Goal: Task Accomplishment & Management: Use online tool/utility

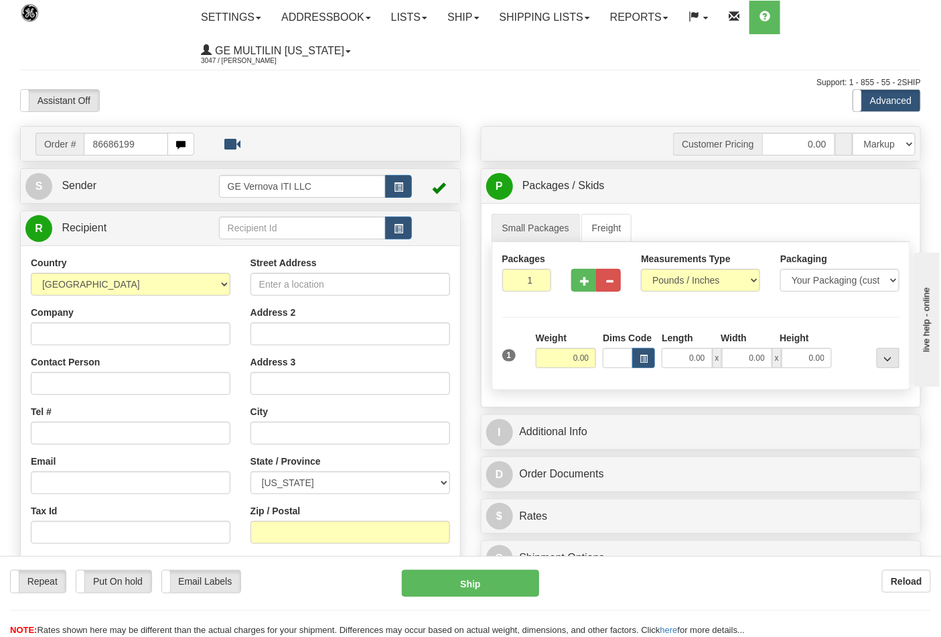
type input "86686199"
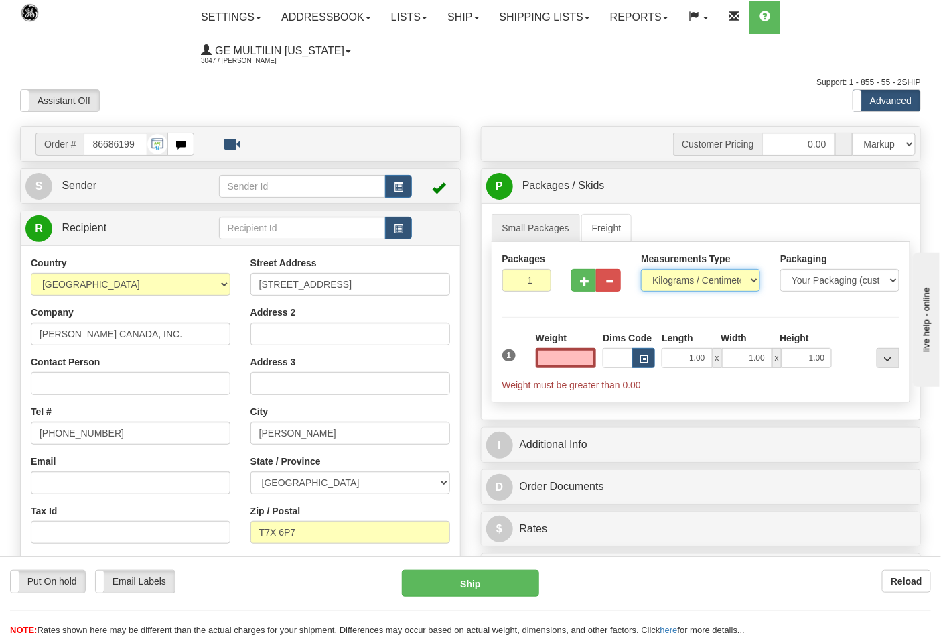
type input "0.00"
click at [669, 282] on select "Pounds / Inches Kilograms / Centimeters" at bounding box center [700, 280] width 119 height 23
select select "0"
click at [641, 269] on select "Pounds / Inches Kilograms / Centimeters" at bounding box center [700, 280] width 119 height 23
click at [573, 271] on button "button" at bounding box center [584, 280] width 25 height 23
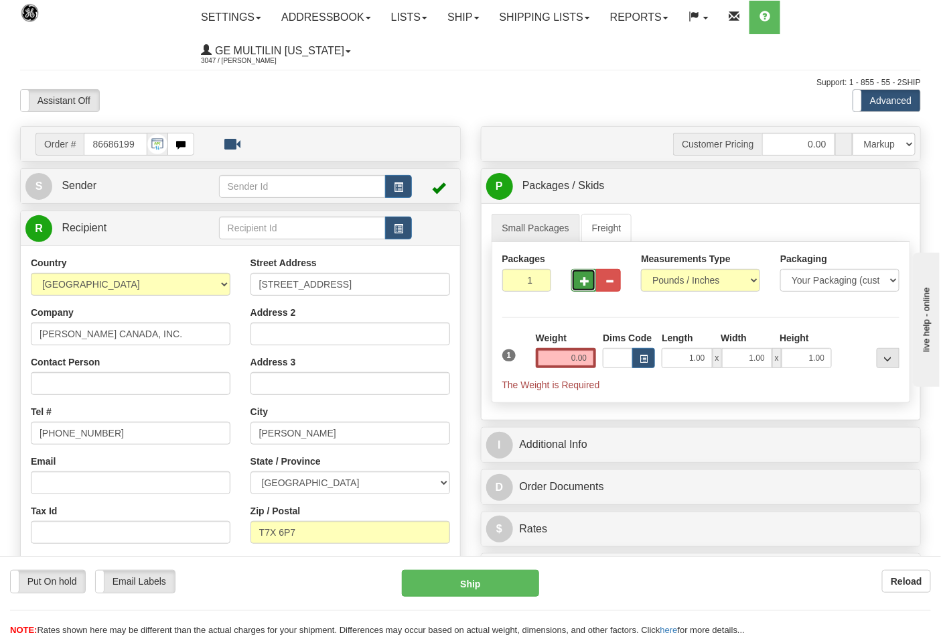
type input "2"
drag, startPoint x: 874, startPoint y: 185, endPoint x: 799, endPoint y: 214, distance: 80.6
click at [876, 186] on span "Pack / Skid Level" at bounding box center [878, 186] width 62 height 9
radio input "true"
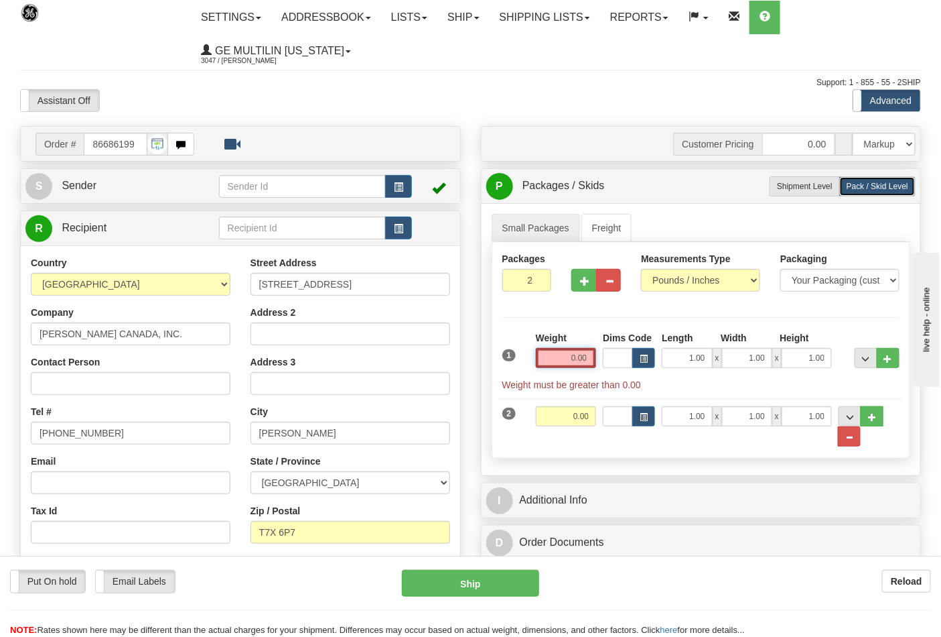
click at [590, 356] on input "0.00" at bounding box center [566, 358] width 61 height 20
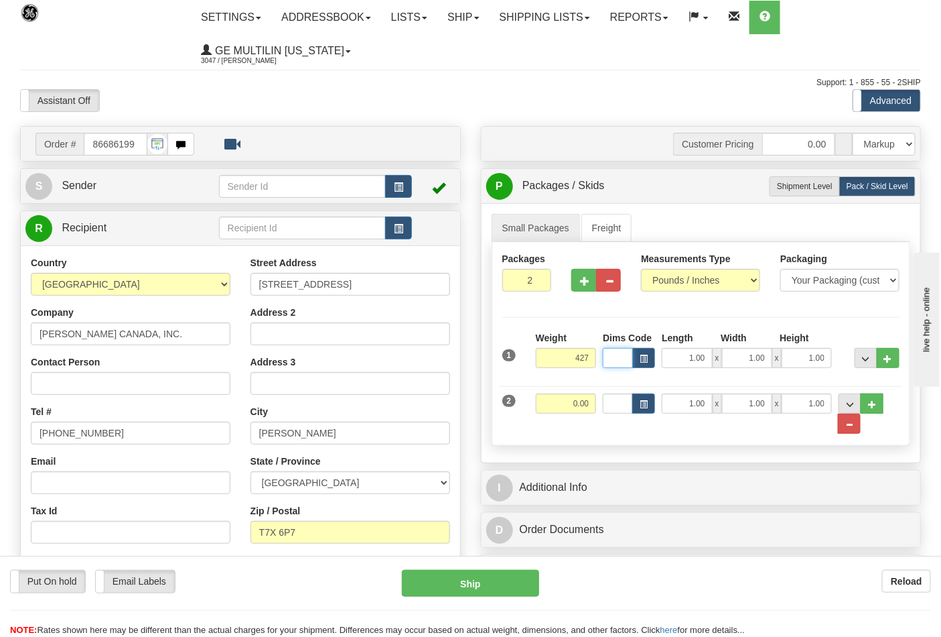
type input "427.00"
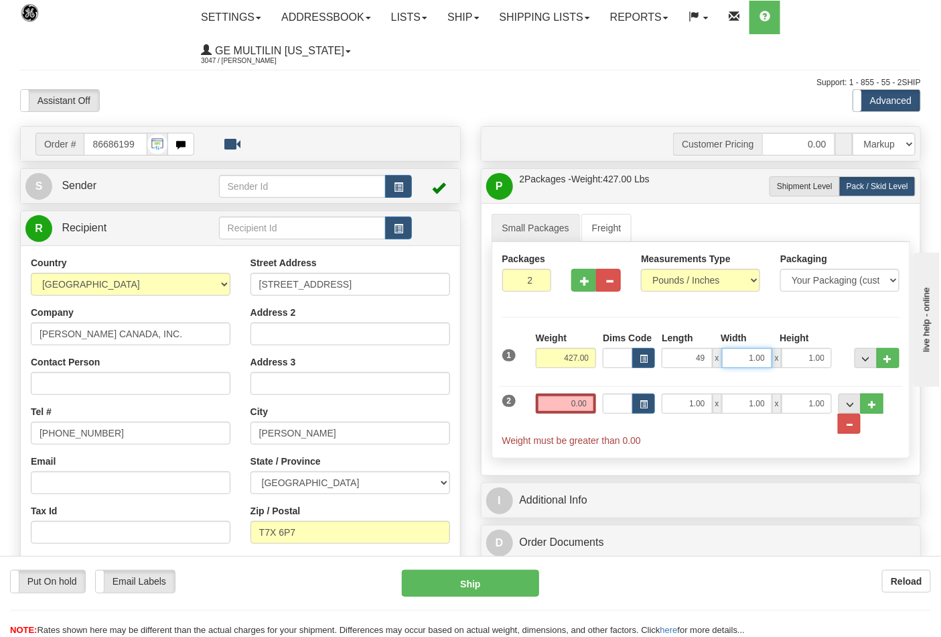
type input "49.00"
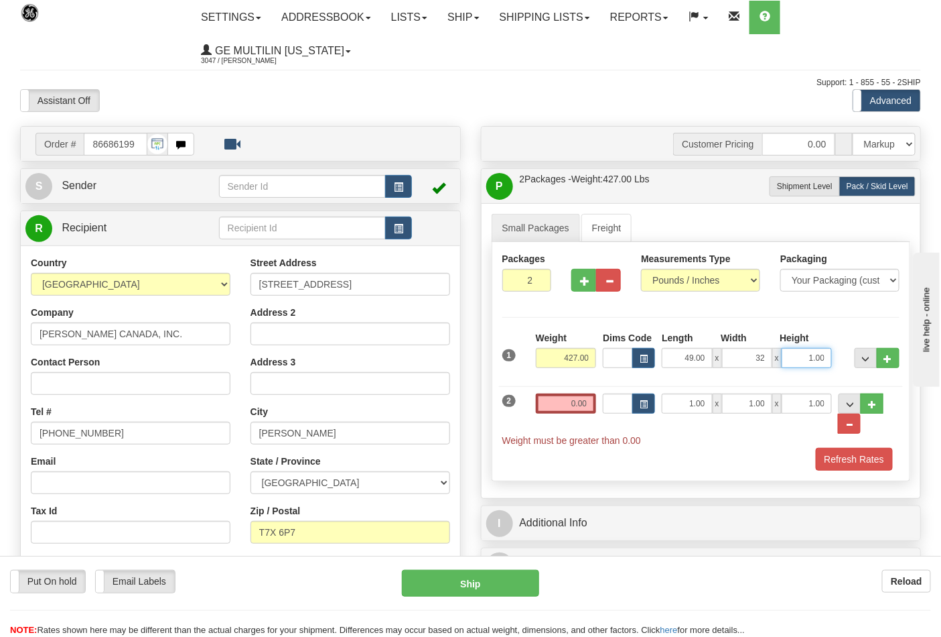
type input "32.00"
type input "35.00"
drag, startPoint x: 563, startPoint y: 407, endPoint x: 641, endPoint y: 404, distance: 77.8
click at [641, 404] on div "2 Weight 0.00 Dims Code Length Width Height" at bounding box center [701, 413] width 405 height 68
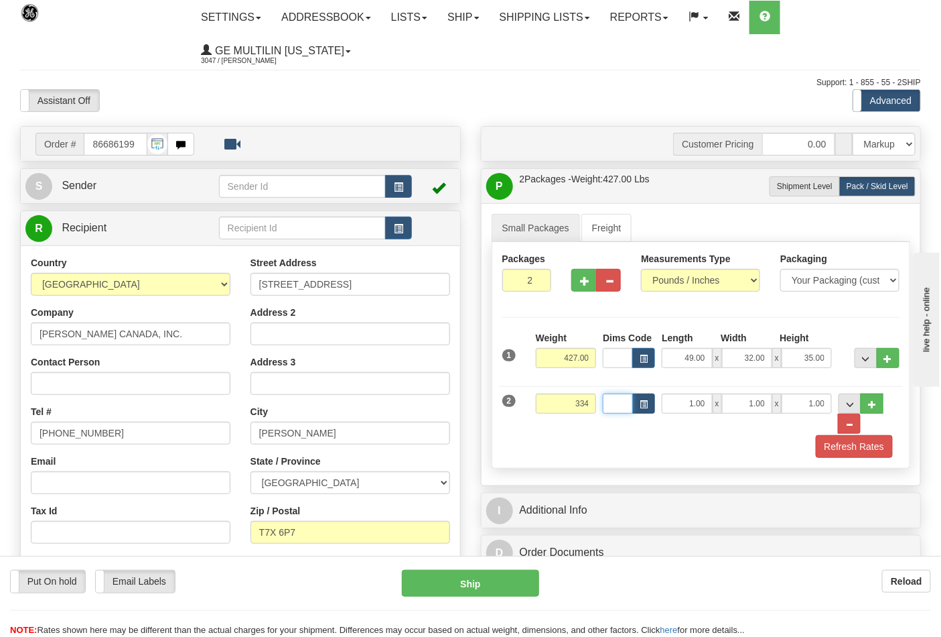
type input "334.00"
type input "49.00"
type input "32.00"
click button "Delete" at bounding box center [0, 0] width 0 height 0
type input "35.00"
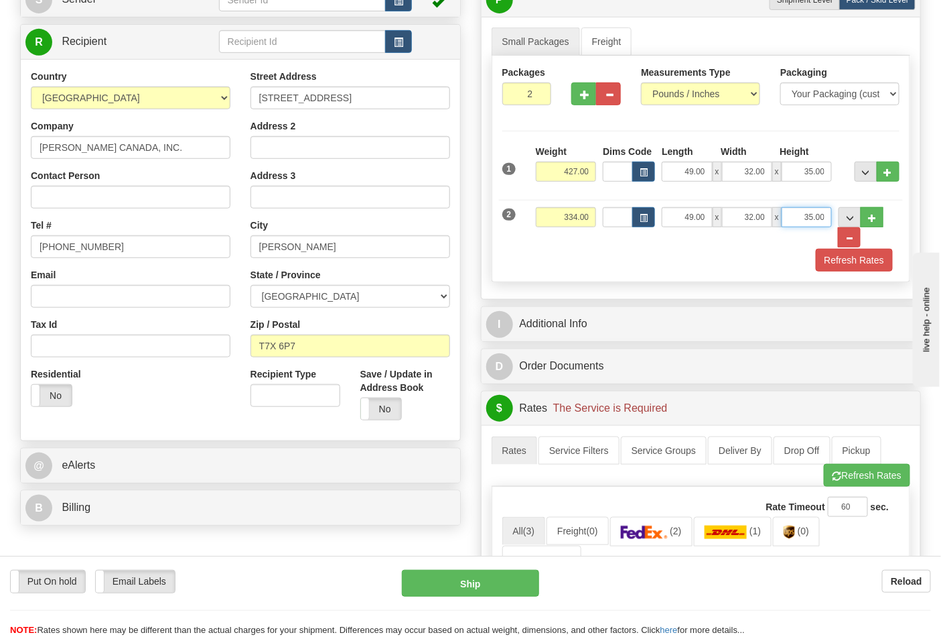
scroll to position [223, 0]
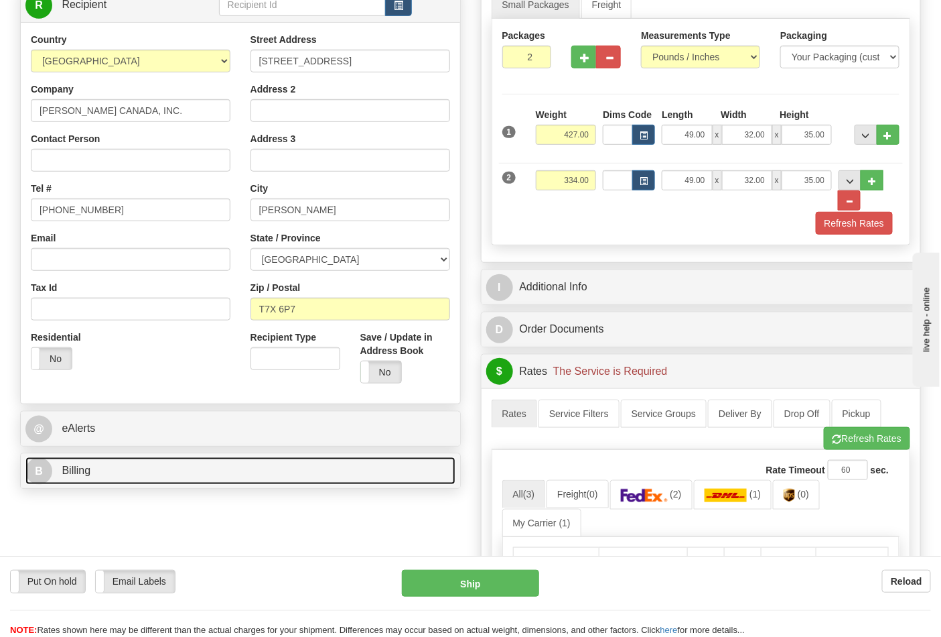
click at [159, 472] on link "B Billing" at bounding box center [240, 470] width 430 height 27
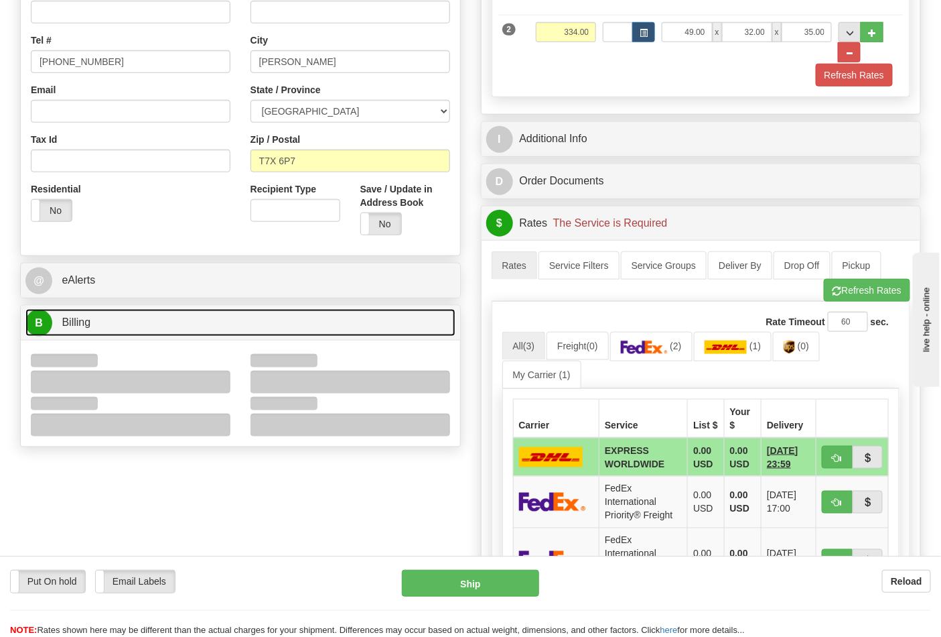
scroll to position [372, 0]
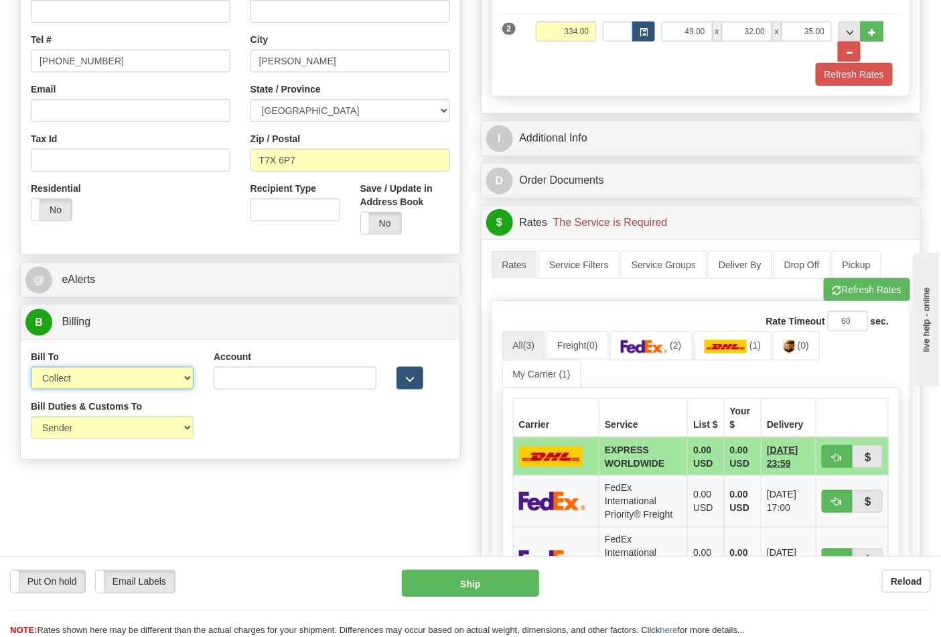
click at [85, 386] on select "Sender Recipient Third Party Collect" at bounding box center [112, 378] width 163 height 23
click at [31, 368] on select "Sender Recipient Third Party Collect" at bounding box center [112, 378] width 163 height 23
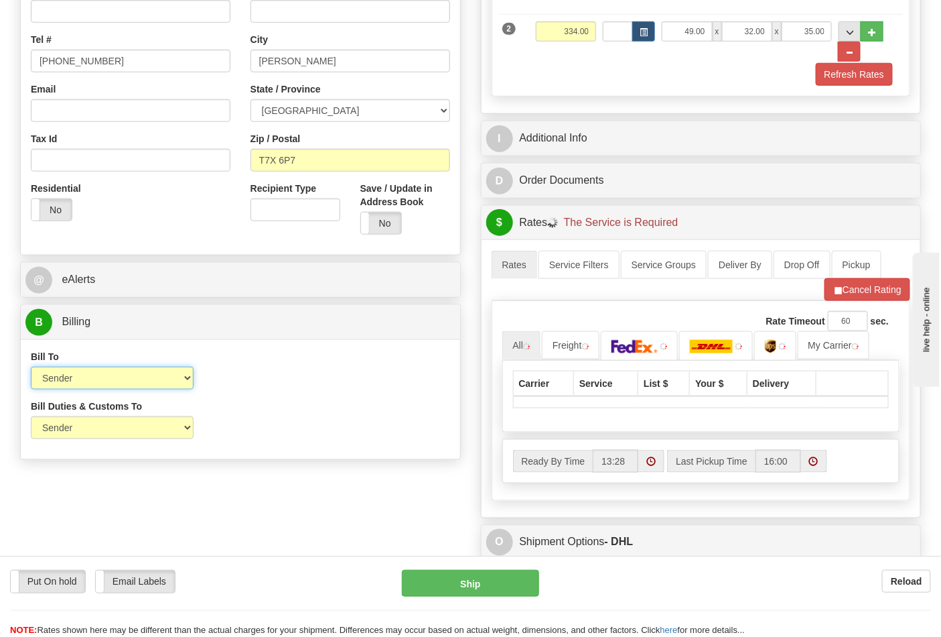
click at [77, 385] on select "Sender Recipient Third Party Collect" at bounding box center [112, 378] width 163 height 23
select select "2"
click at [31, 368] on select "Sender Recipient Third Party Collect" at bounding box center [112, 378] width 163 height 23
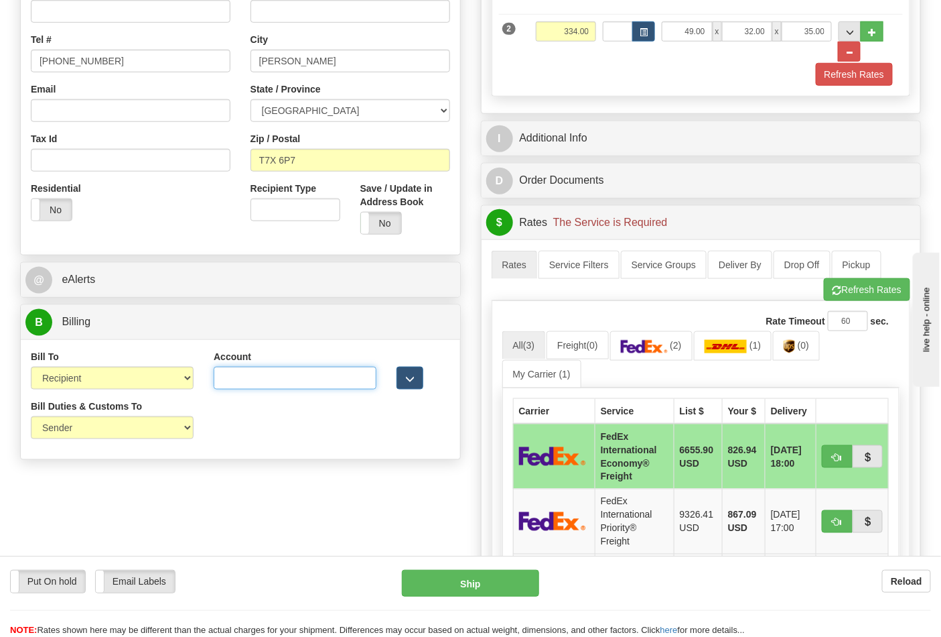
click at [300, 389] on input "Account" at bounding box center [295, 378] width 163 height 23
paste input "661159723"
type input "661159723"
click at [651, 346] on img at bounding box center [644, 346] width 47 height 13
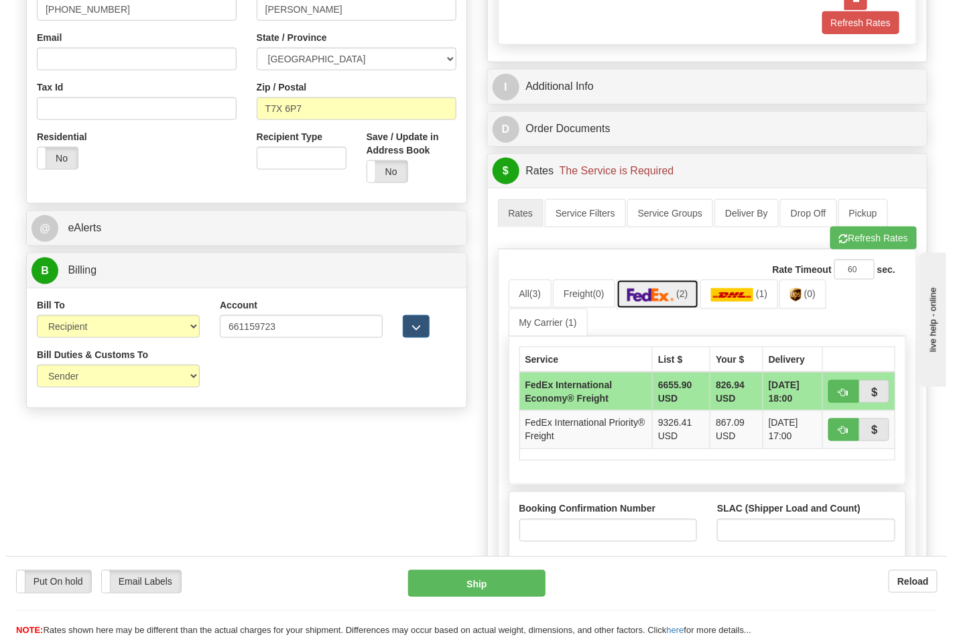
scroll to position [521, 0]
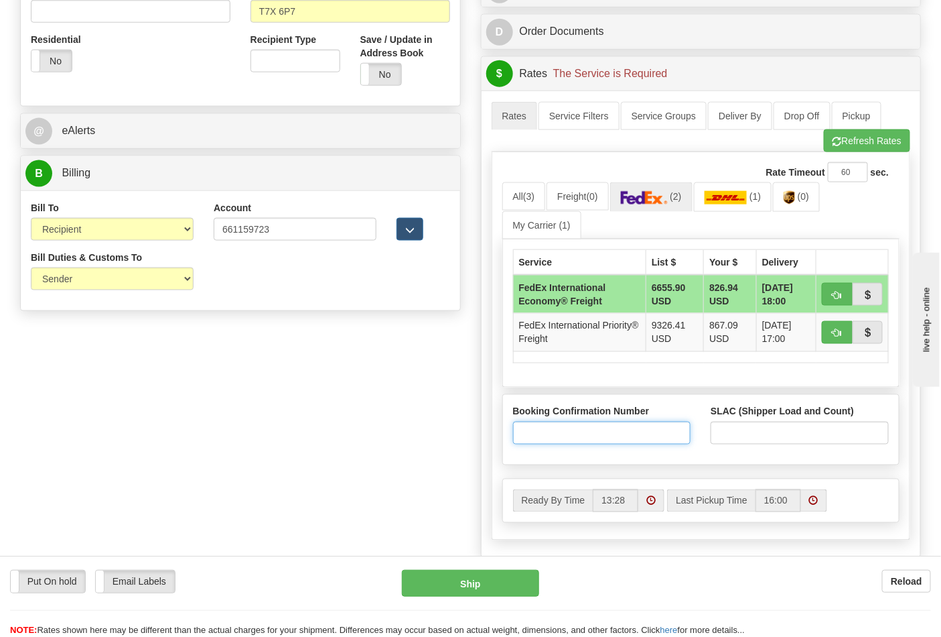
click at [633, 428] on input "Booking Confirmation Number" at bounding box center [602, 432] width 178 height 23
type input "N/A"
click at [725, 438] on input "SLAC (Shipper Load and Count)" at bounding box center [800, 432] width 178 height 23
type input "2"
click at [835, 300] on span "button" at bounding box center [837, 295] width 9 height 9
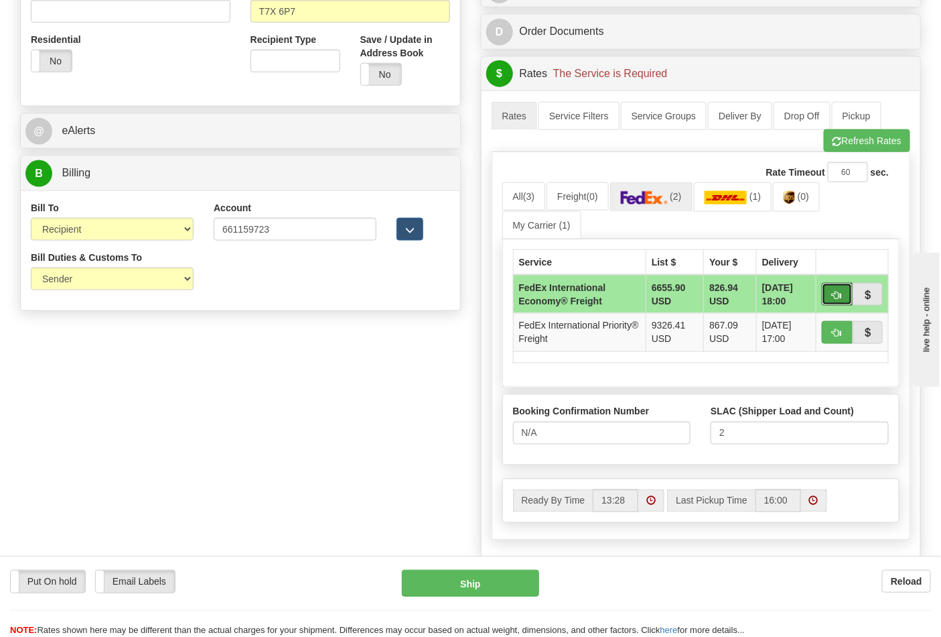
type input "86"
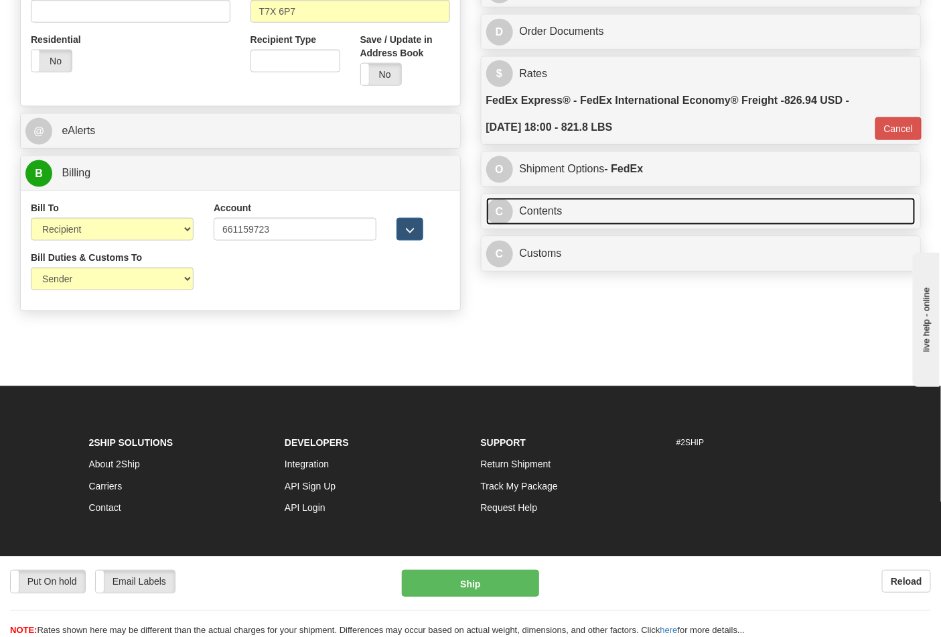
click at [618, 204] on link "C Contents" at bounding box center [701, 211] width 430 height 27
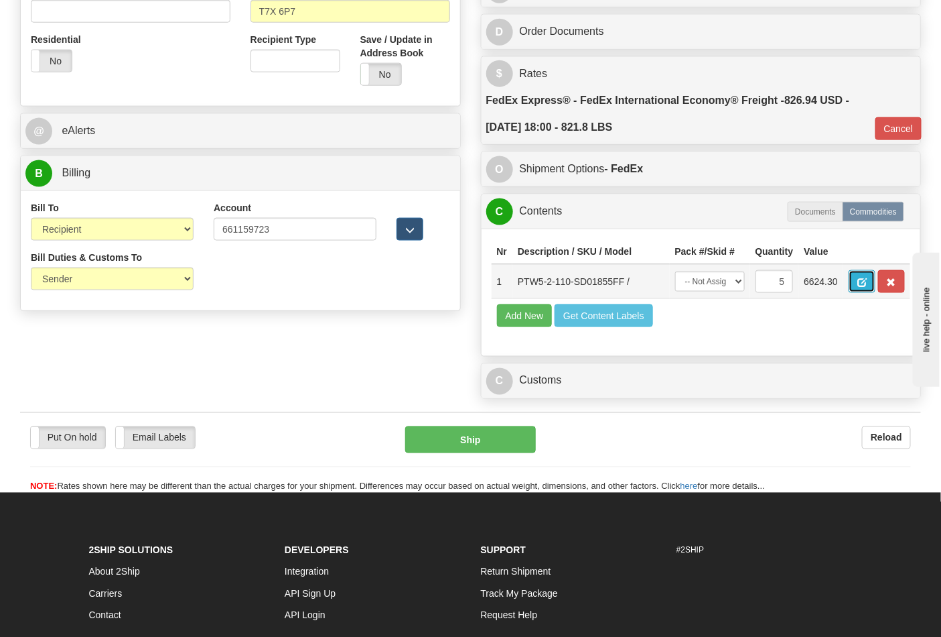
click at [876, 285] on button "button" at bounding box center [862, 281] width 27 height 23
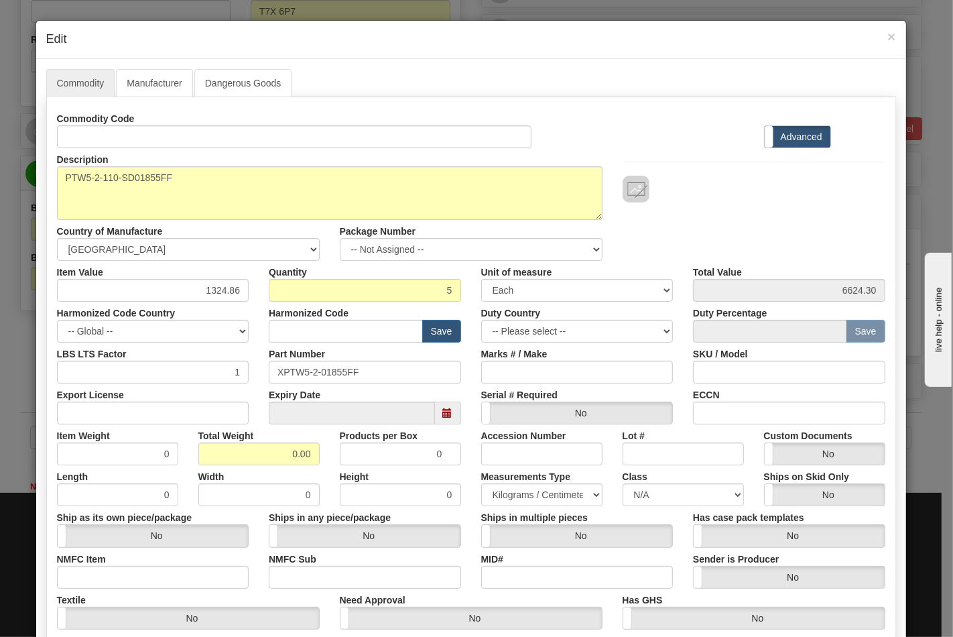
click at [99, 148] on label "Description" at bounding box center [83, 157] width 52 height 18
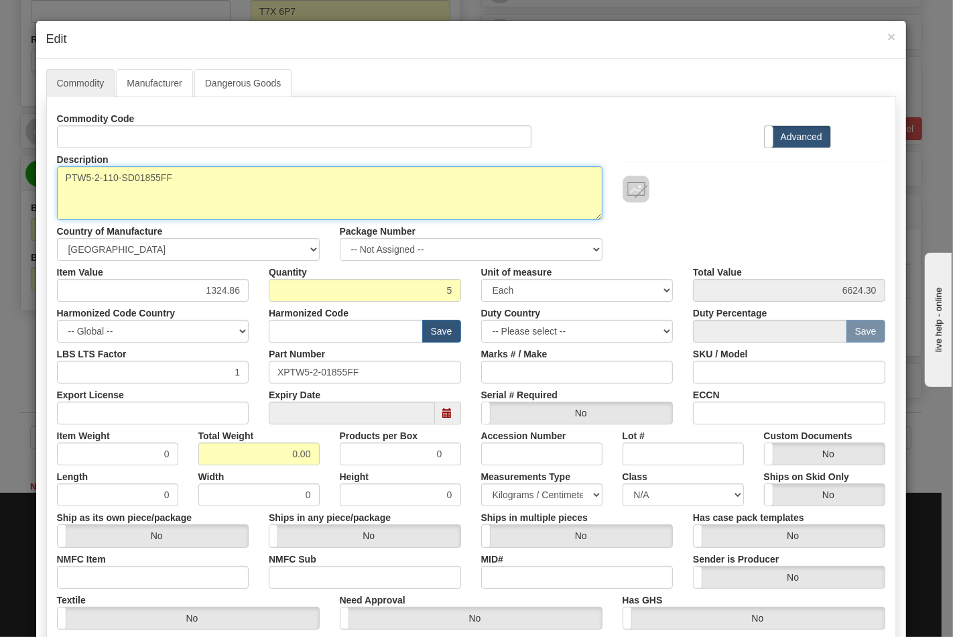
click at [99, 166] on textarea "PTW5-2-110-SD01855FF" at bounding box center [329, 193] width 545 height 54
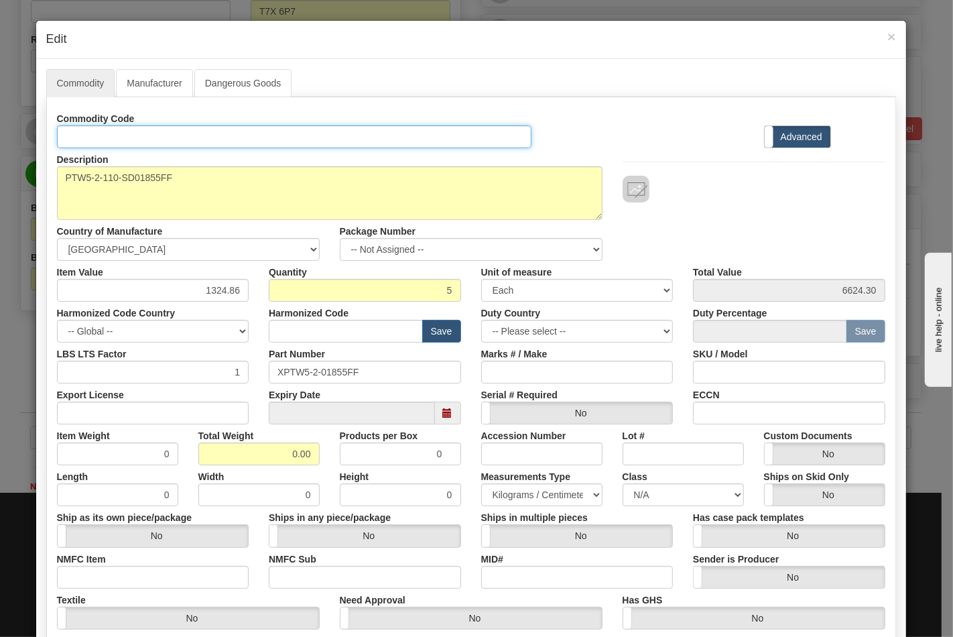
drag, startPoint x: 133, startPoint y: 142, endPoint x: 143, endPoint y: 143, distance: 10.1
click at [133, 142] on input "Id" at bounding box center [294, 136] width 475 height 23
type input "TRANSFORMERS"
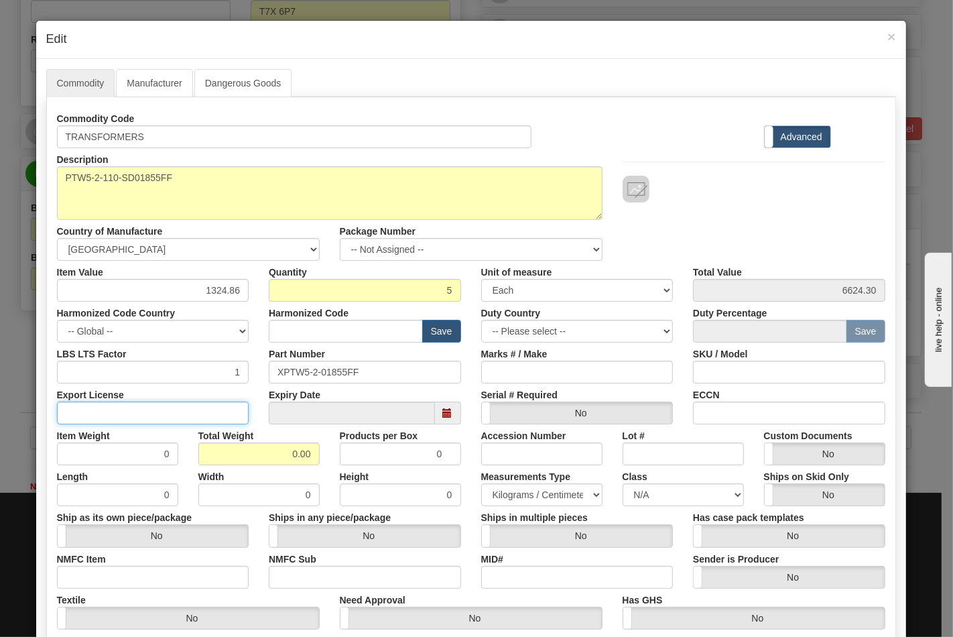
click at [188, 406] on input "Export License" at bounding box center [153, 412] width 192 height 23
type input "N/A"
drag, startPoint x: 259, startPoint y: 457, endPoint x: 326, endPoint y: 460, distance: 67.8
click at [326, 460] on div "Item Weight 0 Total Weight 0.00 Products per Box 0 Accession Number Lot # Custo…" at bounding box center [471, 444] width 848 height 41
type input "761"
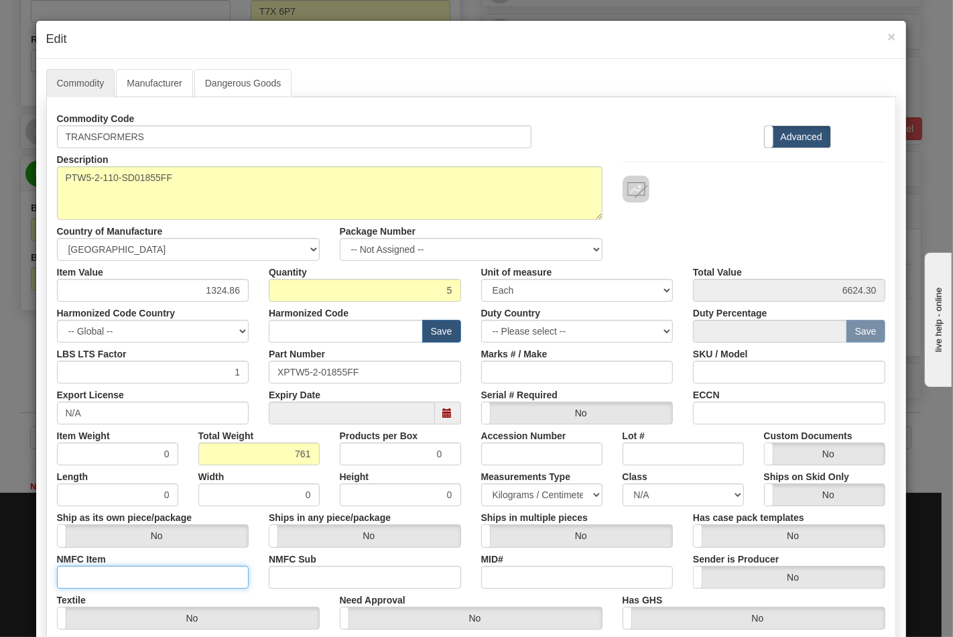
type input "152.2000"
click at [212, 566] on input "NMFC Item" at bounding box center [153, 577] width 192 height 23
type input "63170"
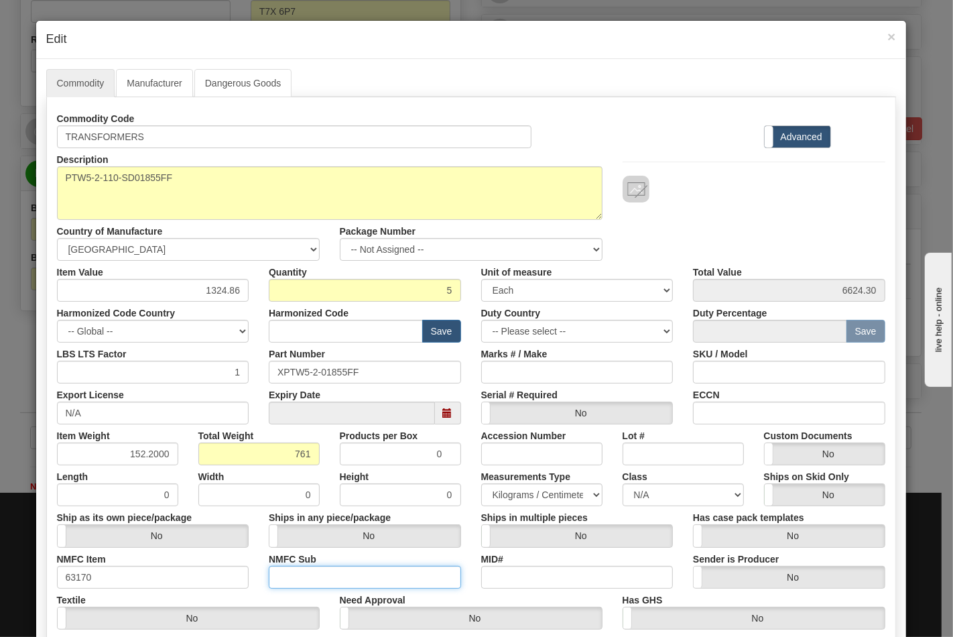
click at [344, 579] on input "NMFC Sub" at bounding box center [365, 577] width 192 height 23
type input "4"
click at [660, 503] on select "N/A 50.0 55.0 60.0 65.0 70.0 85.0 92.5 100.0 125.0 175.0 250.0 300.0 400.0" at bounding box center [683, 494] width 121 height 23
select select "70.0"
click at [623, 483] on select "N/A 50.0 55.0 60.0 65.0 70.0 85.0 92.5 100.0 125.0 175.0 250.0 300.0 400.0" at bounding box center [683, 494] width 121 height 23
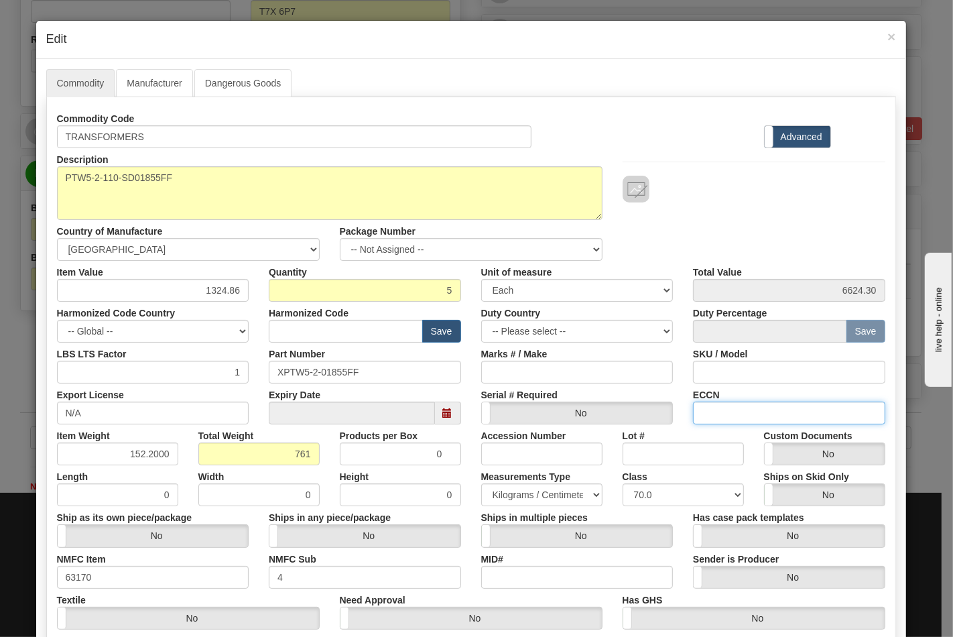
drag, startPoint x: 735, startPoint y: 414, endPoint x: 745, endPoint y: 411, distance: 10.4
click at [735, 414] on input "ECCN" at bounding box center [789, 412] width 192 height 23
type input "EAR99"
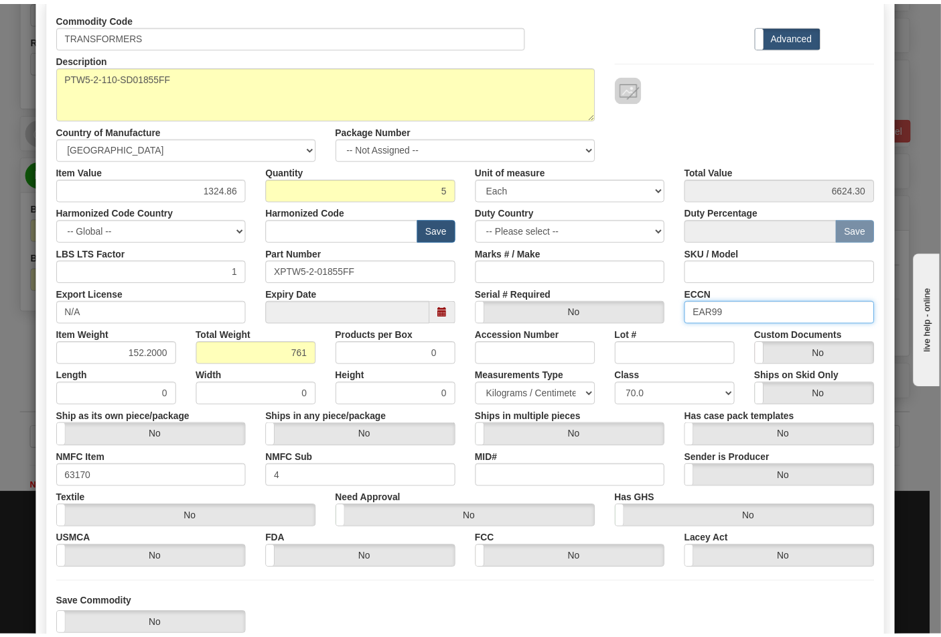
scroll to position [192, 0]
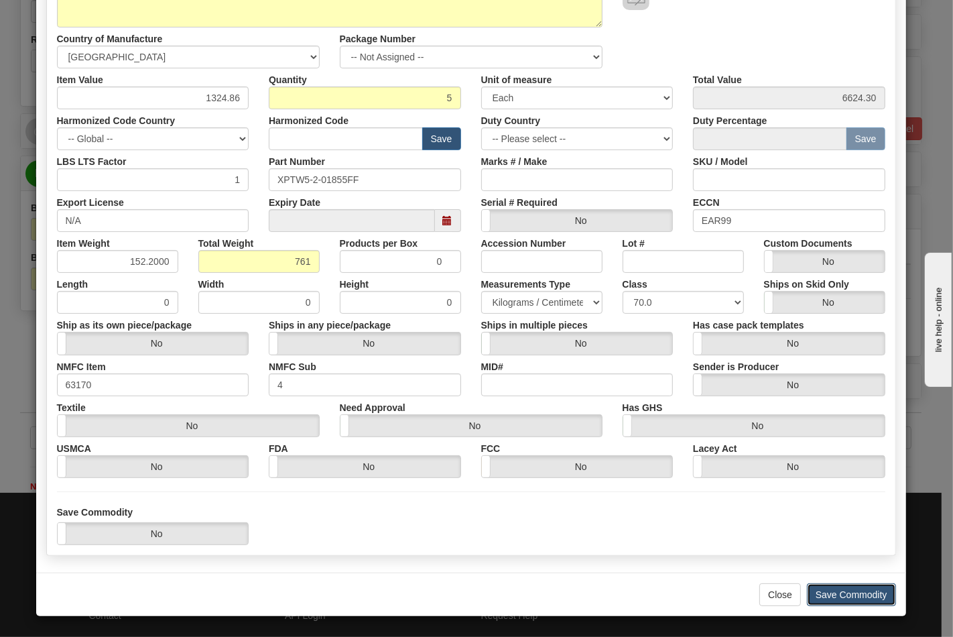
click at [848, 594] on button "Save Commodity" at bounding box center [851, 594] width 89 height 23
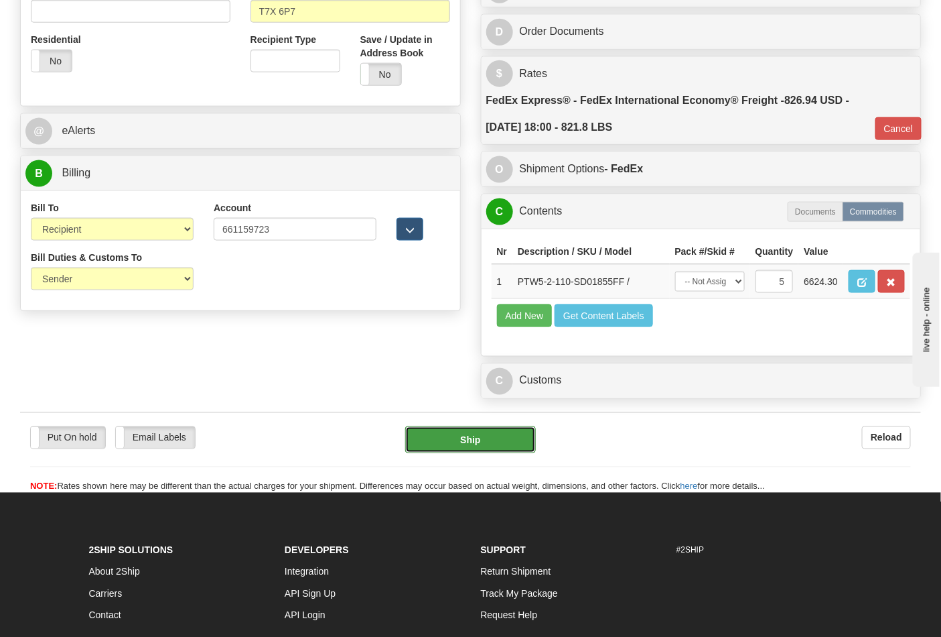
click at [476, 453] on button "Ship" at bounding box center [470, 439] width 130 height 27
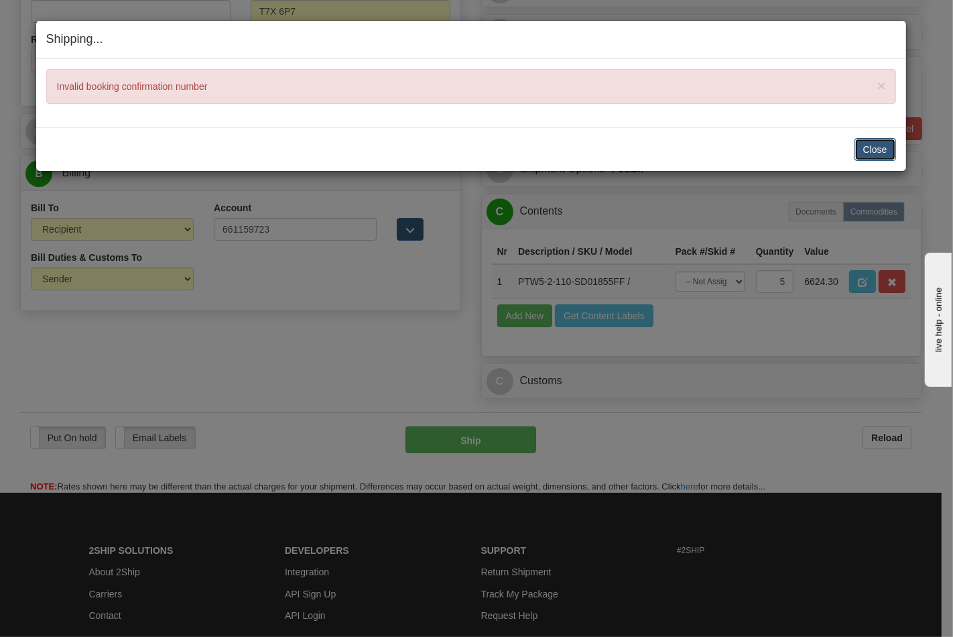
click at [864, 142] on button "Close" at bounding box center [875, 149] width 42 height 23
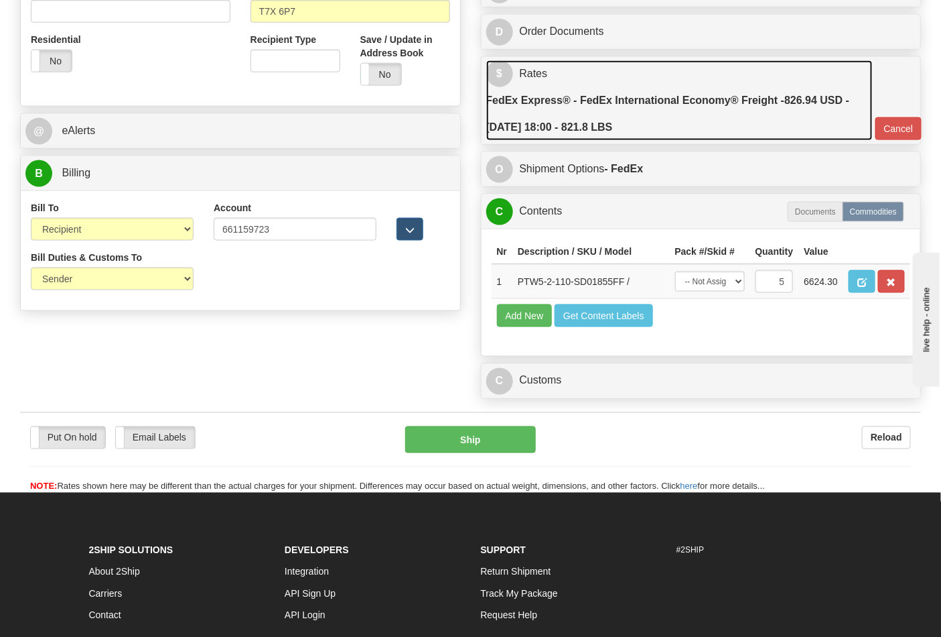
click at [688, 131] on label "FedEx Express® - FedEx International Economy® Freight - 826.94 USD - 08/29/2025…" at bounding box center [679, 114] width 387 height 54
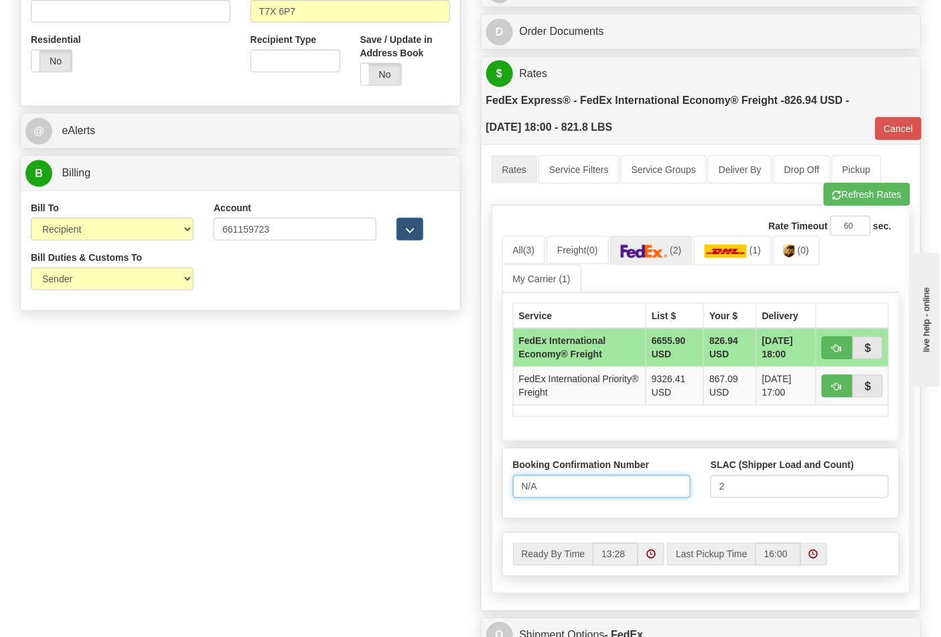
drag, startPoint x: 606, startPoint y: 486, endPoint x: 491, endPoint y: 483, distance: 115.3
click at [492, 487] on div "Rate Timeout 60 sec. 86 All (3) Freight (0) (2) (1) (0)" at bounding box center [701, 399] width 419 height 387
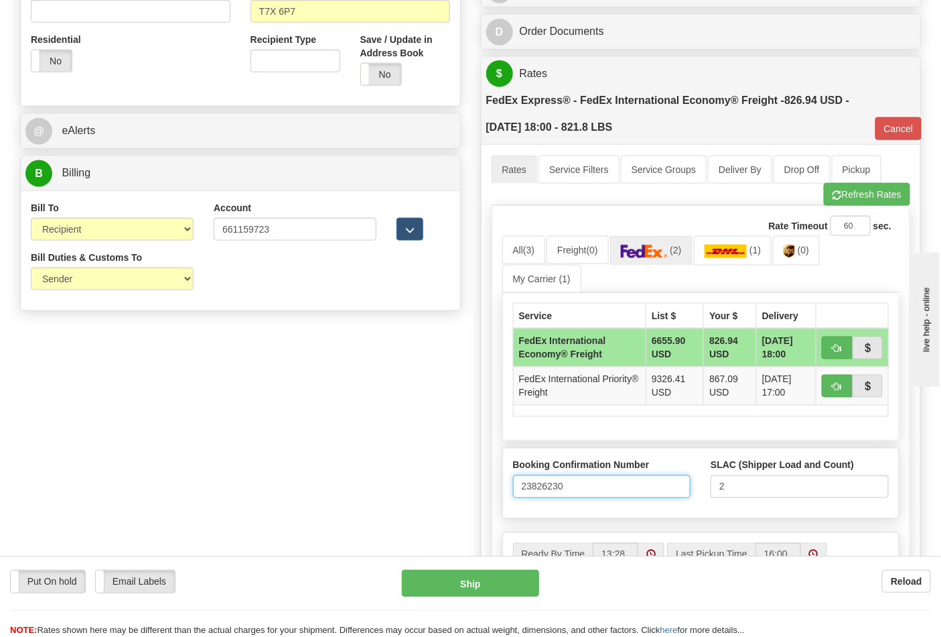
type input "23826230"
click button "Delete" at bounding box center [0, 0] width 0 height 0
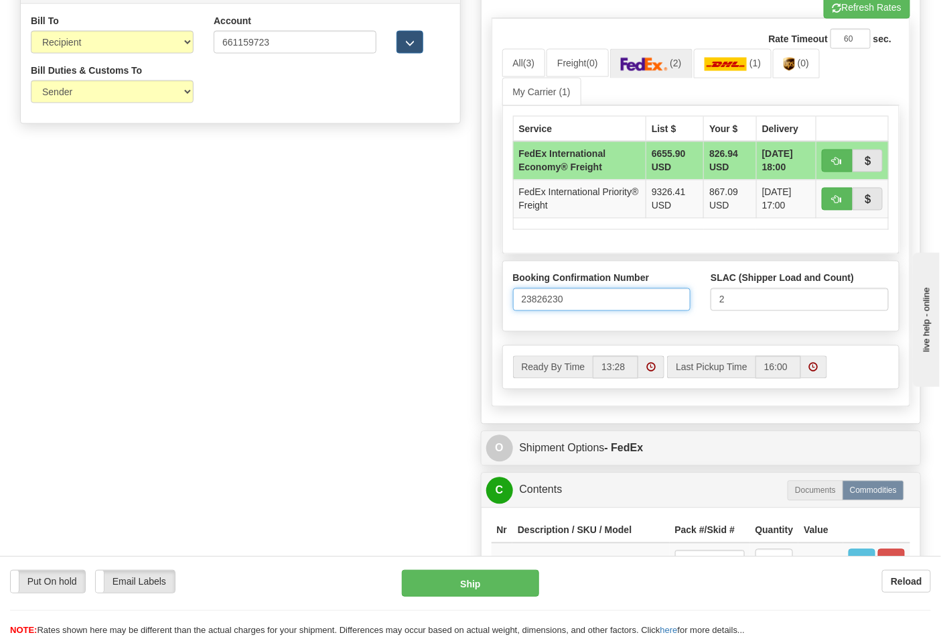
scroll to position [819, 0]
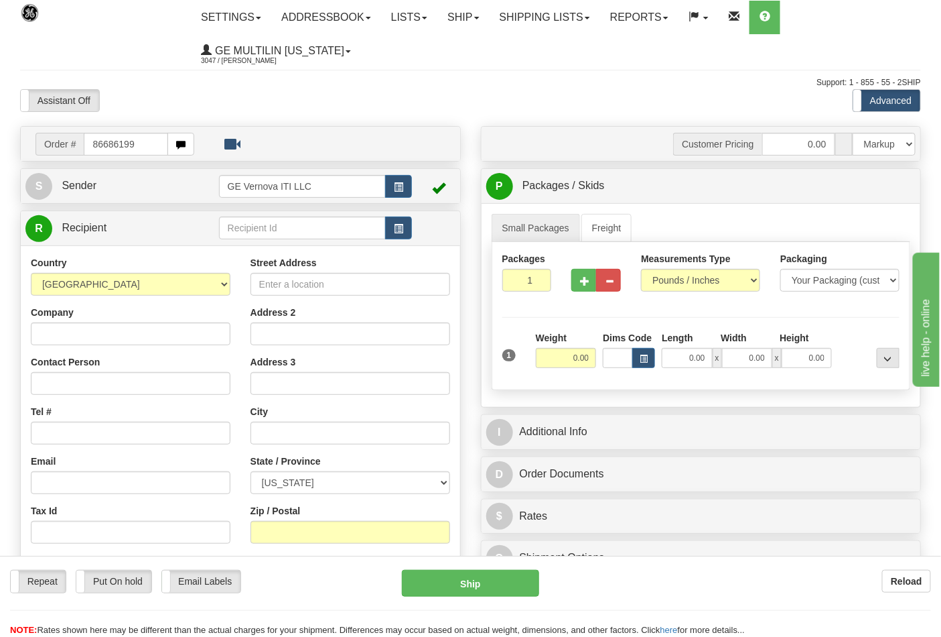
click at [141, 139] on input "86686199" at bounding box center [126, 144] width 84 height 23
type input "86686199"
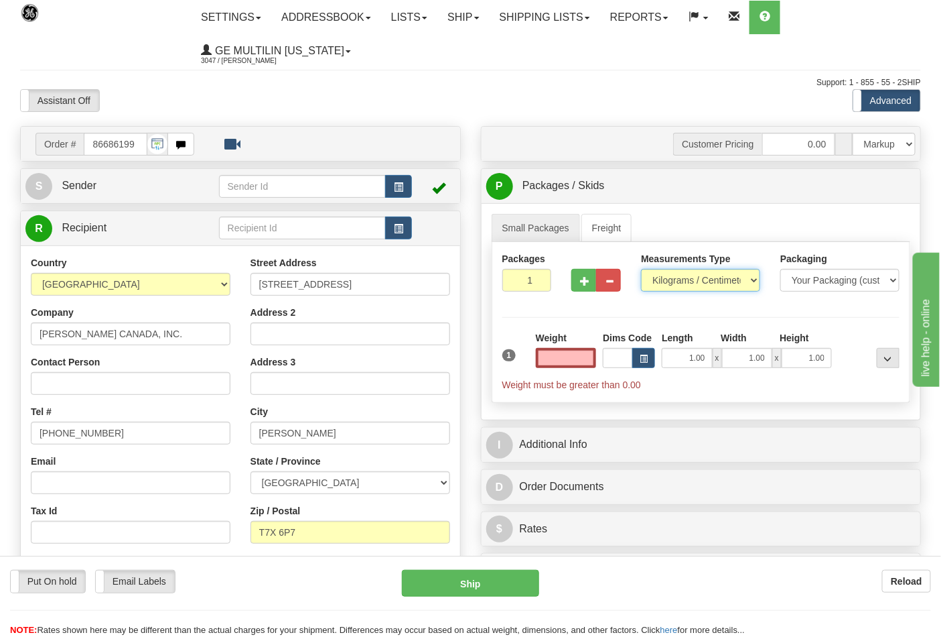
type input "0.00"
drag, startPoint x: 668, startPoint y: 281, endPoint x: 677, endPoint y: 291, distance: 13.7
click at [670, 279] on select "Pounds / Inches Kilograms / Centimeters" at bounding box center [700, 280] width 119 height 23
select select "0"
click at [641, 269] on select "Pounds / Inches Kilograms / Centimeters" at bounding box center [700, 280] width 119 height 23
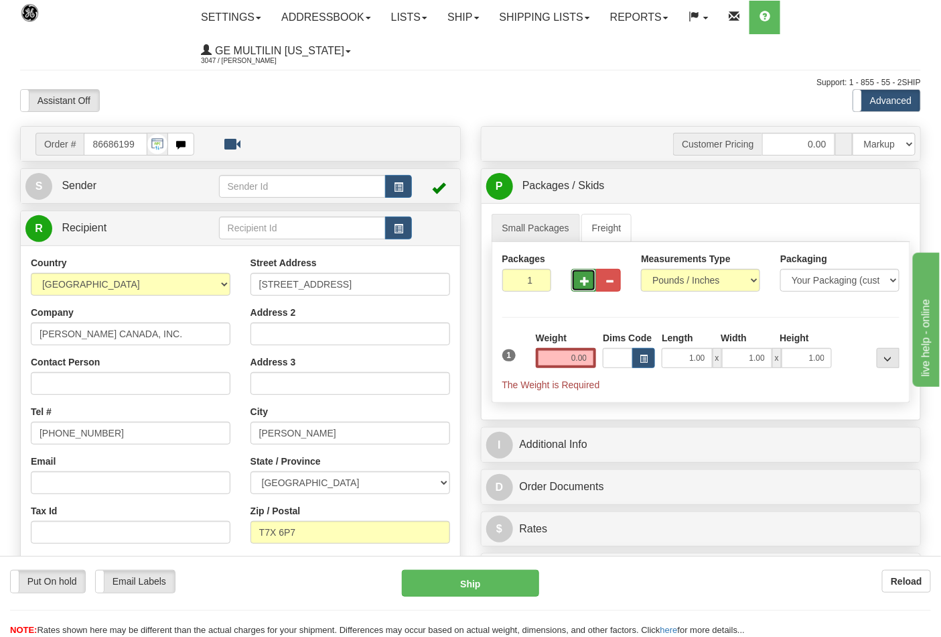
click at [592, 282] on button "button" at bounding box center [584, 280] width 25 height 23
type input "2"
click at [585, 359] on input "0.00" at bounding box center [566, 358] width 61 height 20
type input "0.00"
click at [858, 190] on span "Pack / Skid Level" at bounding box center [878, 186] width 62 height 9
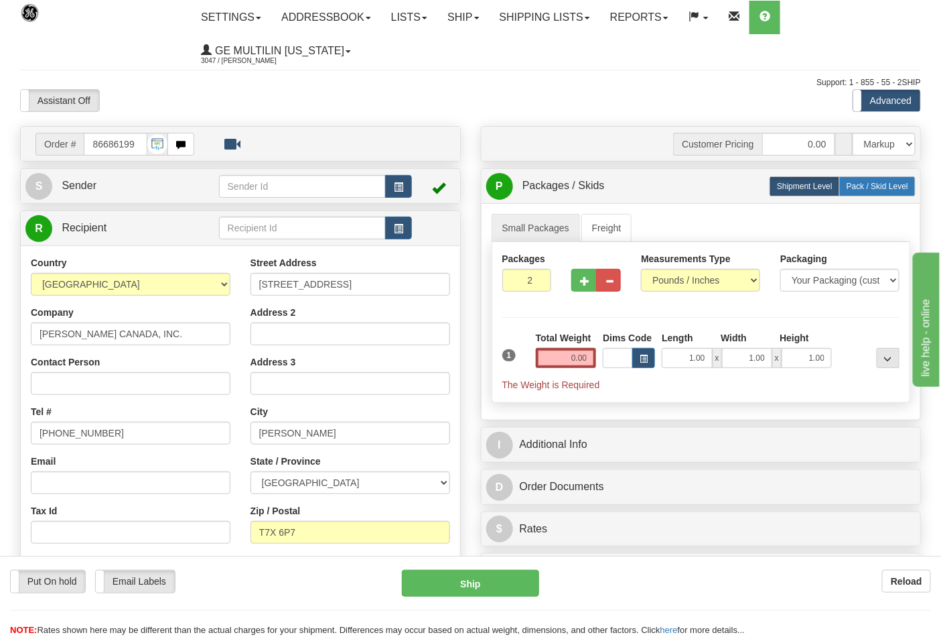
radio input "true"
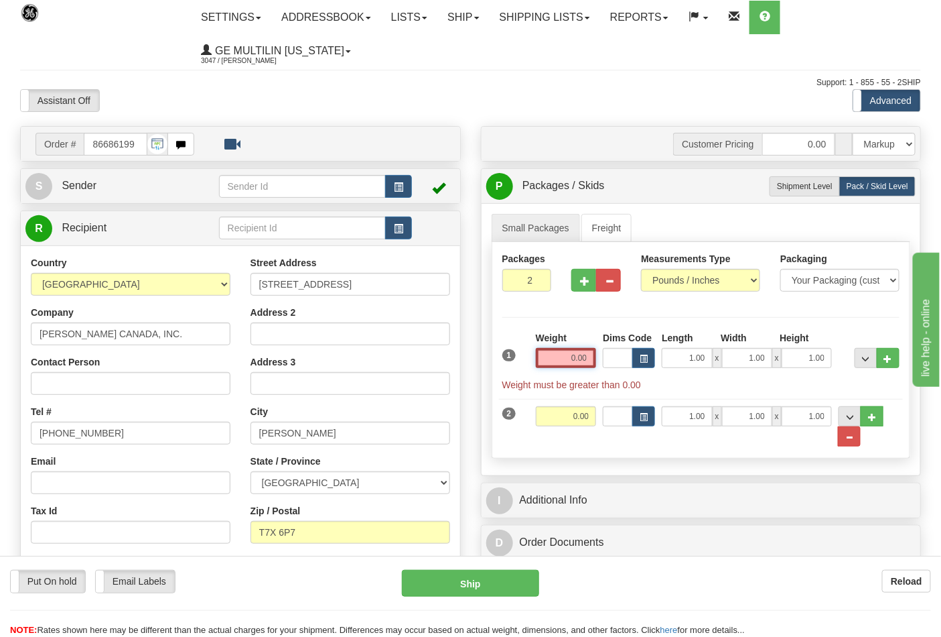
click at [587, 359] on input "0.00" at bounding box center [566, 358] width 61 height 20
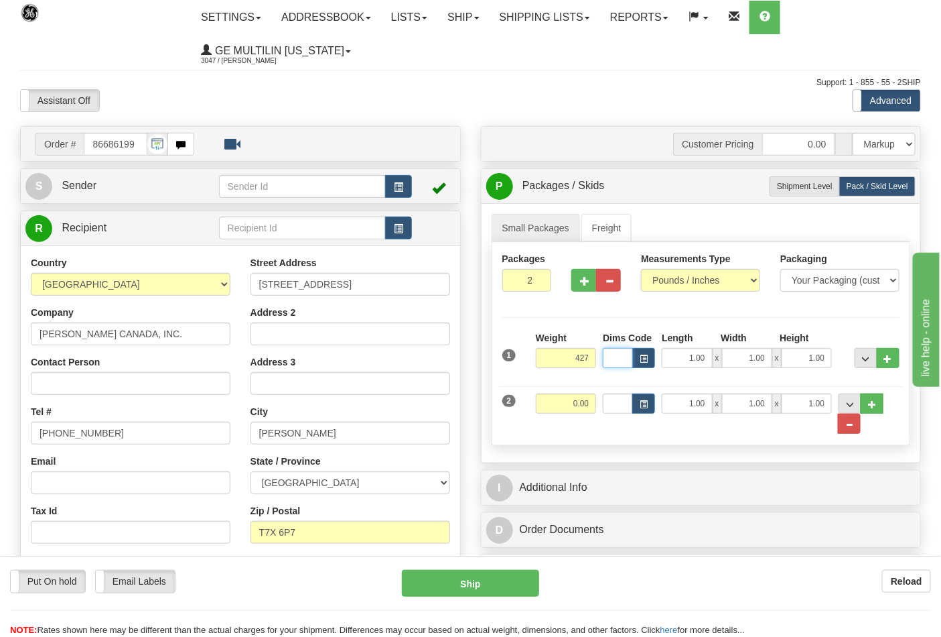
type input "427.00"
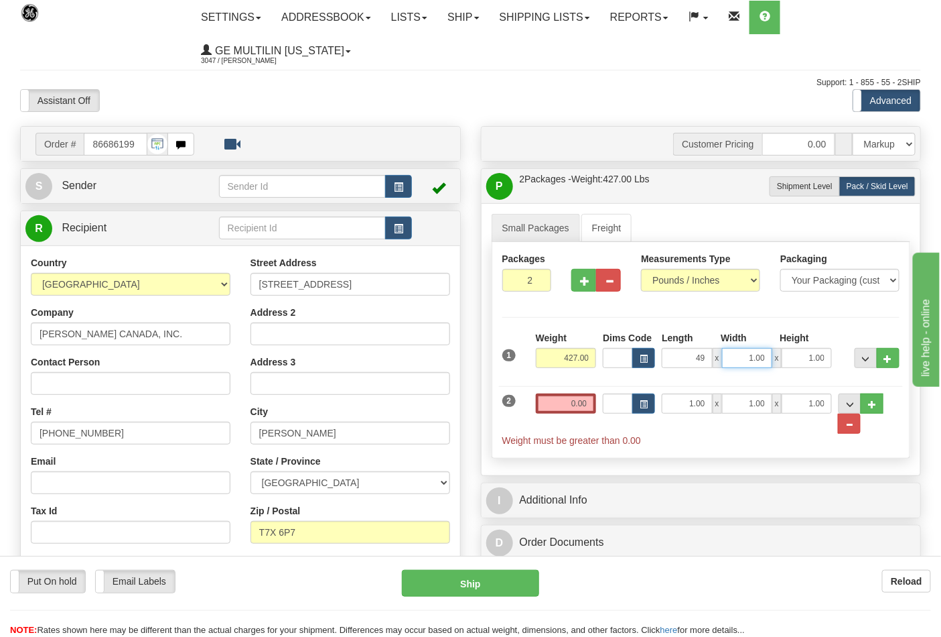
type input "49.00"
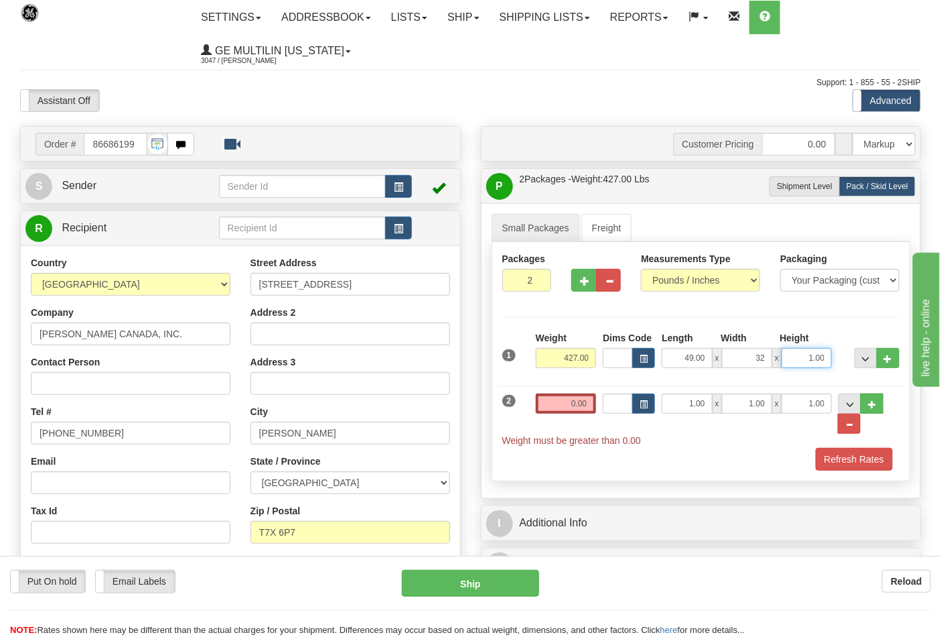
type input "32.00"
type input "35.00"
click at [586, 405] on input "0.00" at bounding box center [566, 403] width 61 height 20
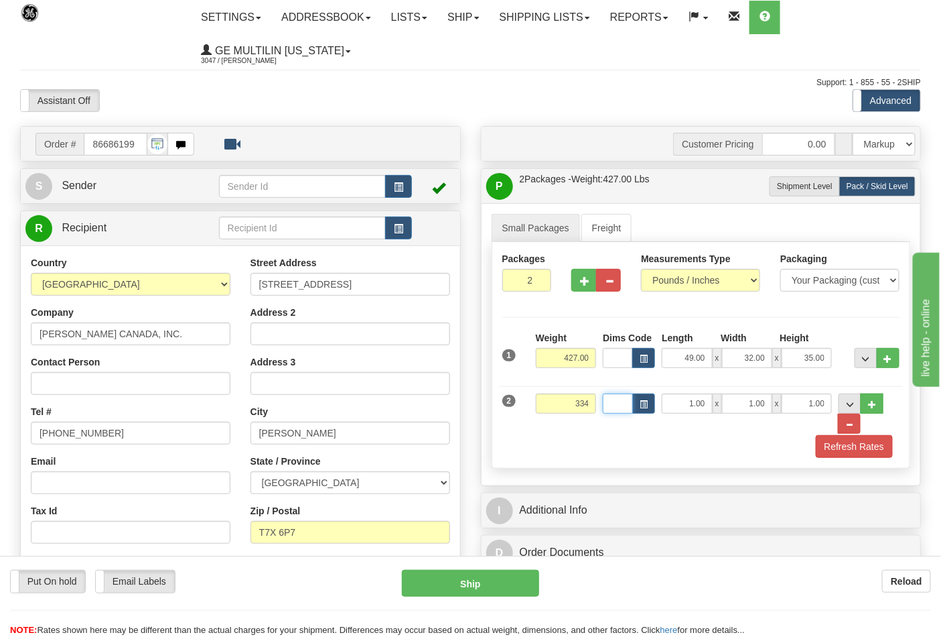
type input "334.00"
type input "49.00"
type input "32.00"
click button "Delete" at bounding box center [0, 0] width 0 height 0
type input "35.00"
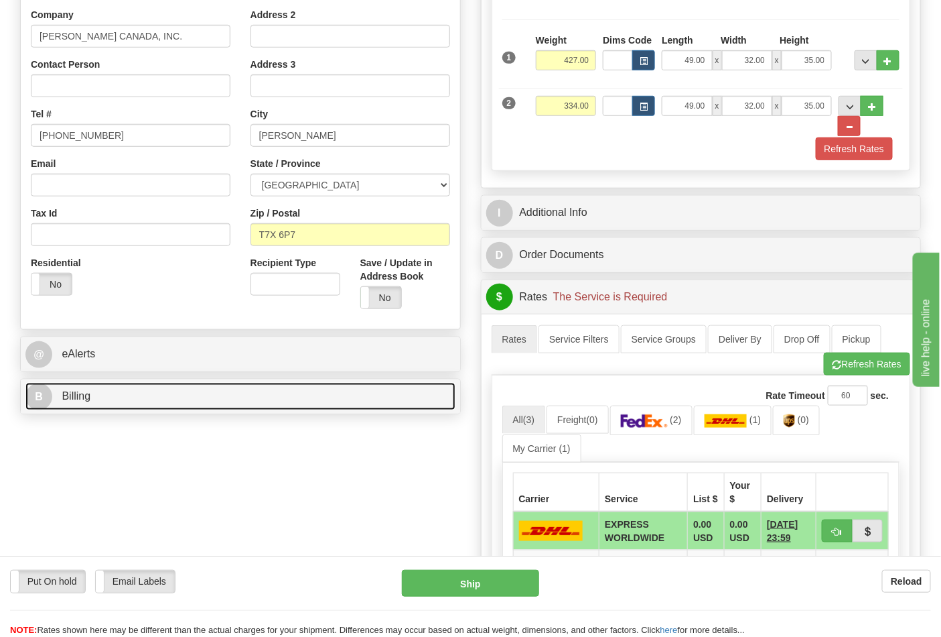
click at [144, 403] on link "B Billing" at bounding box center [240, 396] width 430 height 27
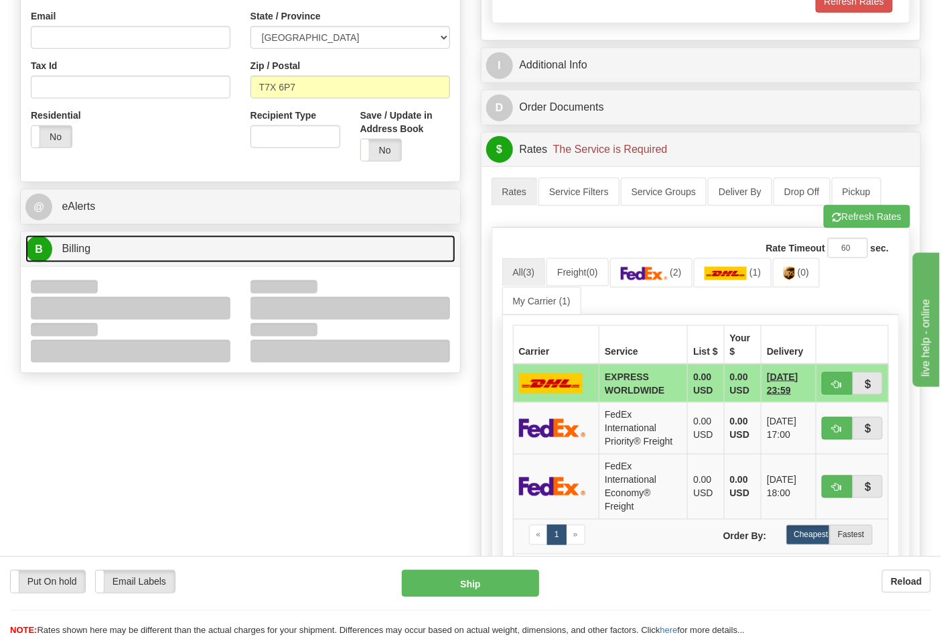
scroll to position [446, 0]
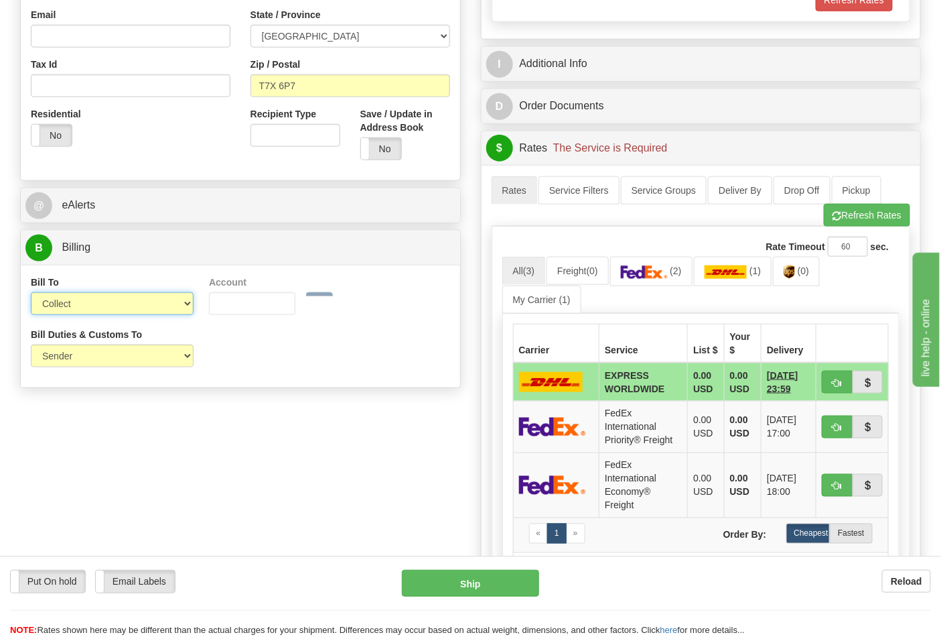
click at [87, 303] on select "Sender Recipient Third Party Collect" at bounding box center [112, 303] width 163 height 23
select select "2"
click at [31, 294] on select "Sender Recipient Third Party Collect" at bounding box center [112, 303] width 163 height 23
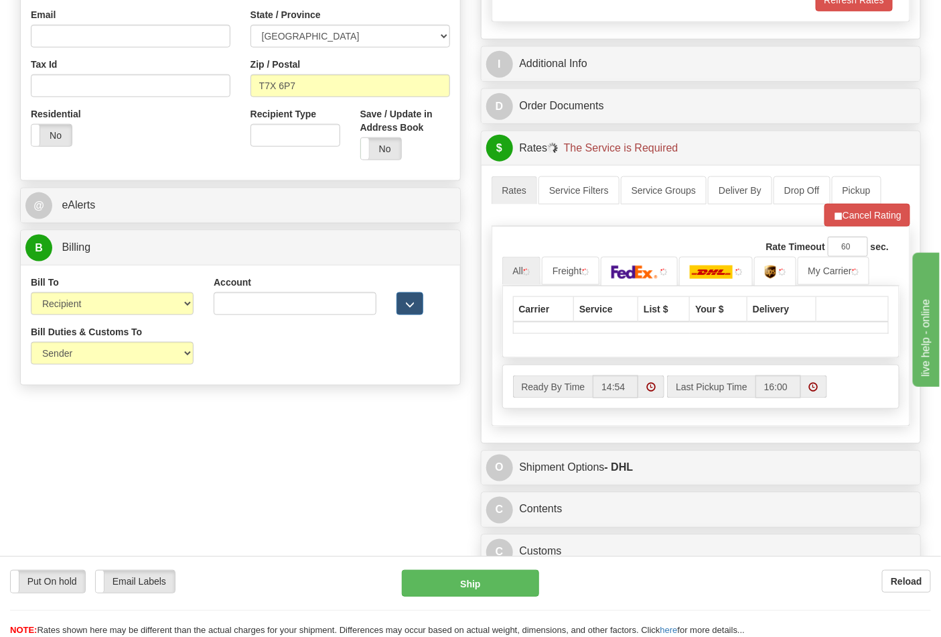
click at [217, 318] on div "Account 3rd Party Account List Please select" at bounding box center [295, 300] width 183 height 50
click at [230, 305] on input "Account" at bounding box center [295, 303] width 163 height 23
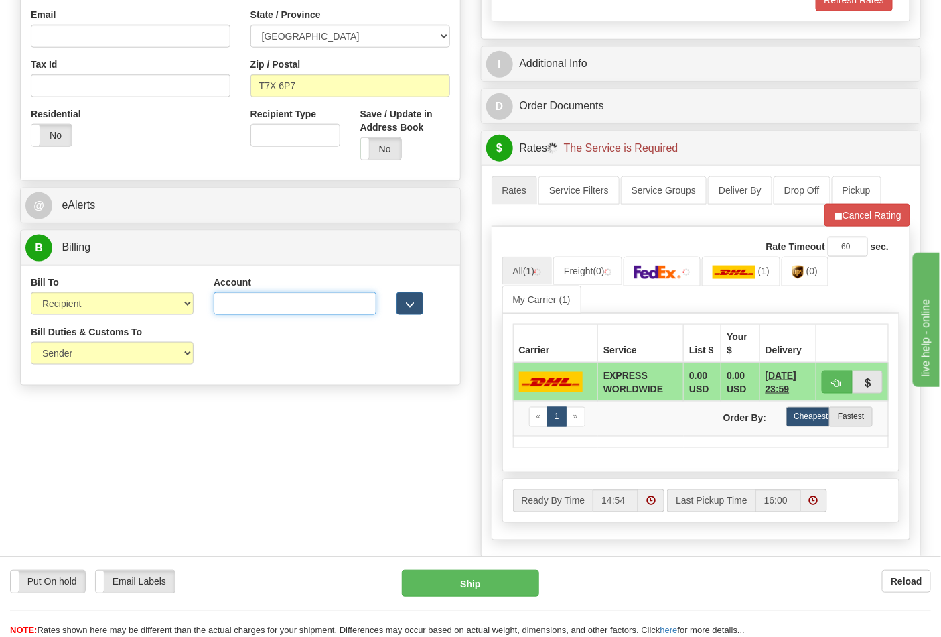
paste input "661159723"
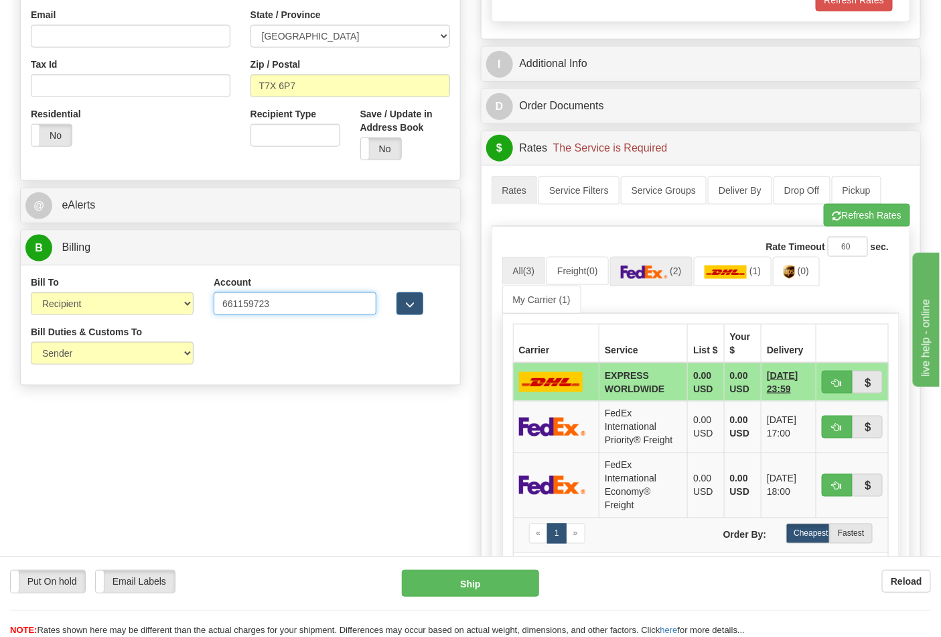
type input "661159723"
click at [667, 285] on link "(2)" at bounding box center [651, 271] width 82 height 29
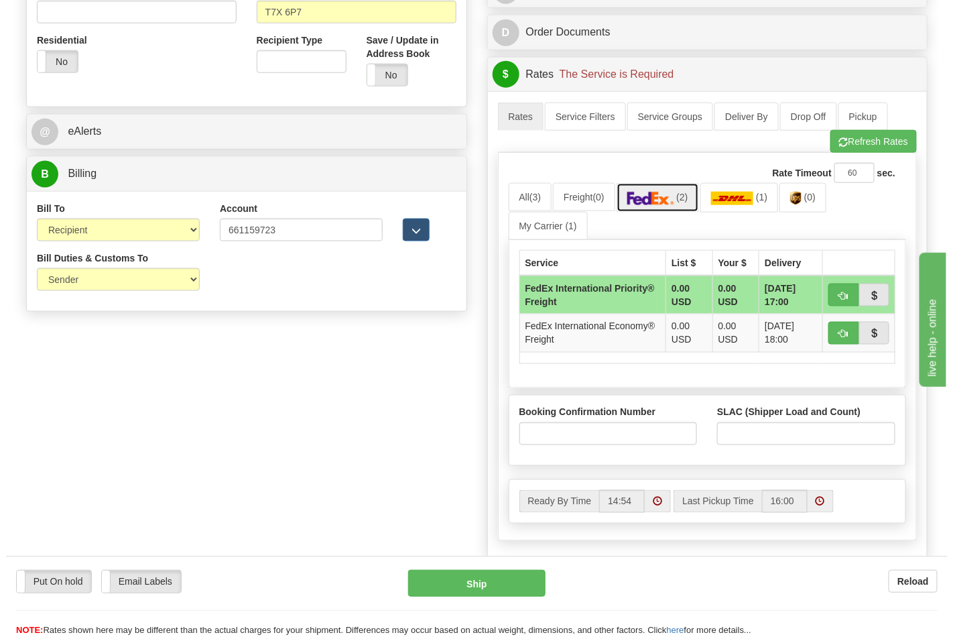
scroll to position [521, 0]
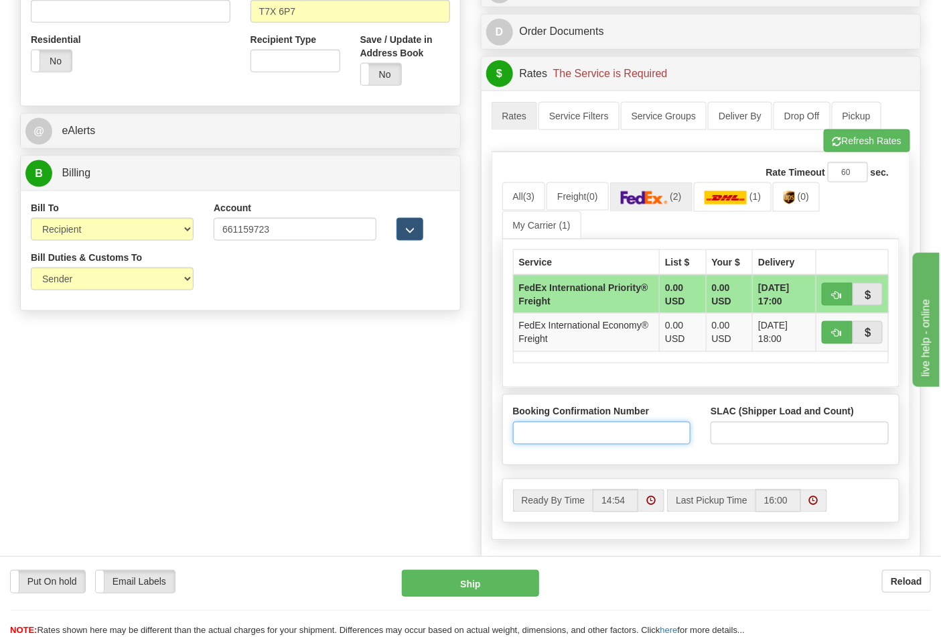
click at [604, 442] on input "Booking Confirmation Number" at bounding box center [602, 432] width 178 height 23
type input "23826230"
click at [766, 430] on input "SLAC (Shipper Load and Count)" at bounding box center [800, 432] width 178 height 23
type input "2"
click at [832, 336] on button "button" at bounding box center [837, 332] width 31 height 23
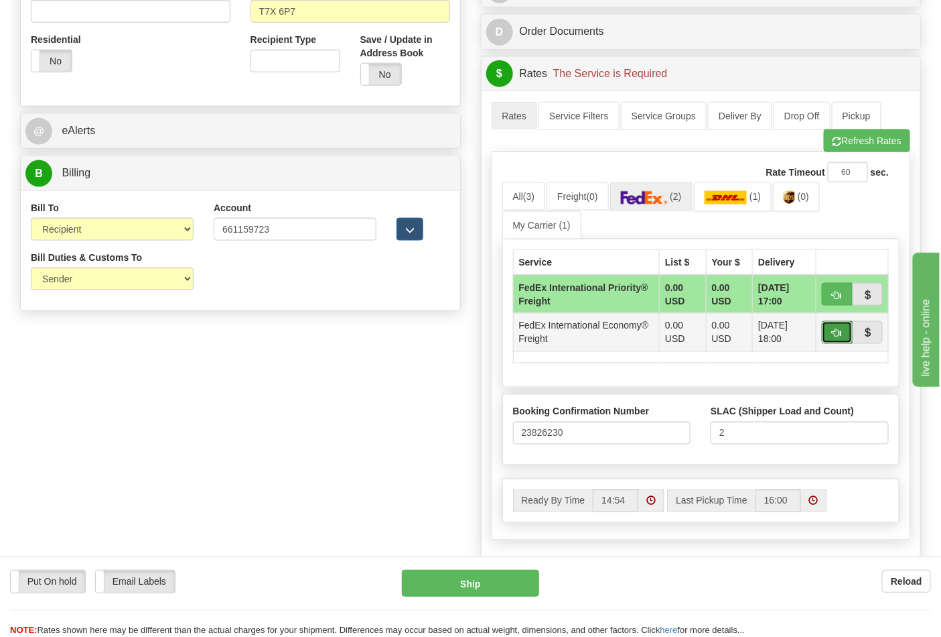
type input "86"
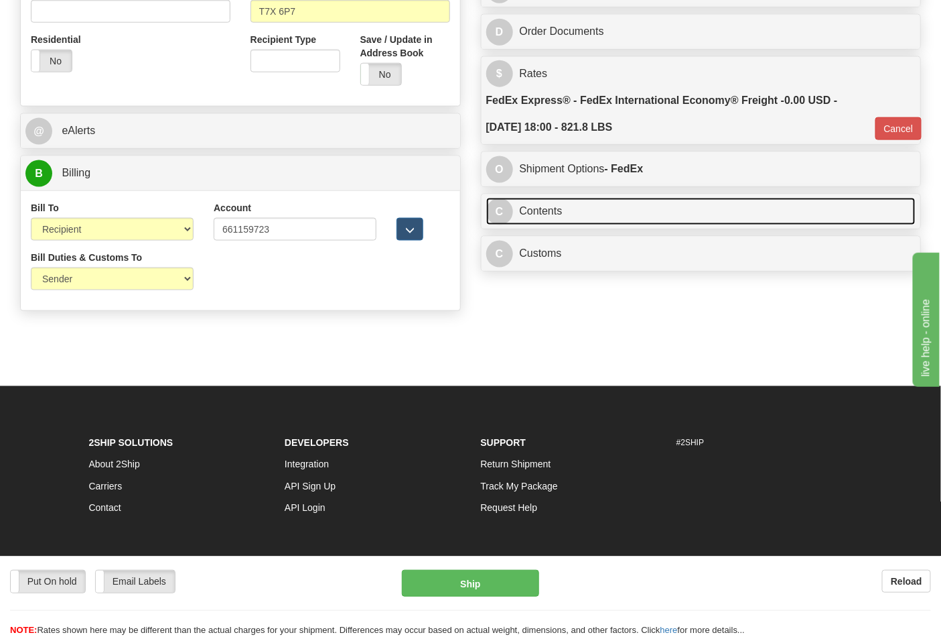
click at [606, 218] on link "C Contents" at bounding box center [701, 211] width 430 height 27
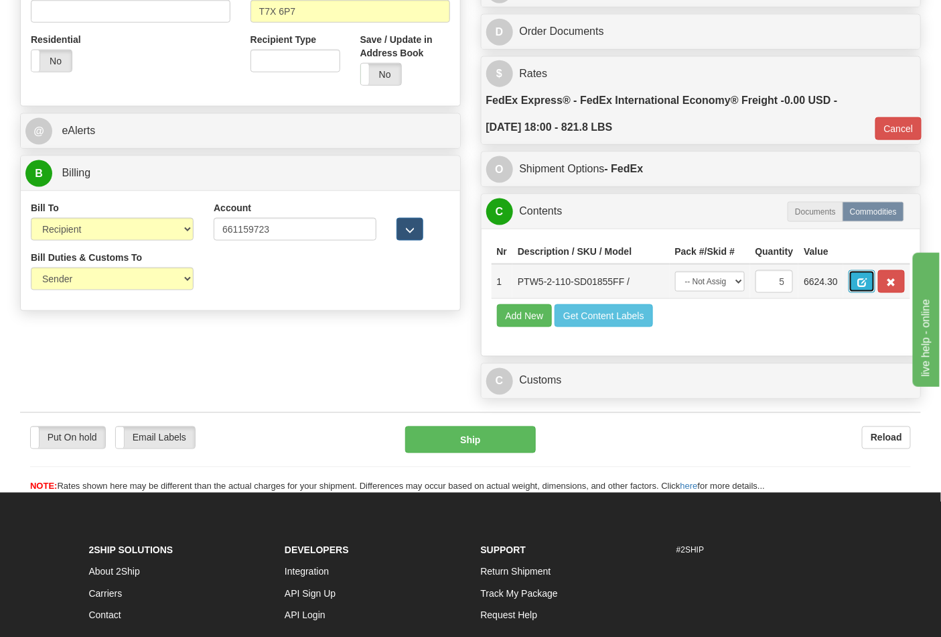
click at [867, 285] on span "button" at bounding box center [862, 282] width 9 height 9
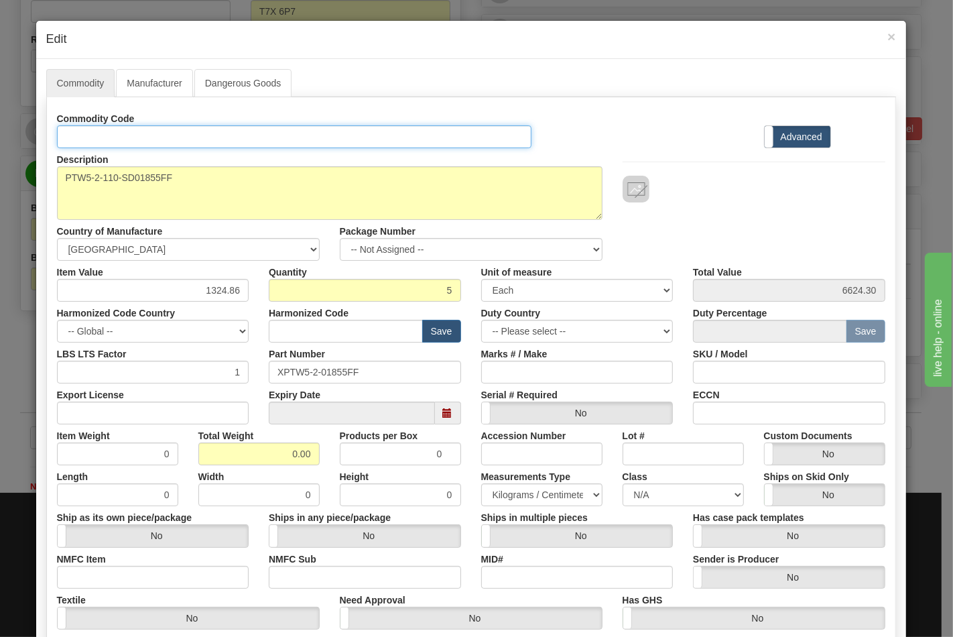
click at [111, 139] on input "Id" at bounding box center [294, 136] width 475 height 23
type input "TRANSFORMERS"
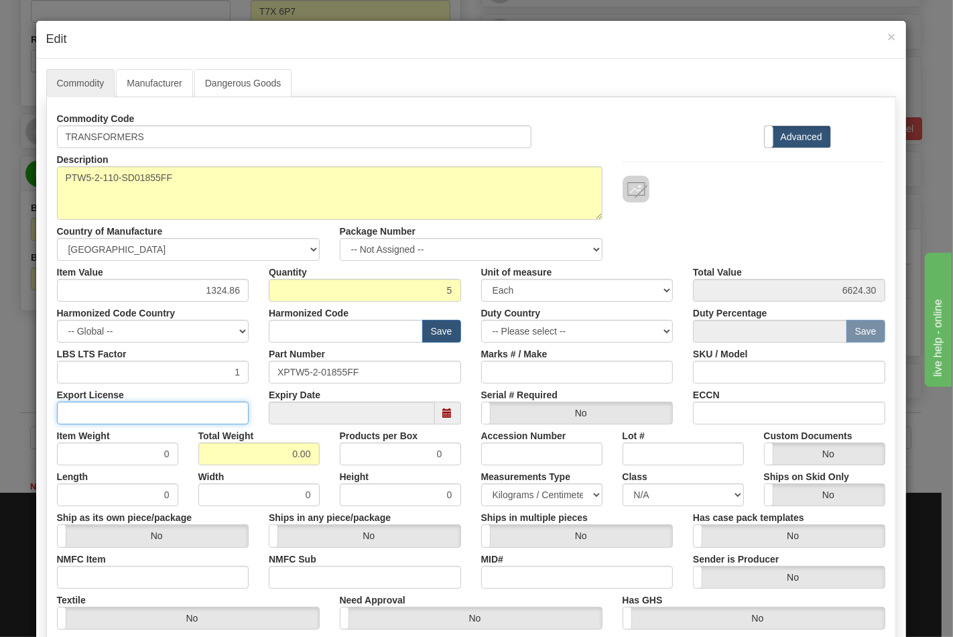
click at [205, 403] on input "Export License" at bounding box center [153, 412] width 192 height 23
type input "761"
drag, startPoint x: 235, startPoint y: 460, endPoint x: 308, endPoint y: 451, distance: 73.6
click at [308, 451] on input "0.00" at bounding box center [258, 453] width 121 height 23
type input "761"
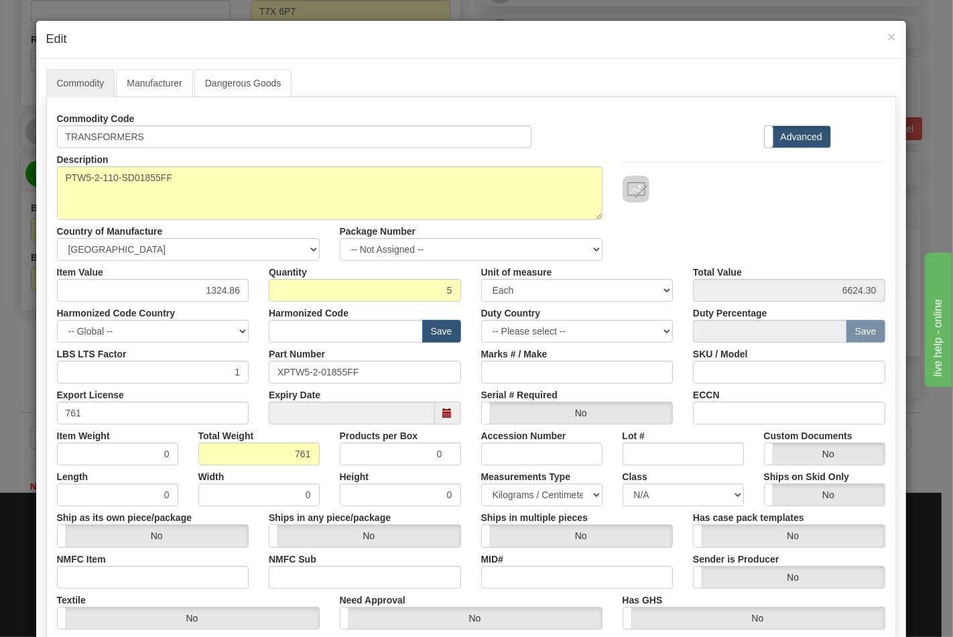
type input "152.2000"
drag, startPoint x: 103, startPoint y: 401, endPoint x: 14, endPoint y: 407, distance: 89.4
click at [14, 407] on div "× Edit Commodity Manufacturer Dangerous Goods Commodity Code TRANSFORMERS Stand…" at bounding box center [476, 318] width 953 height 637
drag, startPoint x: 84, startPoint y: 417, endPoint x: 25, endPoint y: 415, distance: 58.3
click at [25, 415] on div "× Edit Commodity Manufacturer Dangerous Goods Commodity Code TRANSFORMERS Stand…" at bounding box center [476, 318] width 953 height 637
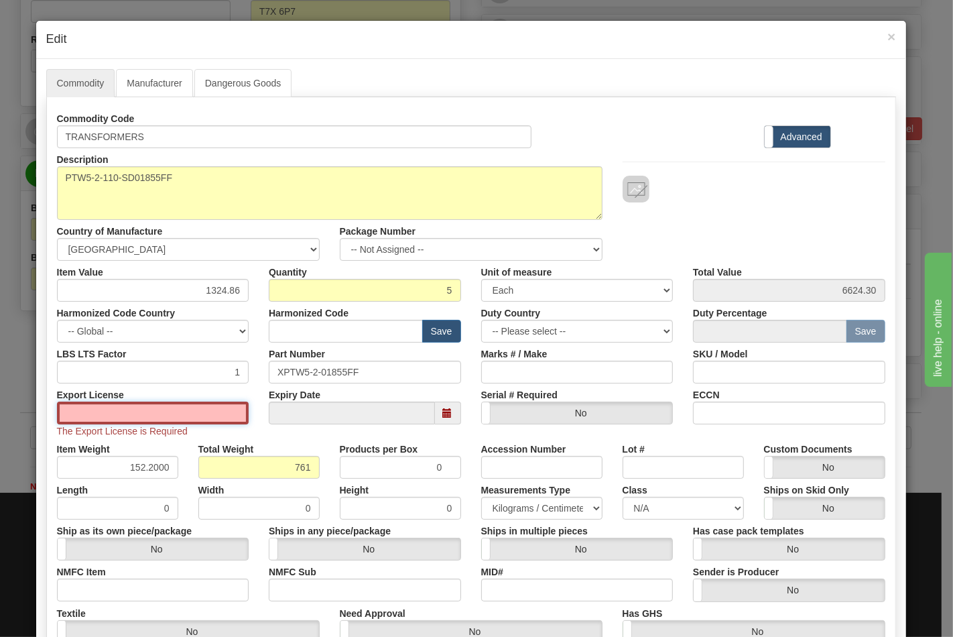
click at [72, 419] on input "Export License" at bounding box center [153, 412] width 192 height 23
type input "N/A"
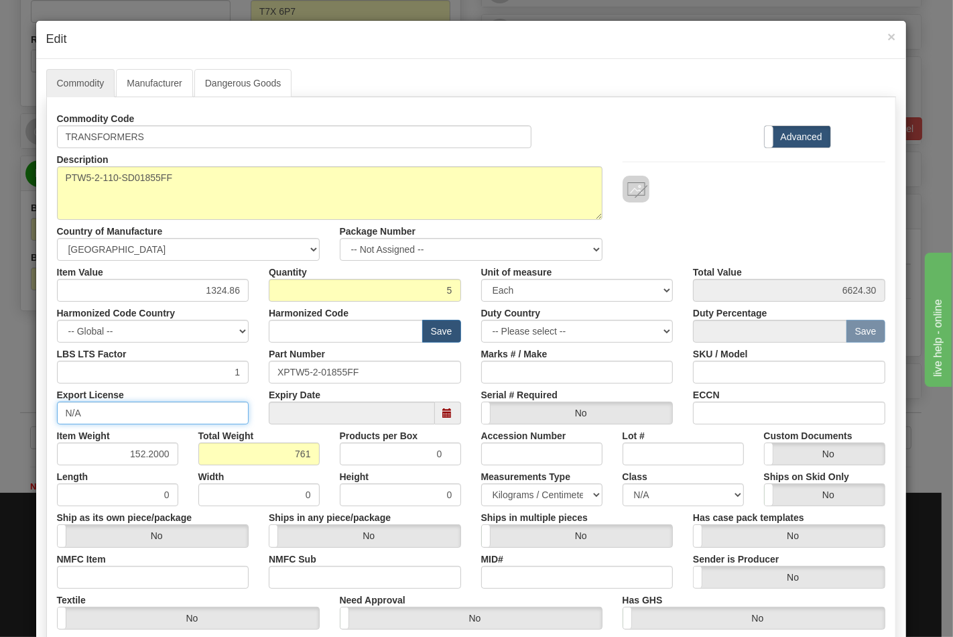
scroll to position [149, 0]
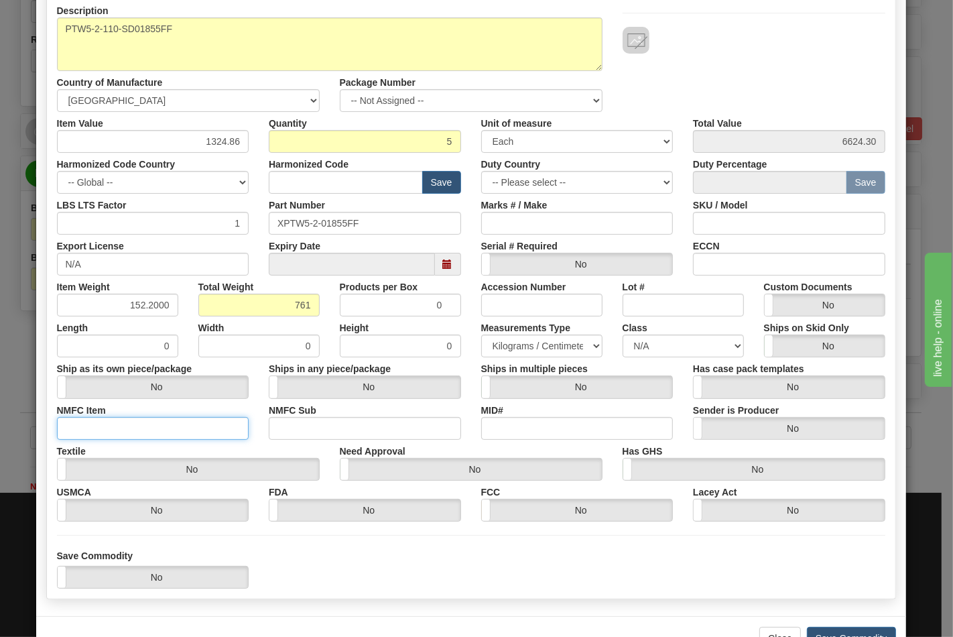
click at [139, 433] on input "NMFC Item" at bounding box center [153, 428] width 192 height 23
type input "63170"
click at [305, 437] on input "NMFC Sub" at bounding box center [365, 428] width 192 height 23
type input "4"
click at [662, 350] on select "N/A 50.0 55.0 60.0 65.0 70.0 85.0 92.5 100.0 125.0 175.0 250.0 300.0 400.0" at bounding box center [683, 345] width 121 height 23
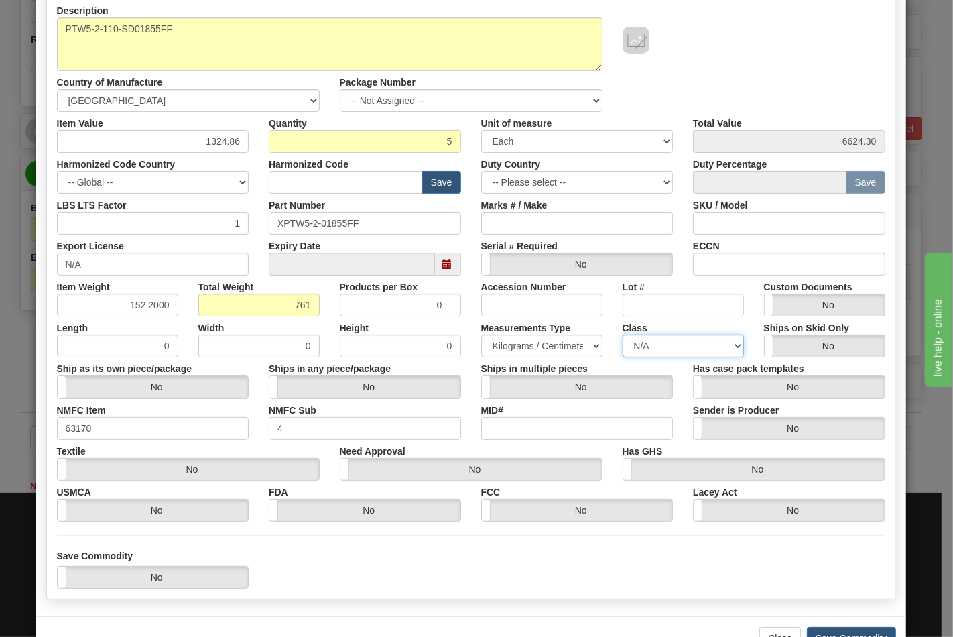
select select "70.0"
click at [623, 334] on select "N/A 50.0 55.0 60.0 65.0 70.0 85.0 92.5 100.0 125.0 175.0 250.0 300.0 400.0" at bounding box center [683, 345] width 121 height 23
click at [751, 265] on input "ECCN" at bounding box center [789, 264] width 192 height 23
type input "EAR99"
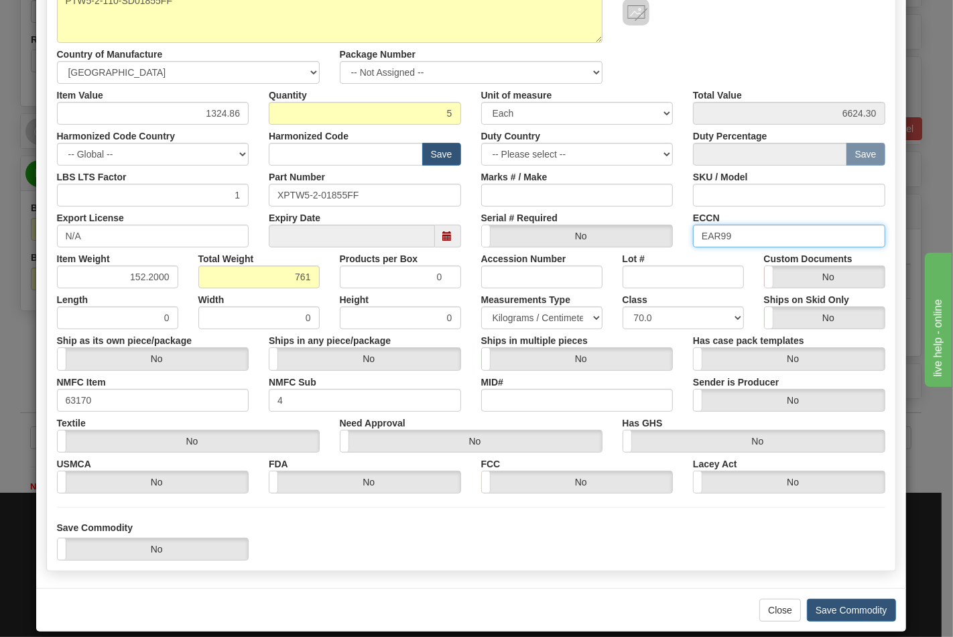
scroll to position [192, 0]
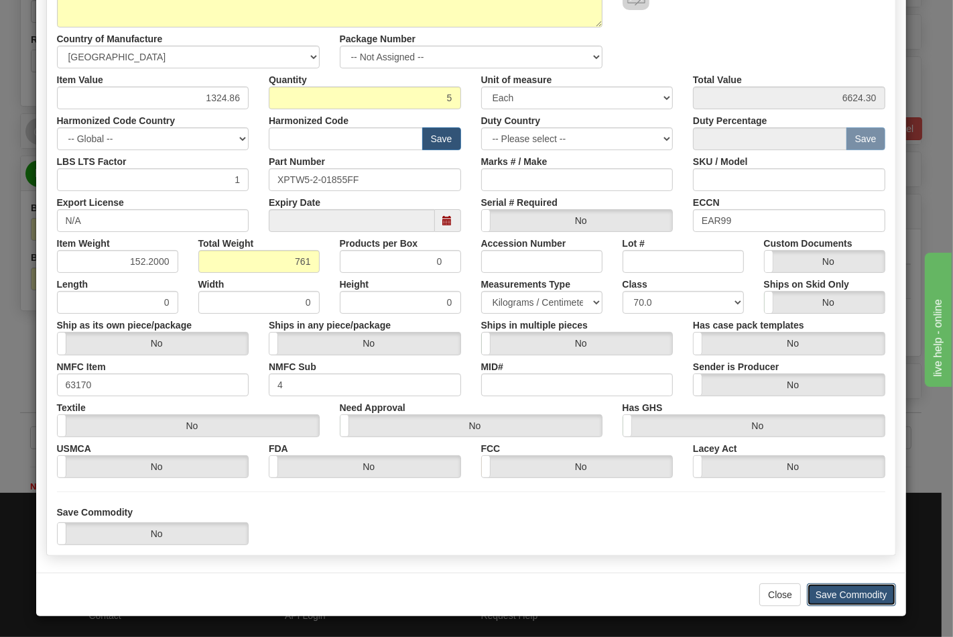
click at [843, 587] on button "Save Commodity" at bounding box center [851, 594] width 89 height 23
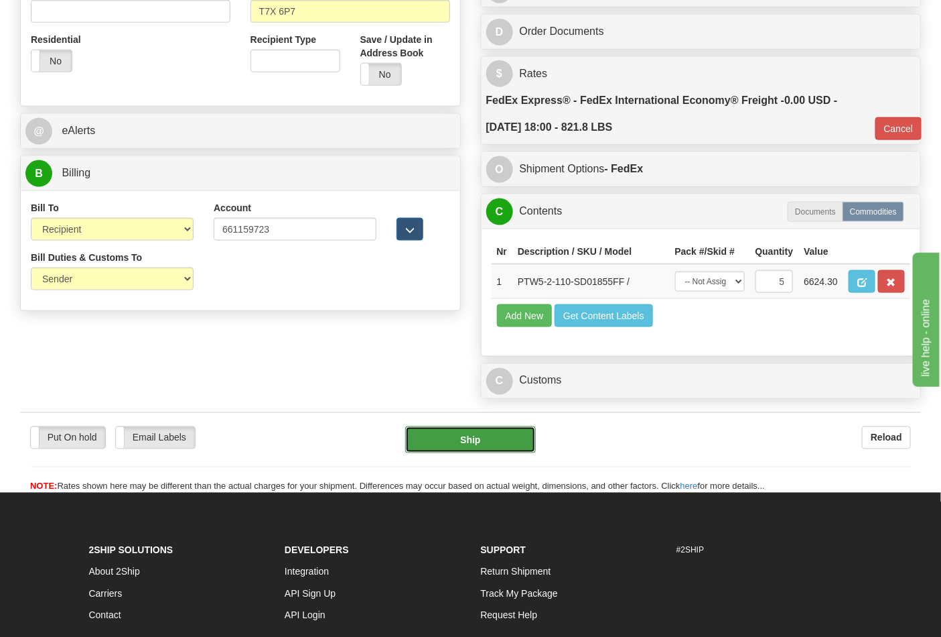
click at [503, 453] on button "Ship" at bounding box center [470, 439] width 130 height 27
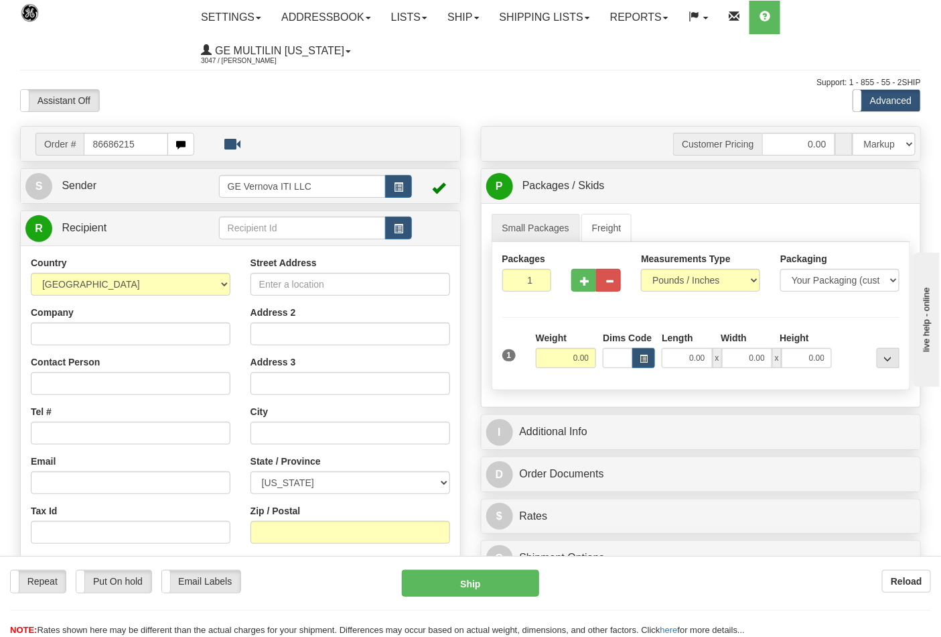
type input "86686215"
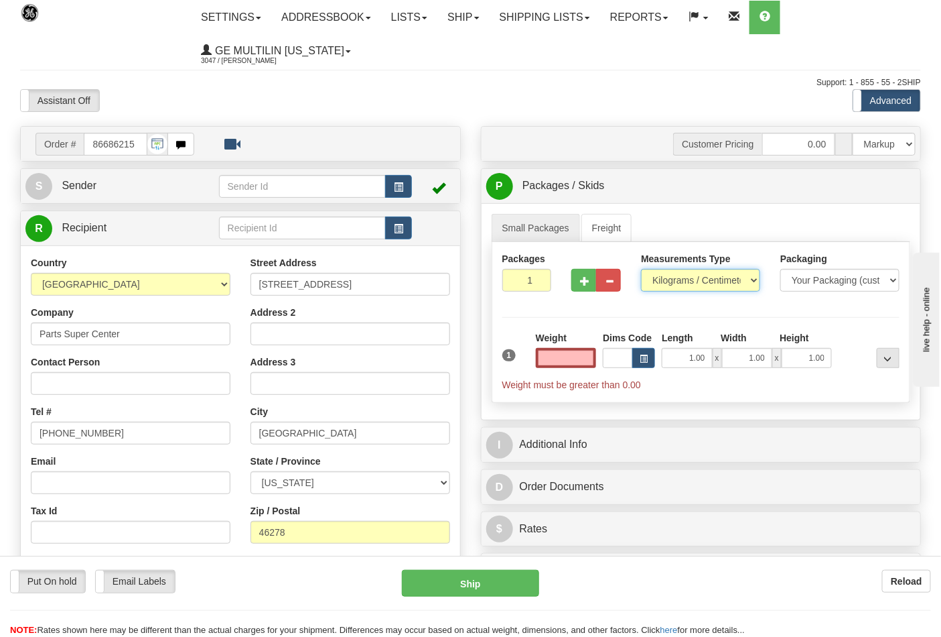
type input "0.00"
click at [666, 280] on select "Pounds / Inches Kilograms / Centimeters" at bounding box center [700, 280] width 119 height 23
select select "0"
click at [641, 269] on select "Pounds / Inches Kilograms / Centimeters" at bounding box center [700, 280] width 119 height 23
click at [594, 365] on input "0.00" at bounding box center [566, 358] width 61 height 20
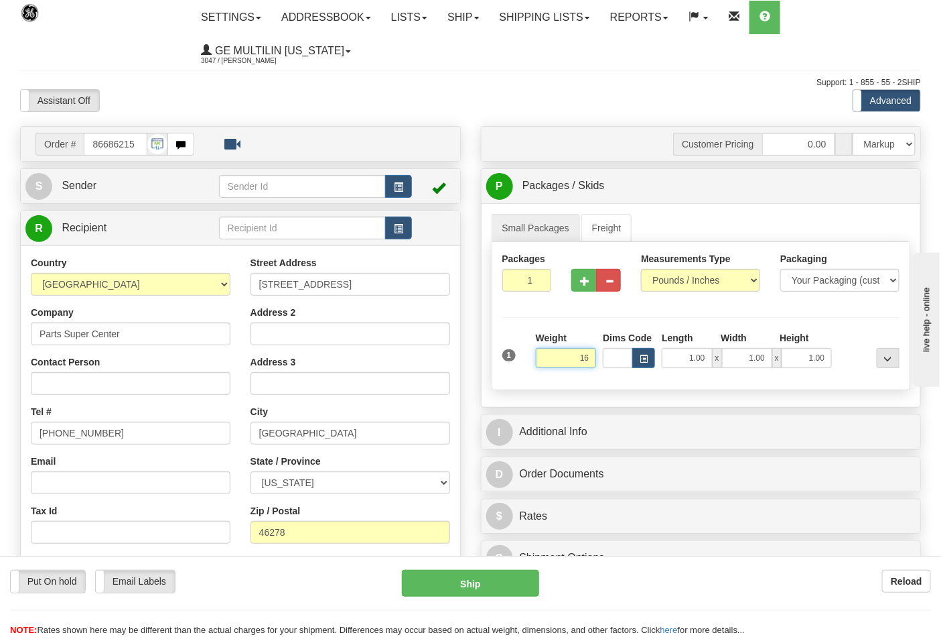
click button "Delete" at bounding box center [0, 0] width 0 height 0
type input "16.00"
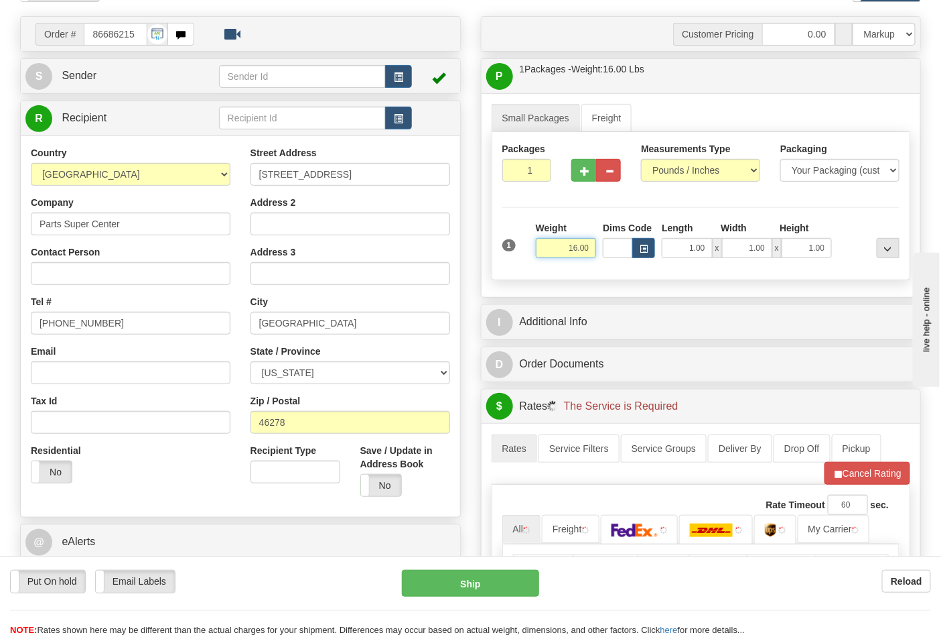
scroll to position [298, 0]
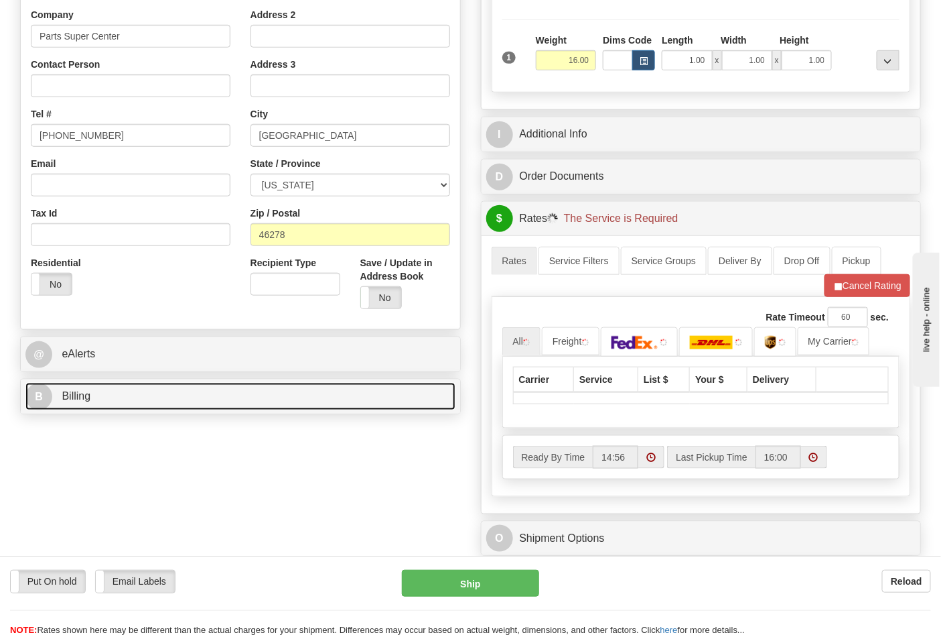
click at [142, 409] on link "B Billing" at bounding box center [240, 396] width 430 height 27
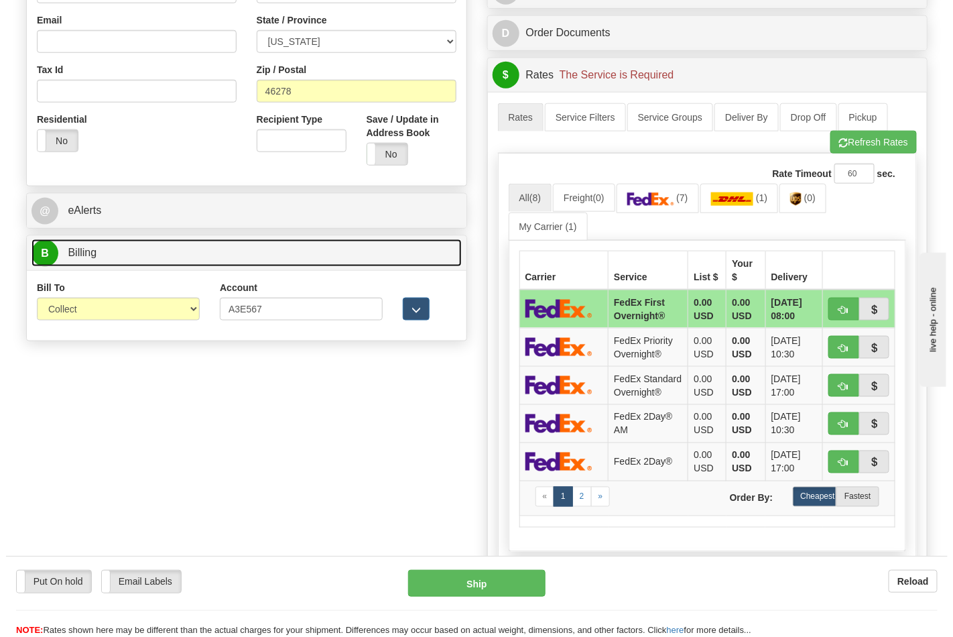
scroll to position [446, 0]
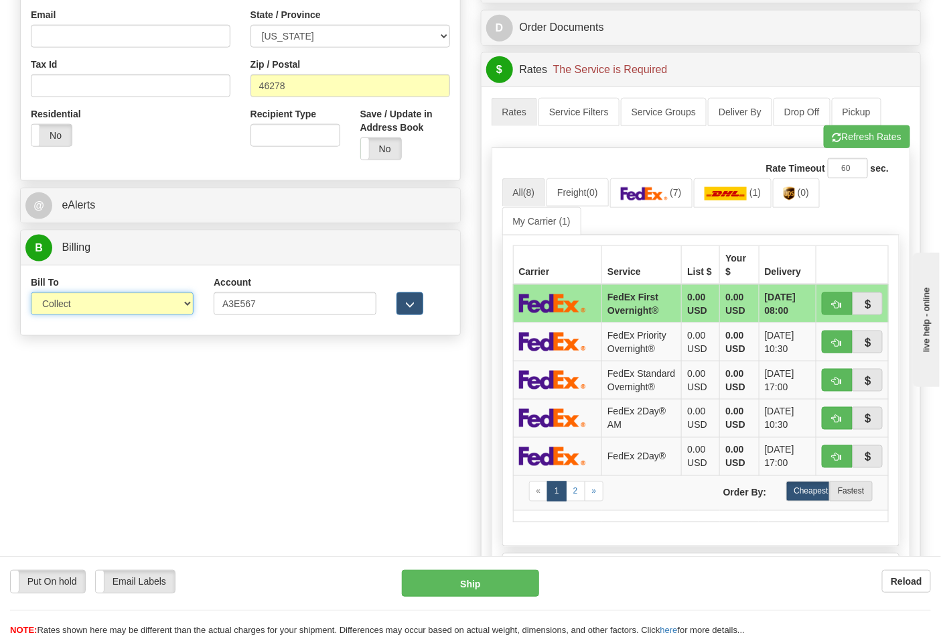
drag, startPoint x: 58, startPoint y: 300, endPoint x: 68, endPoint y: 313, distance: 15.8
click at [64, 304] on select "Sender Recipient Third Party Collect" at bounding box center [112, 303] width 163 height 23
select select "2"
click at [31, 294] on select "Sender Recipient Third Party Collect" at bounding box center [112, 303] width 163 height 23
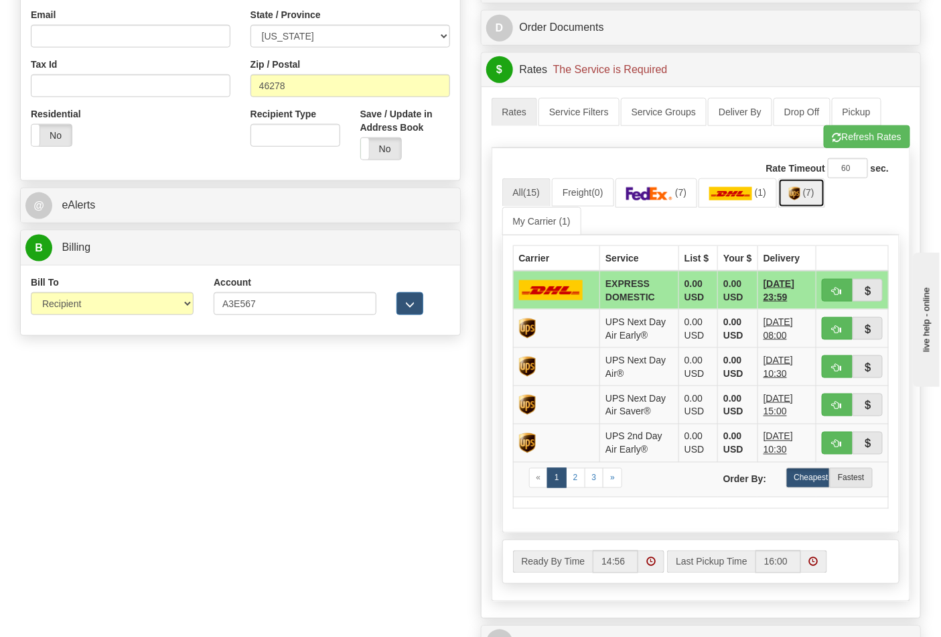
click at [811, 192] on span "(7)" at bounding box center [808, 192] width 11 height 11
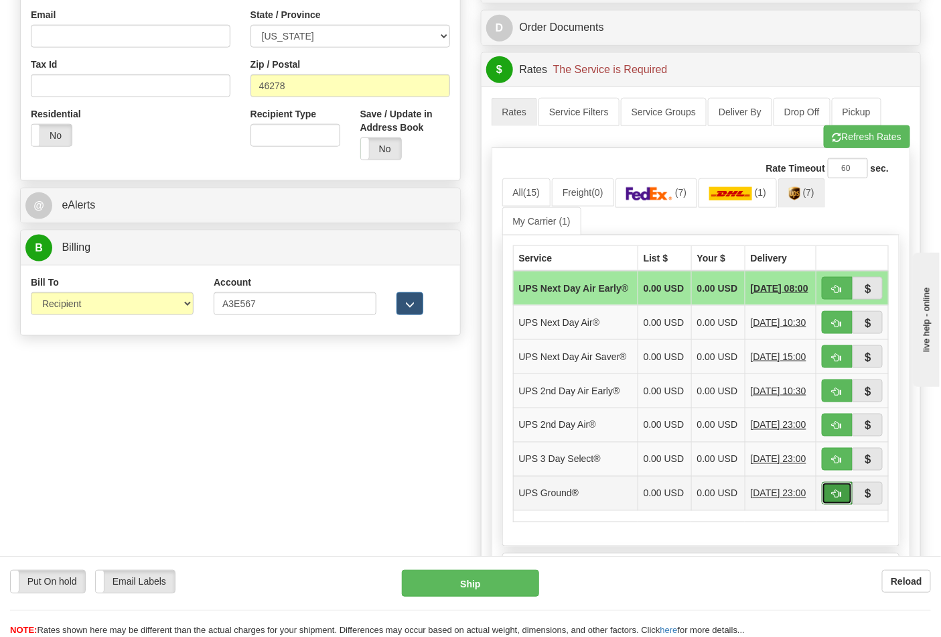
click at [832, 505] on button "button" at bounding box center [837, 493] width 31 height 23
type input "03"
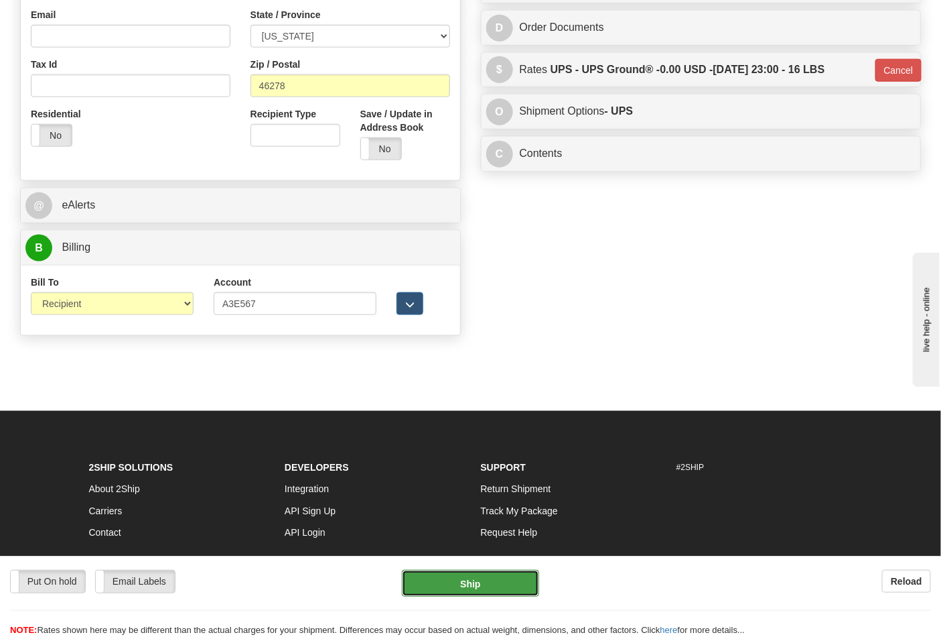
click at [486, 586] on button "Ship" at bounding box center [470, 583] width 137 height 27
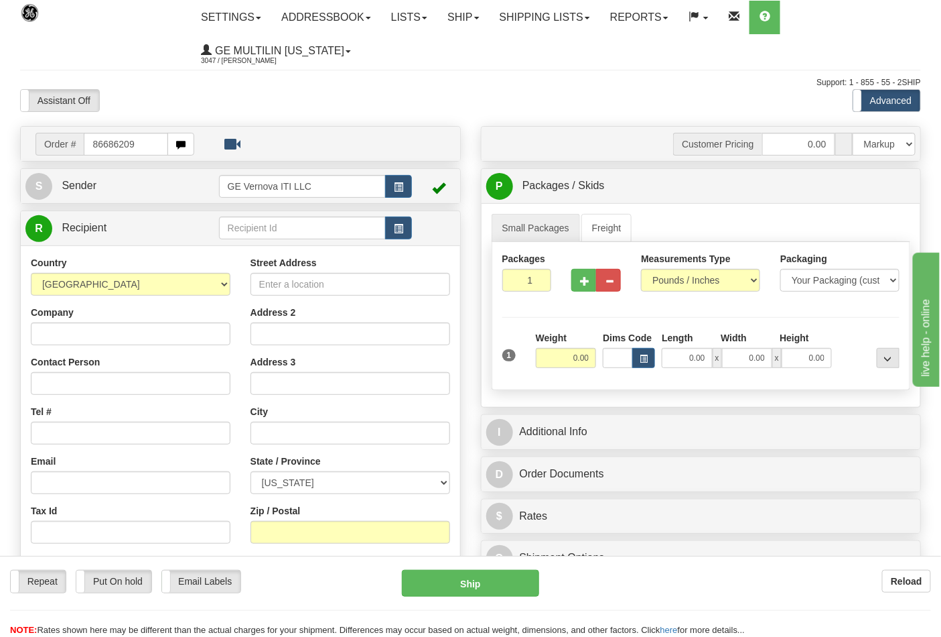
type input "86686209"
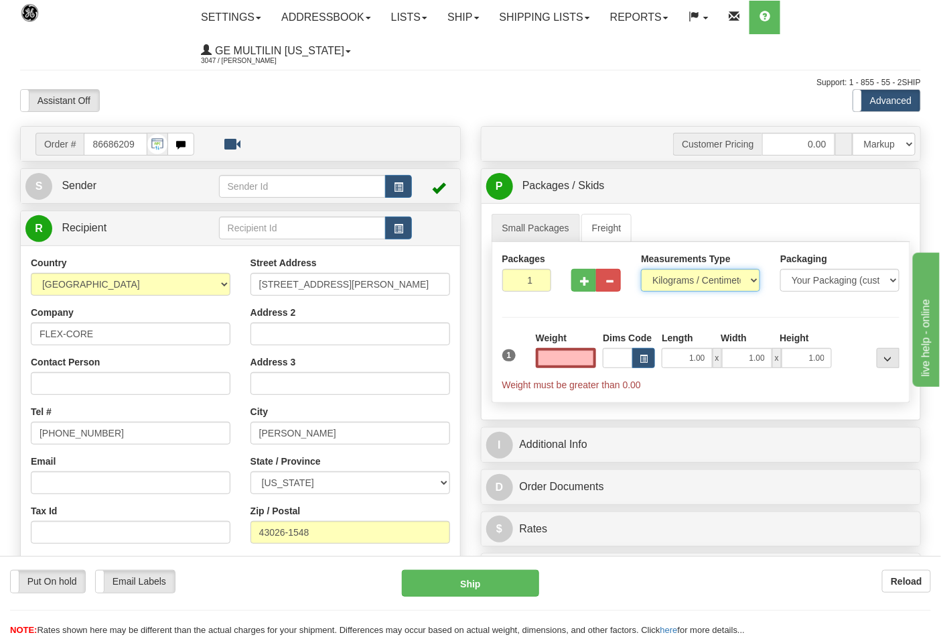
type input "0.00"
click at [681, 282] on select "Pounds / Inches Kilograms / Centimeters" at bounding box center [700, 280] width 119 height 23
select select "0"
click at [641, 269] on select "Pounds / Inches Kilograms / Centimeters" at bounding box center [700, 280] width 119 height 23
click at [590, 359] on input "0.00" at bounding box center [566, 358] width 61 height 20
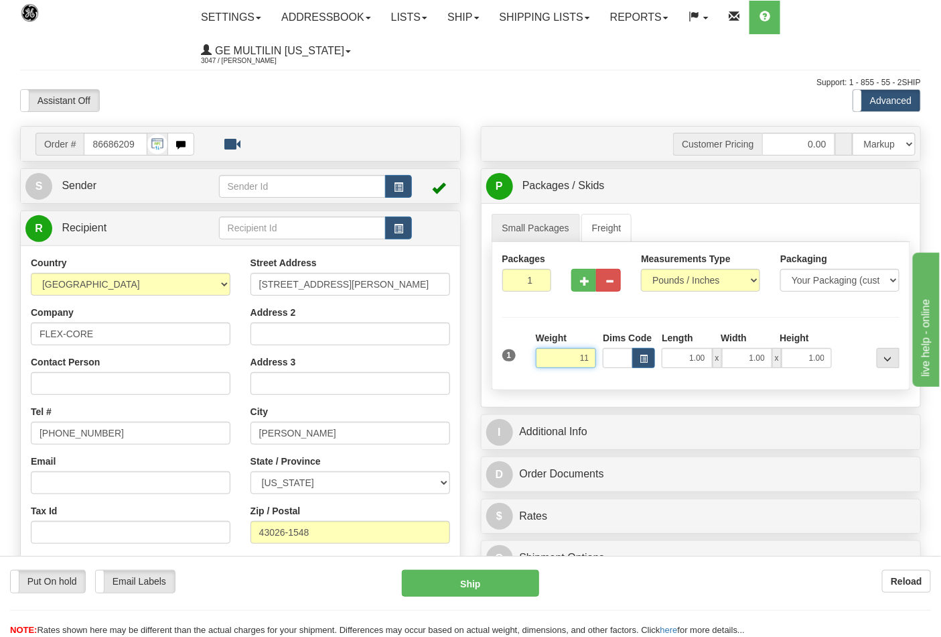
click button "Delete" at bounding box center [0, 0] width 0 height 0
type input "11.00"
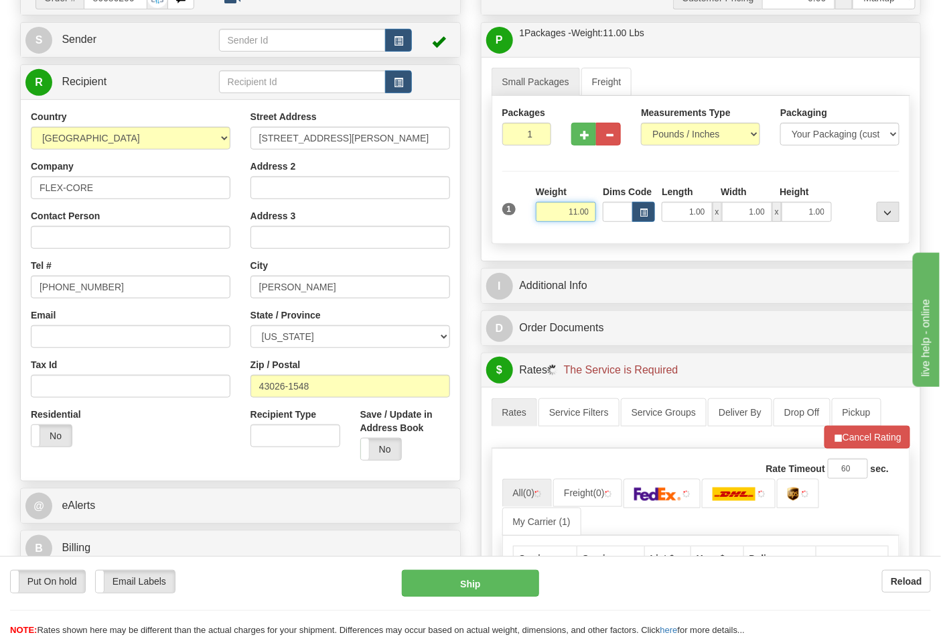
scroll to position [298, 0]
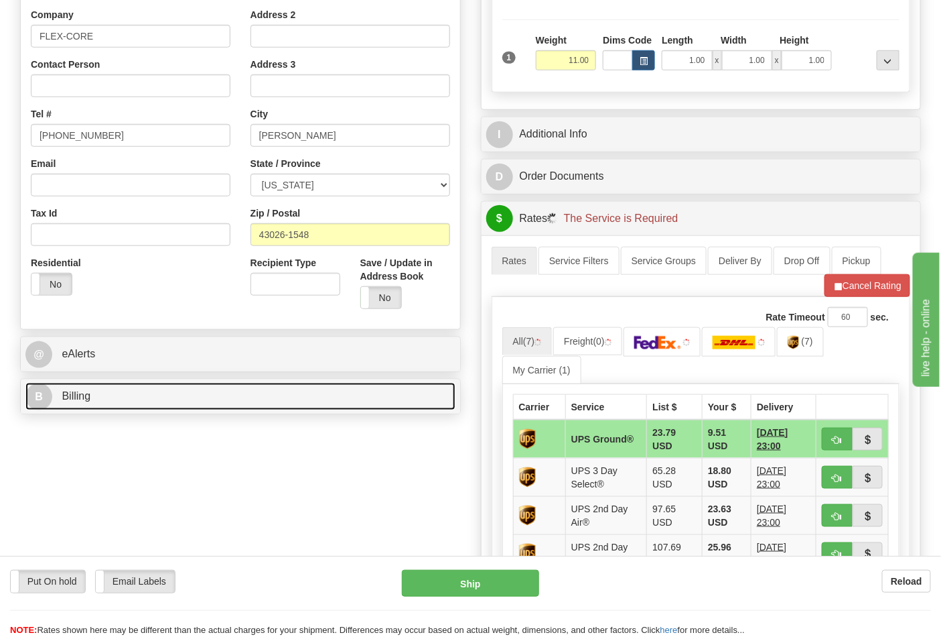
click at [139, 402] on link "B Billing" at bounding box center [240, 396] width 430 height 27
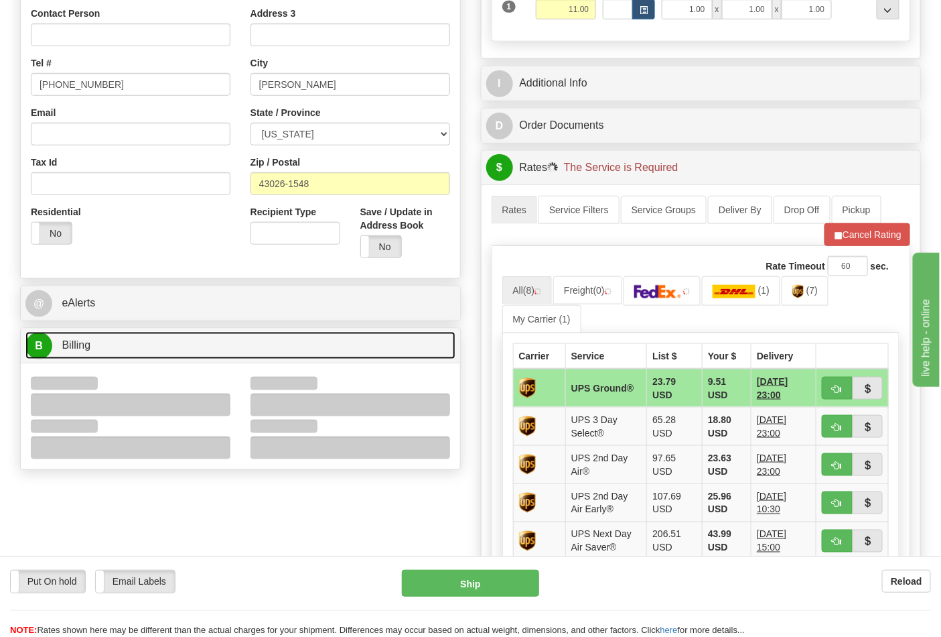
scroll to position [372, 0]
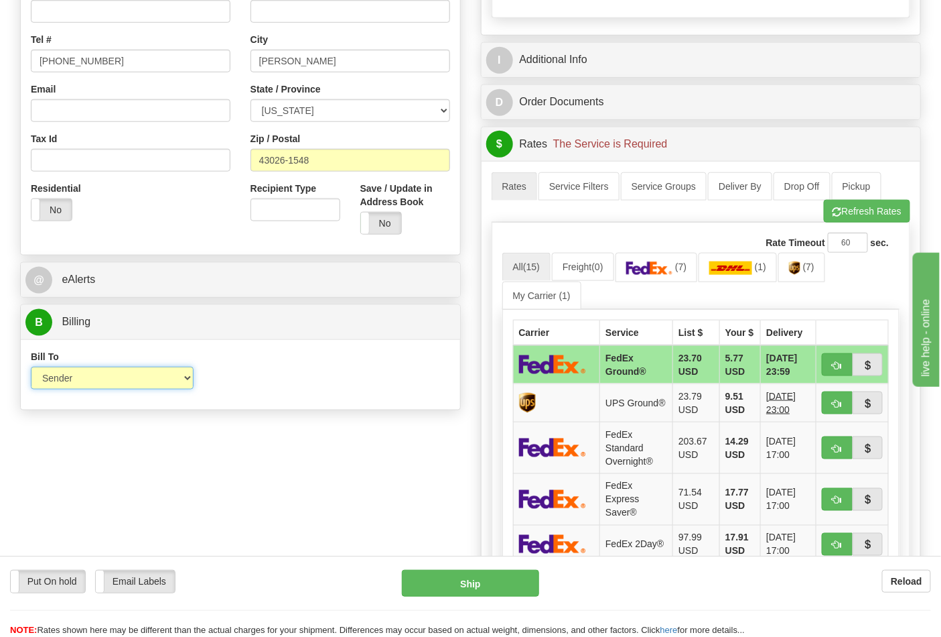
click at [64, 377] on select "Sender Recipient Third Party Collect" at bounding box center [112, 378] width 163 height 23
select select "2"
click at [31, 368] on select "Sender Recipient Third Party Collect" at bounding box center [112, 378] width 163 height 23
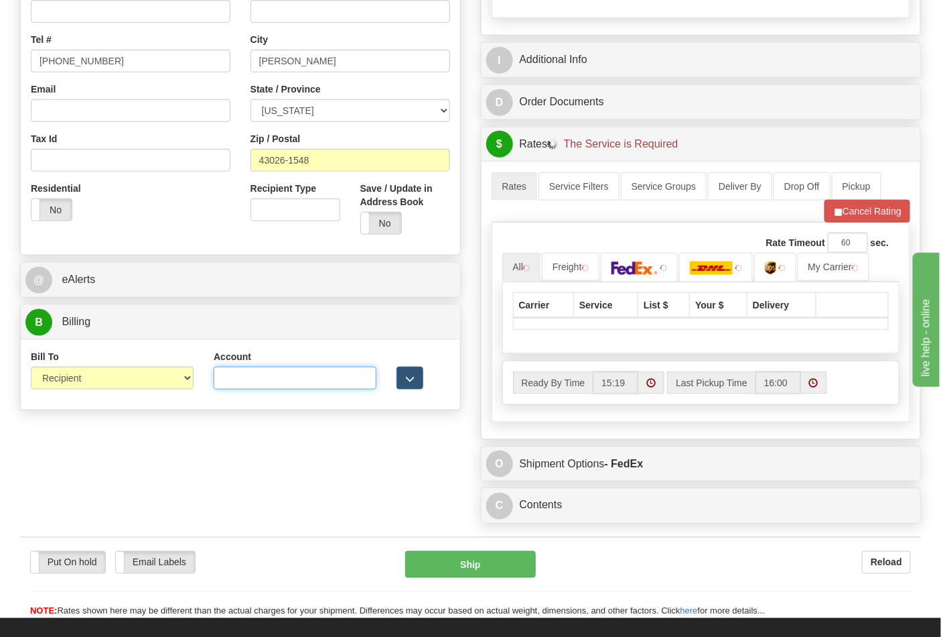
click at [229, 382] on input "Account" at bounding box center [295, 378] width 163 height 23
type input "473367"
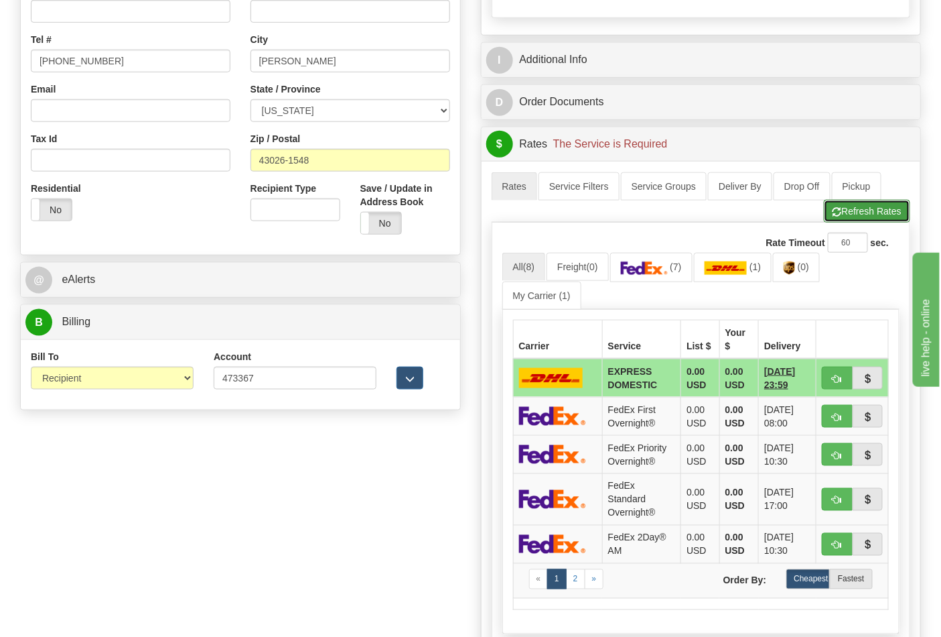
click at [850, 210] on button "Refresh Rates" at bounding box center [867, 211] width 86 height 23
click at [811, 280] on link "(7)" at bounding box center [802, 267] width 47 height 29
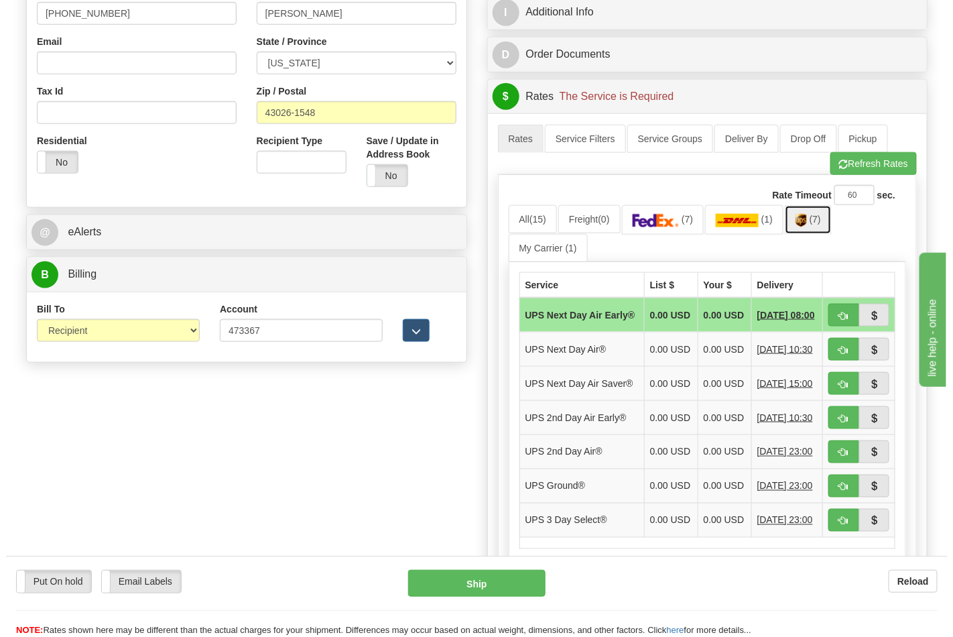
scroll to position [446, 0]
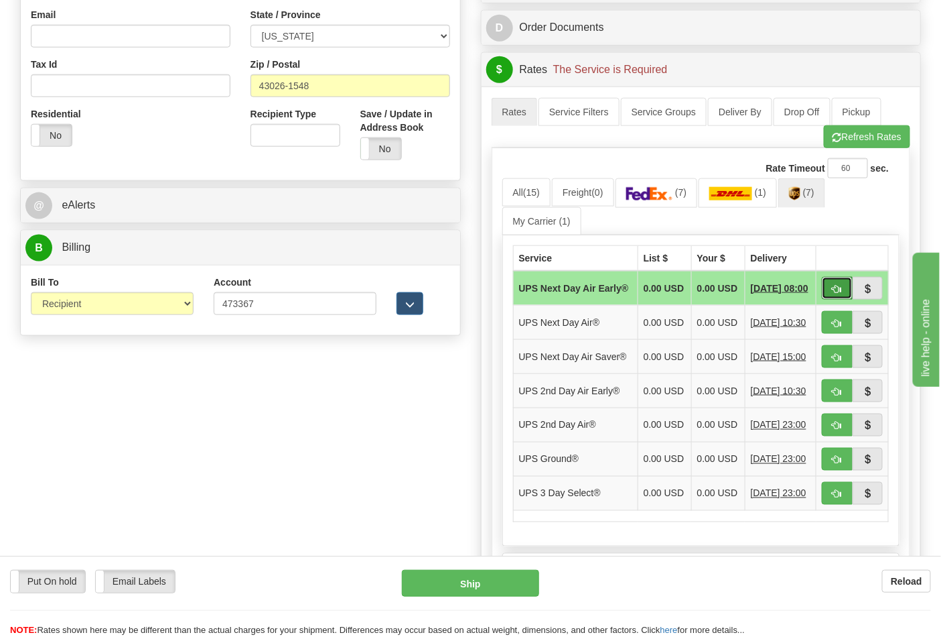
click at [838, 291] on span "button" at bounding box center [837, 289] width 9 height 9
type input "14"
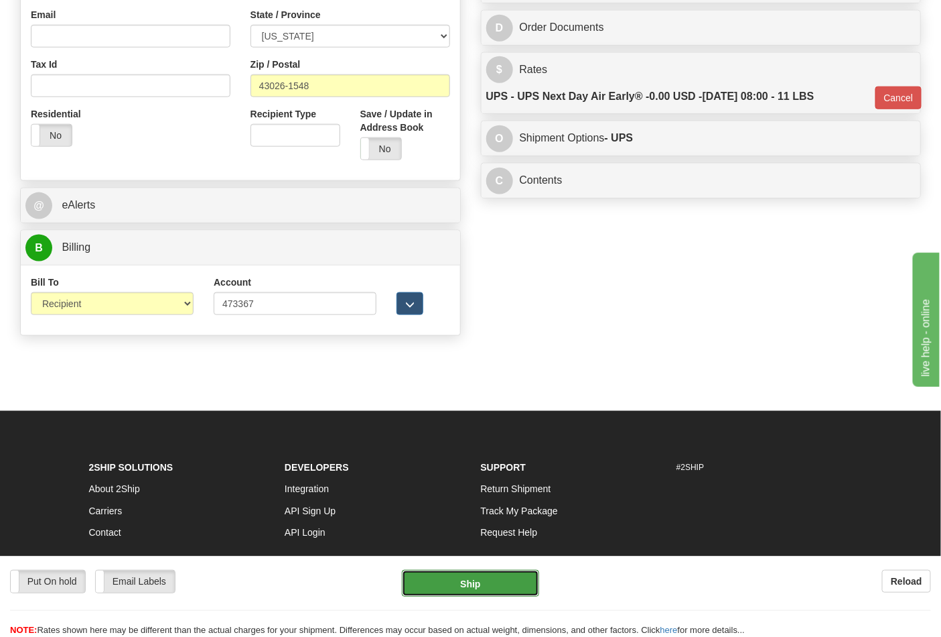
click at [486, 586] on button "Ship" at bounding box center [470, 583] width 137 height 27
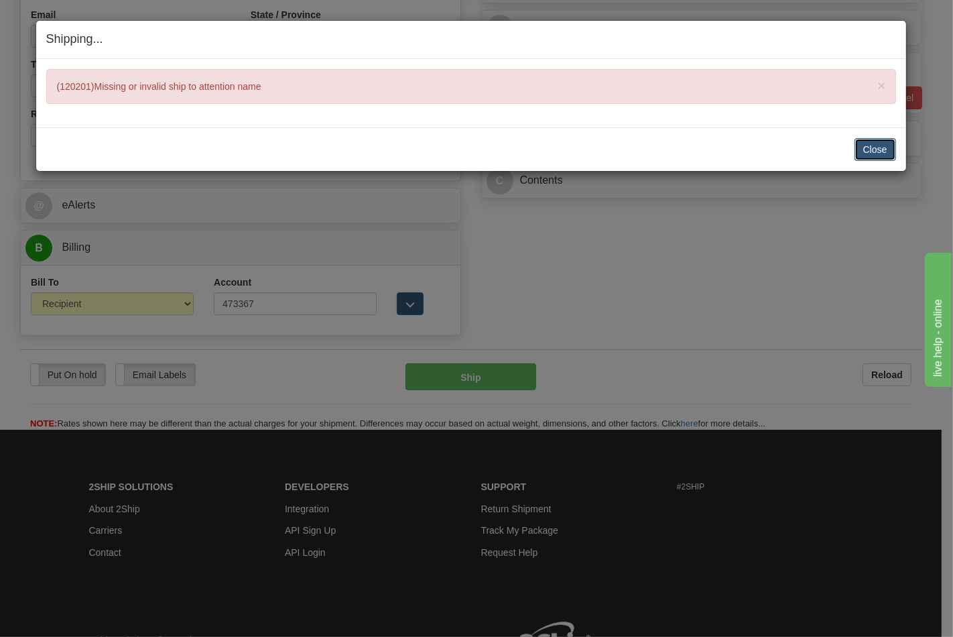
click at [868, 151] on button "Close" at bounding box center [875, 149] width 42 height 23
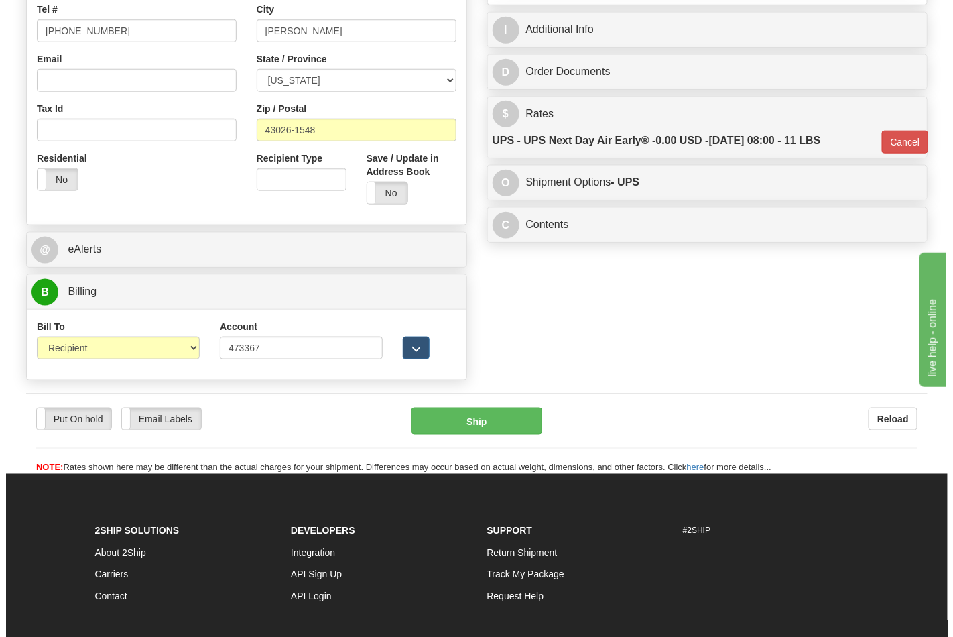
scroll to position [298, 0]
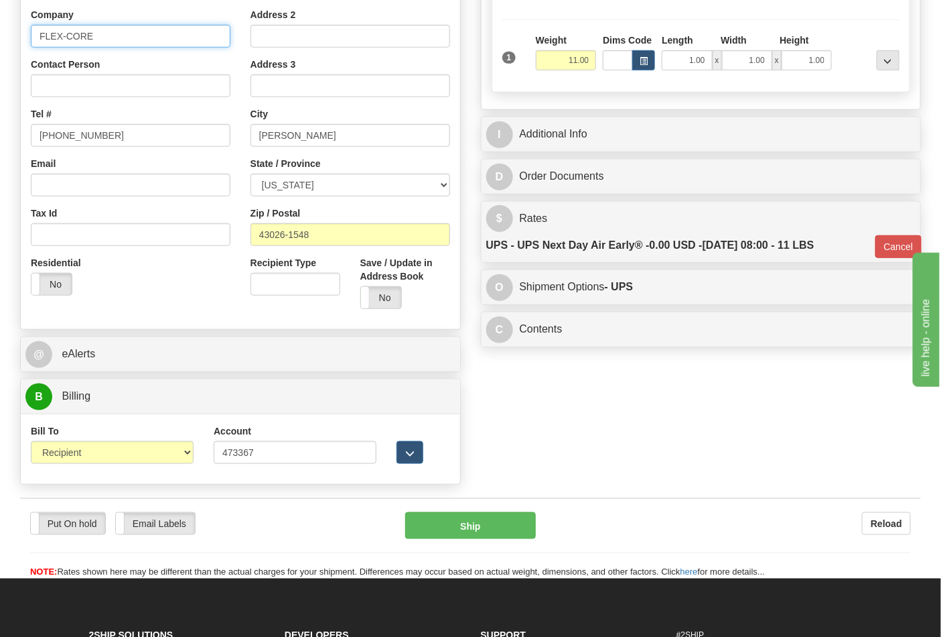
drag, startPoint x: 109, startPoint y: 46, endPoint x: 70, endPoint y: 44, distance: 38.9
click at [70, 44] on input "FLEX-CORE" at bounding box center [131, 36] width 200 height 23
click at [70, 42] on input "FLEX-CORE" at bounding box center [131, 36] width 200 height 23
drag, startPoint x: 105, startPoint y: 36, endPoint x: 21, endPoint y: 36, distance: 83.1
click at [21, 36] on div "Country AFGHANISTAN ALAND ISLANDS ALBANIA ALGERIA AMERICAN SAMOA ANDORRA ANGOLA…" at bounding box center [131, 131] width 220 height 347
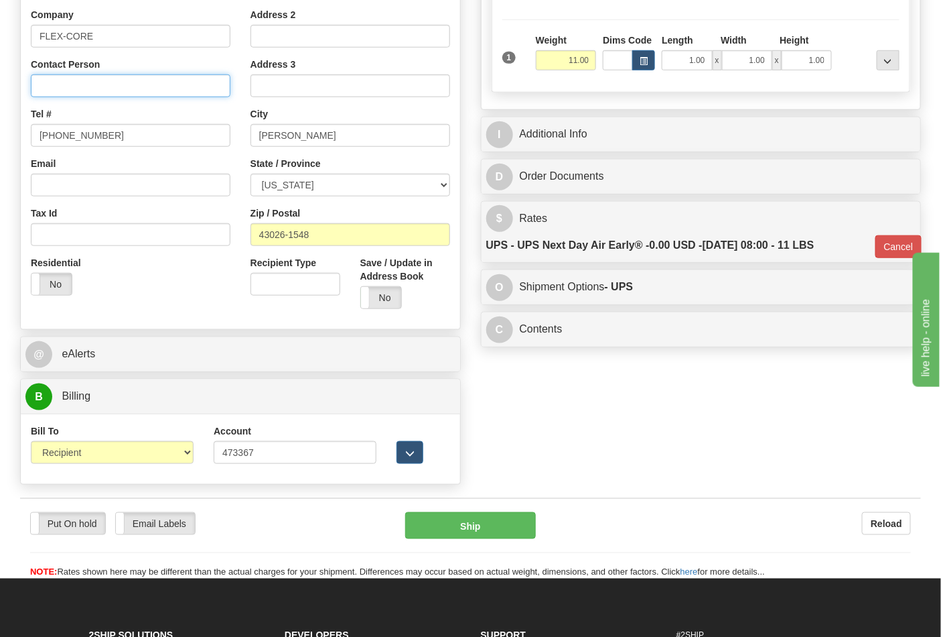
click at [64, 80] on input "Contact Person" at bounding box center [131, 85] width 200 height 23
paste input "FLEX-CORE"
type input "FLEX-CORE"
click at [449, 504] on div "Put On hold Put On hold Email Labels Email Labels Edit Reload Ship Reload" at bounding box center [470, 538] width 901 height 81
click at [457, 521] on button "Ship" at bounding box center [470, 525] width 130 height 27
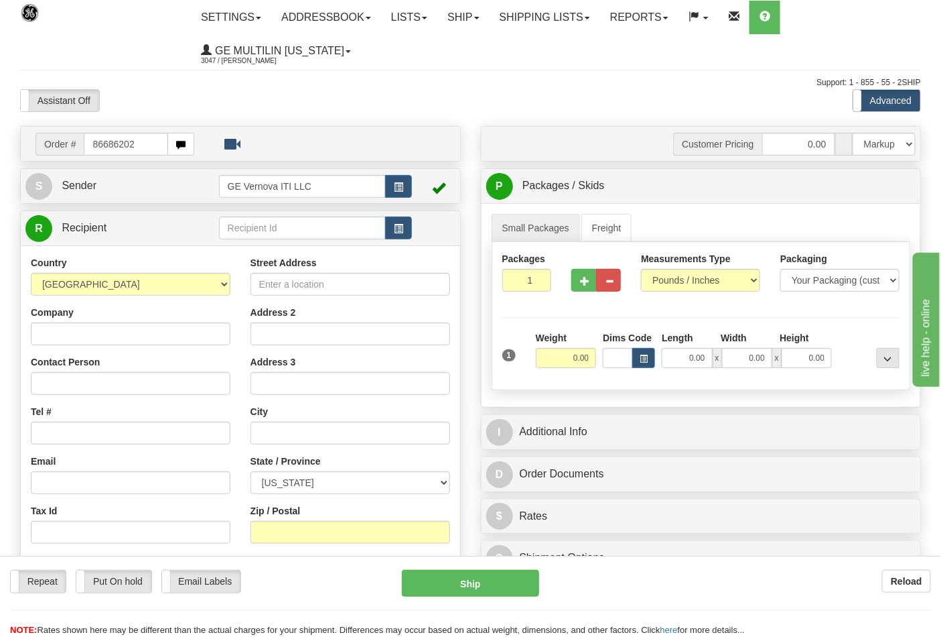
type input "86686202"
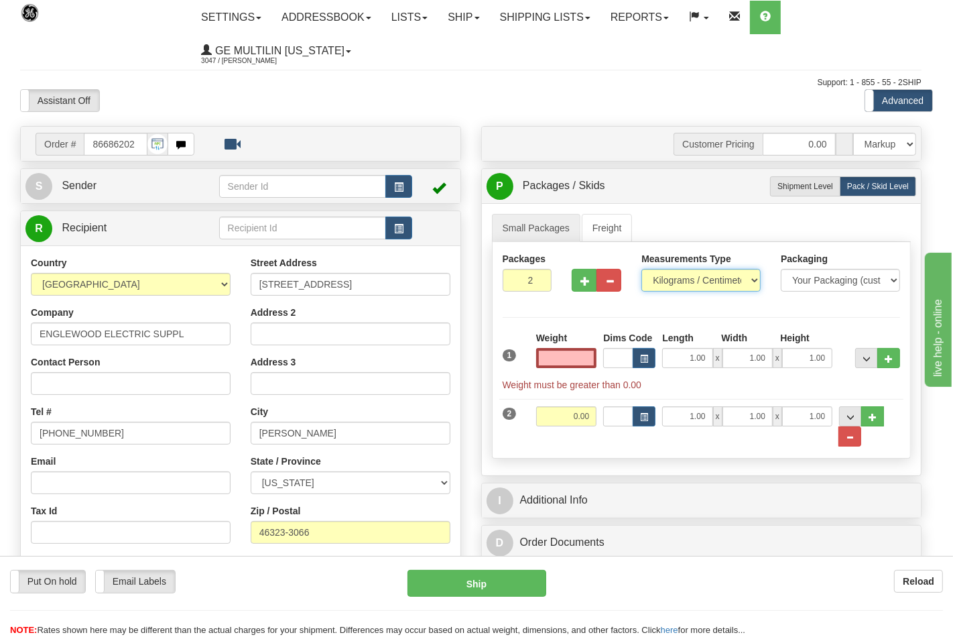
type input "0.00"
click at [673, 283] on select "Pounds / Inches Kilograms / Centimeters" at bounding box center [700, 280] width 119 height 23
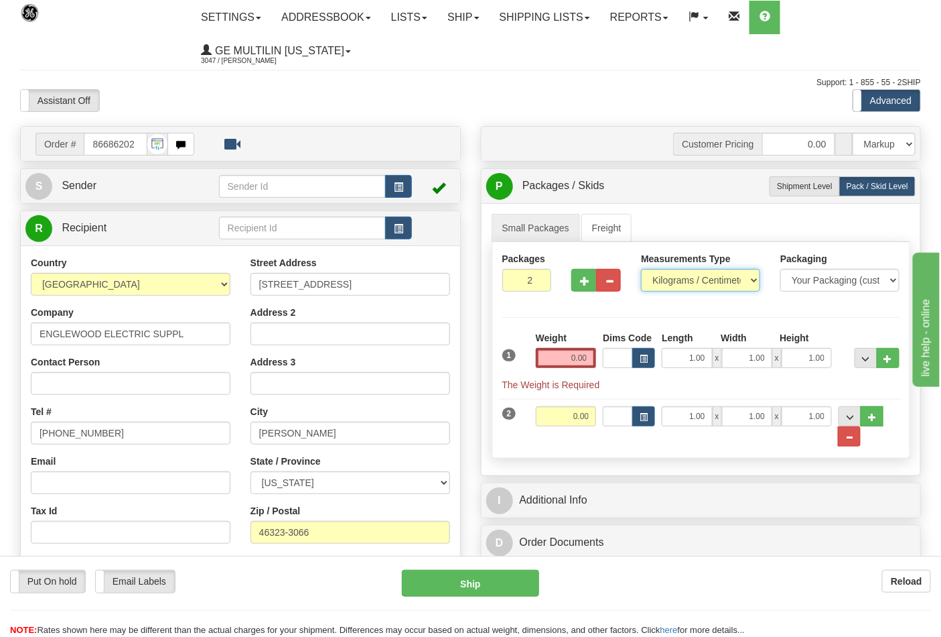
select select "0"
click at [641, 269] on select "Pounds / Inches Kilograms / Centimeters" at bounding box center [700, 280] width 119 height 23
click at [587, 357] on input "0.00" at bounding box center [566, 358] width 61 height 20
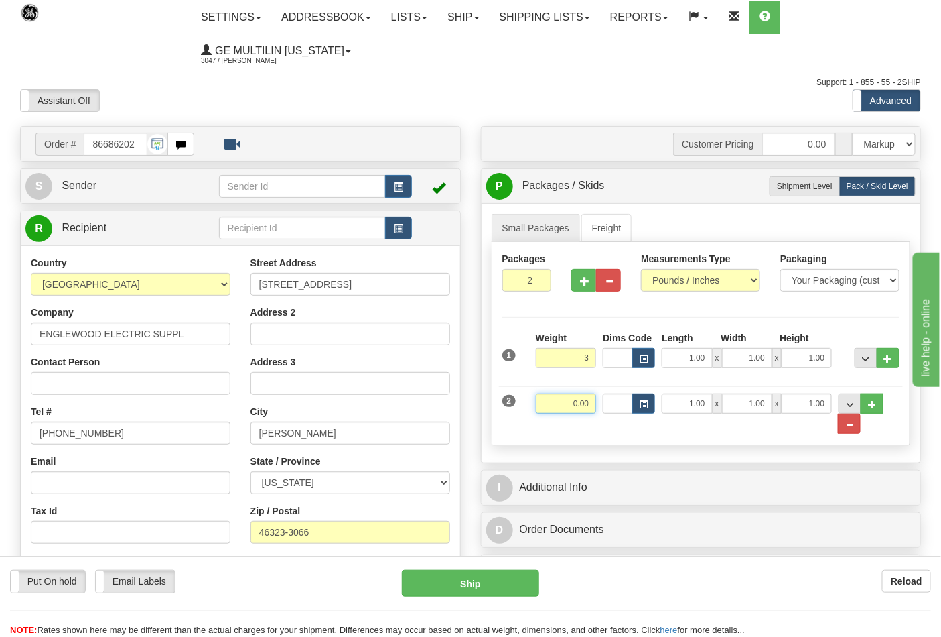
type input "3.00"
click at [590, 403] on input "0.00" at bounding box center [566, 403] width 61 height 20
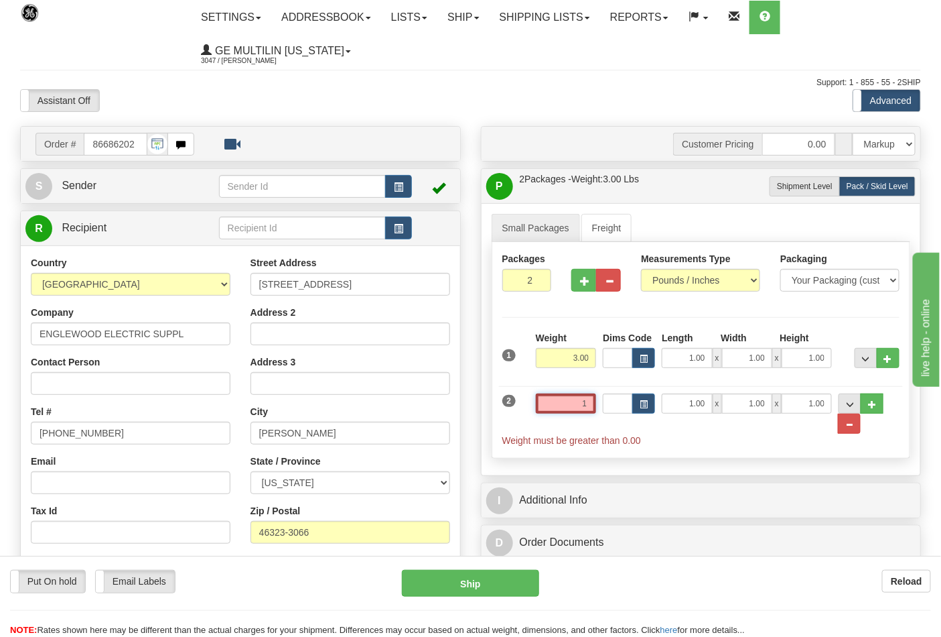
click button "Delete" at bounding box center [0, 0] width 0 height 0
type input "1.00"
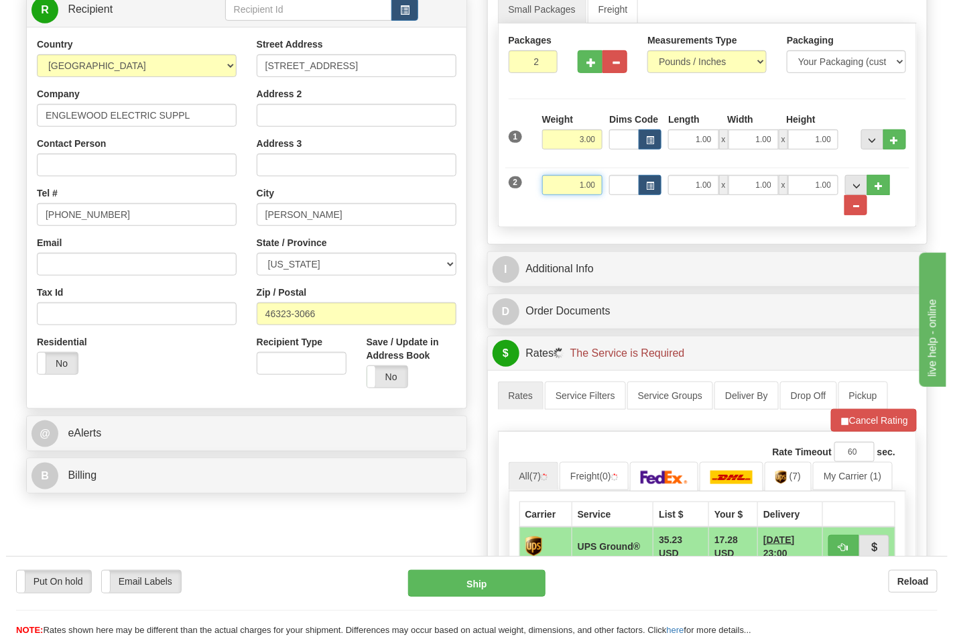
scroll to position [298, 0]
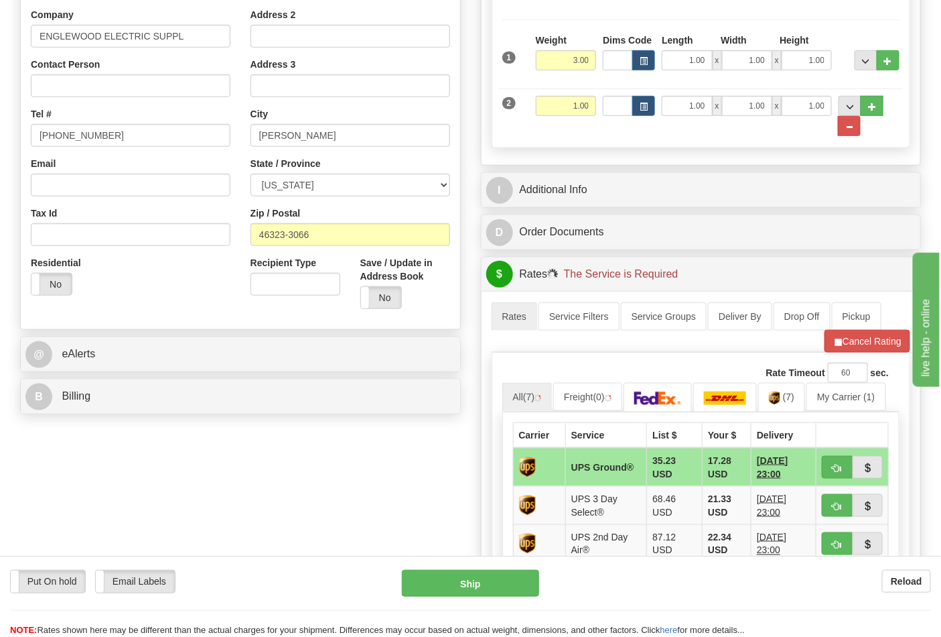
click at [117, 413] on div "B Billing" at bounding box center [241, 396] width 440 height 34
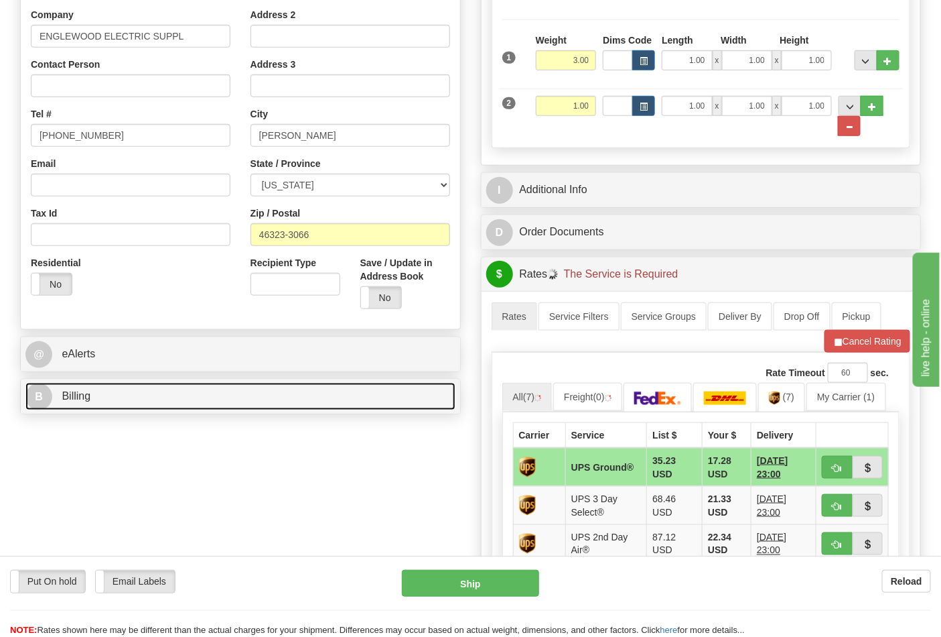
click at [121, 409] on link "B Billing" at bounding box center [240, 396] width 430 height 27
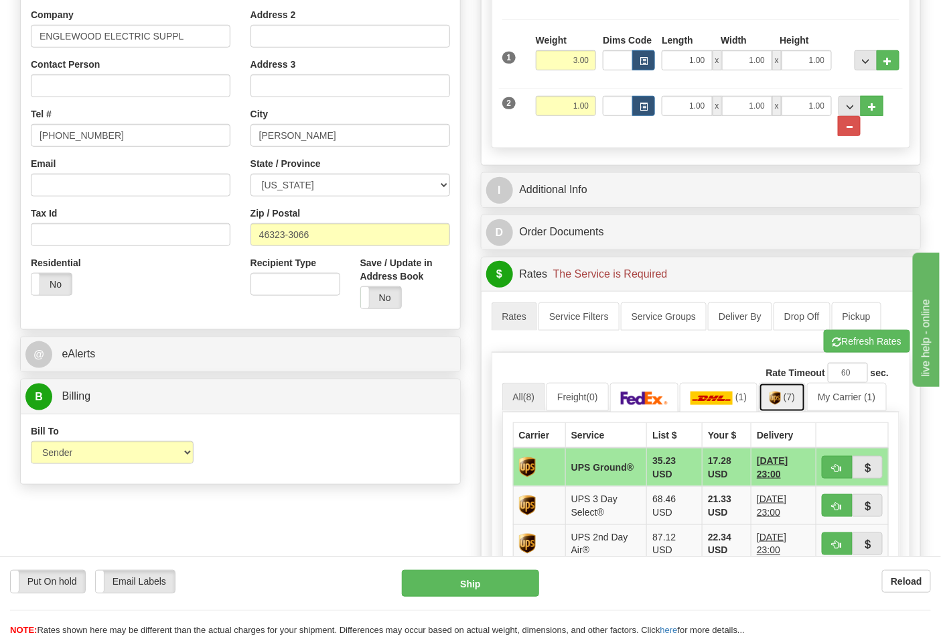
click at [803, 409] on link "(7)" at bounding box center [782, 397] width 47 height 29
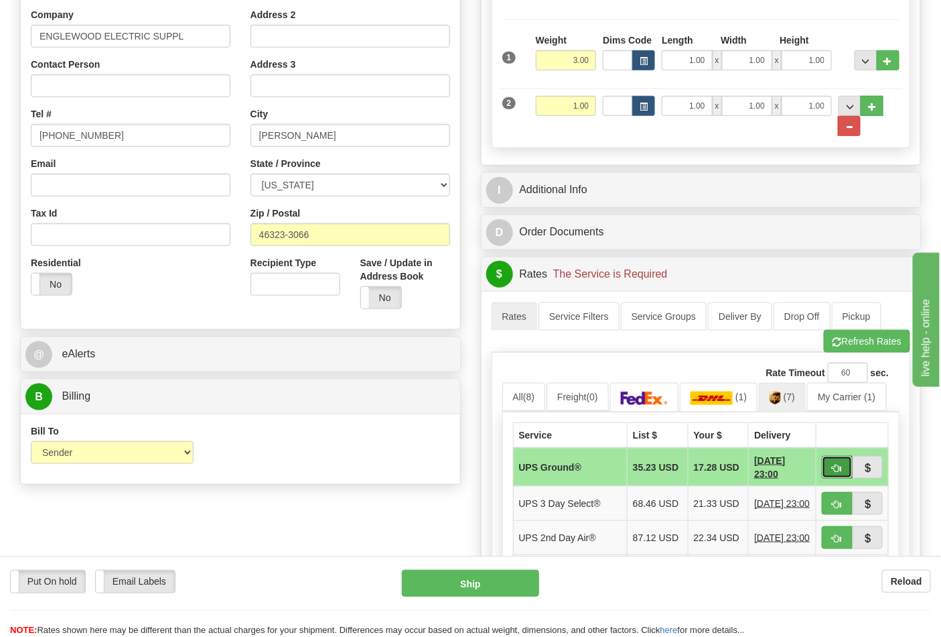
click at [841, 465] on span "button" at bounding box center [837, 468] width 9 height 9
type input "03"
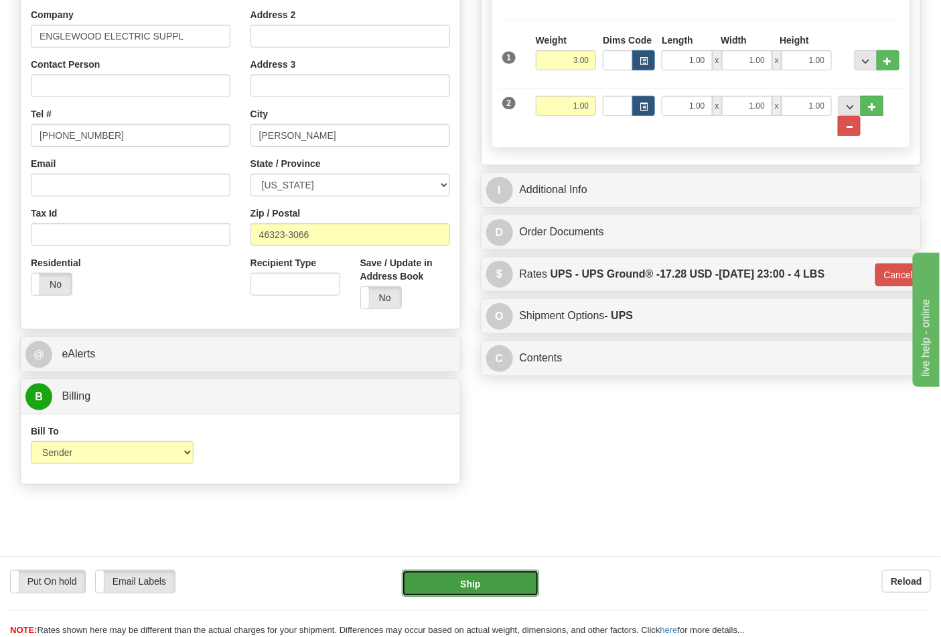
click at [486, 593] on button "Ship" at bounding box center [470, 583] width 137 height 27
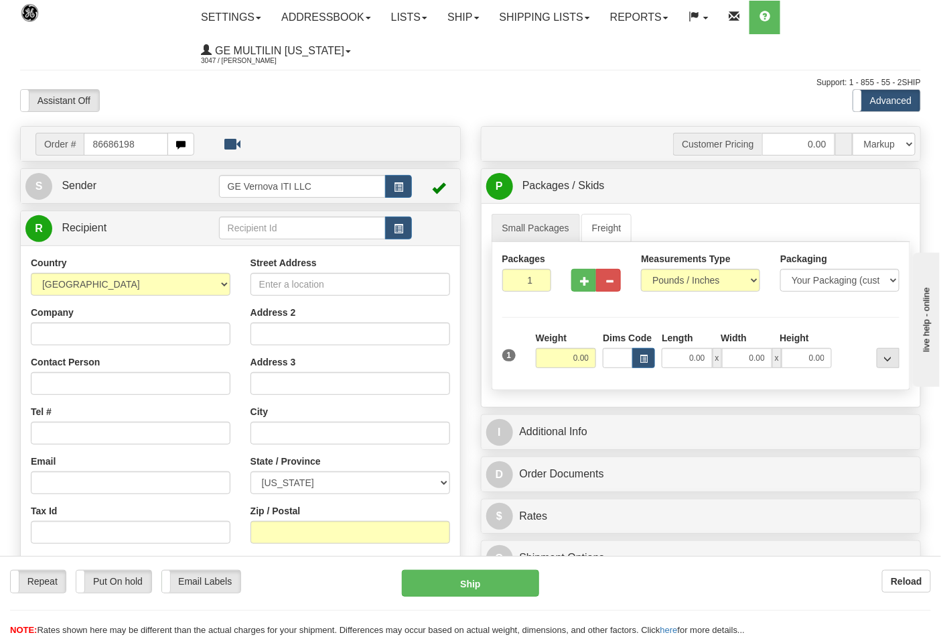
type input "86686198"
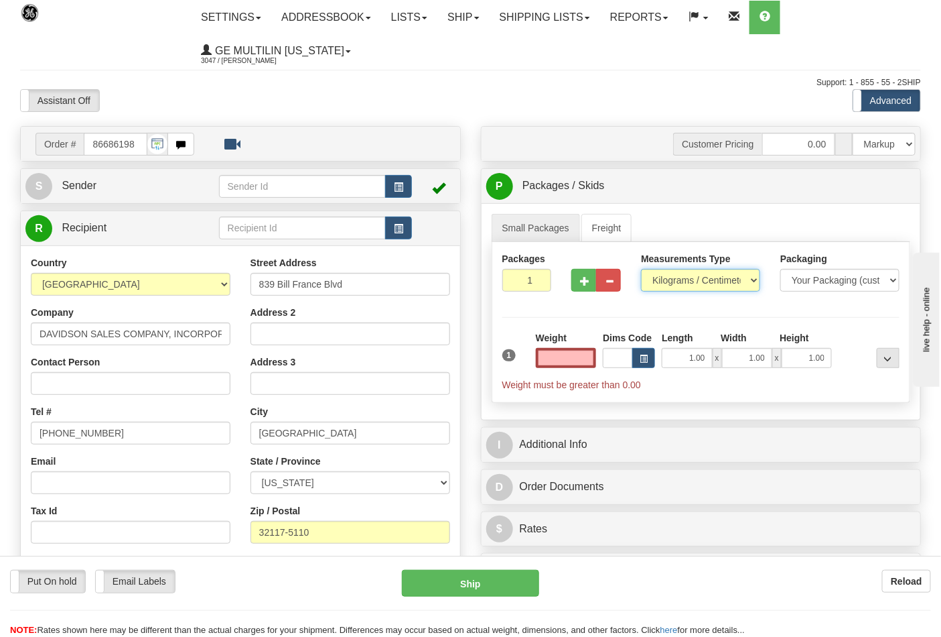
type input "0.00"
click at [679, 279] on select "Pounds / Inches Kilograms / Centimeters" at bounding box center [700, 280] width 119 height 23
select select "0"
click at [641, 269] on select "Pounds / Inches Kilograms / Centimeters" at bounding box center [700, 280] width 119 height 23
click at [590, 358] on input "0.00" at bounding box center [566, 358] width 61 height 20
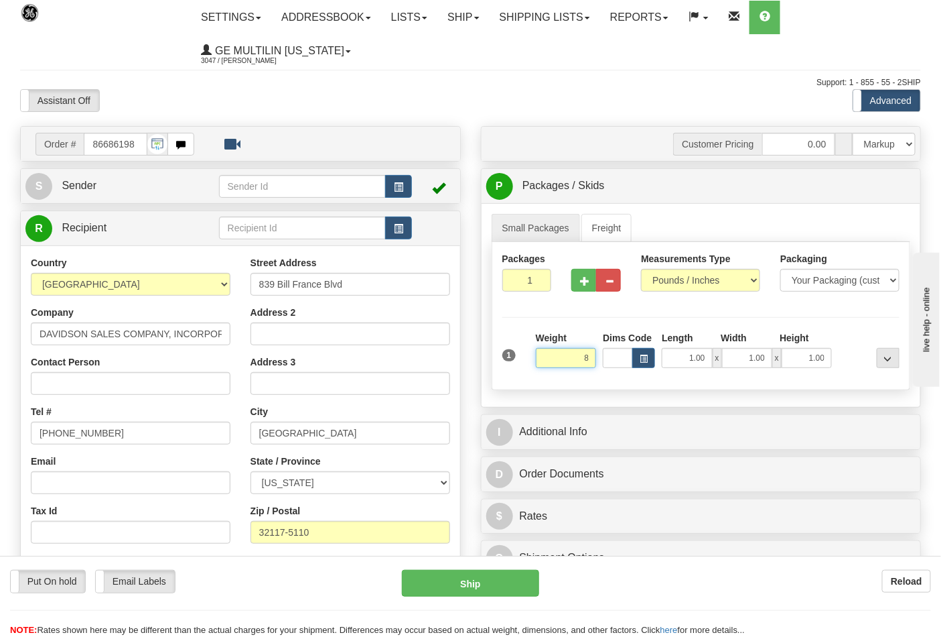
click button "Delete" at bounding box center [0, 0] width 0 height 0
type input "8.00"
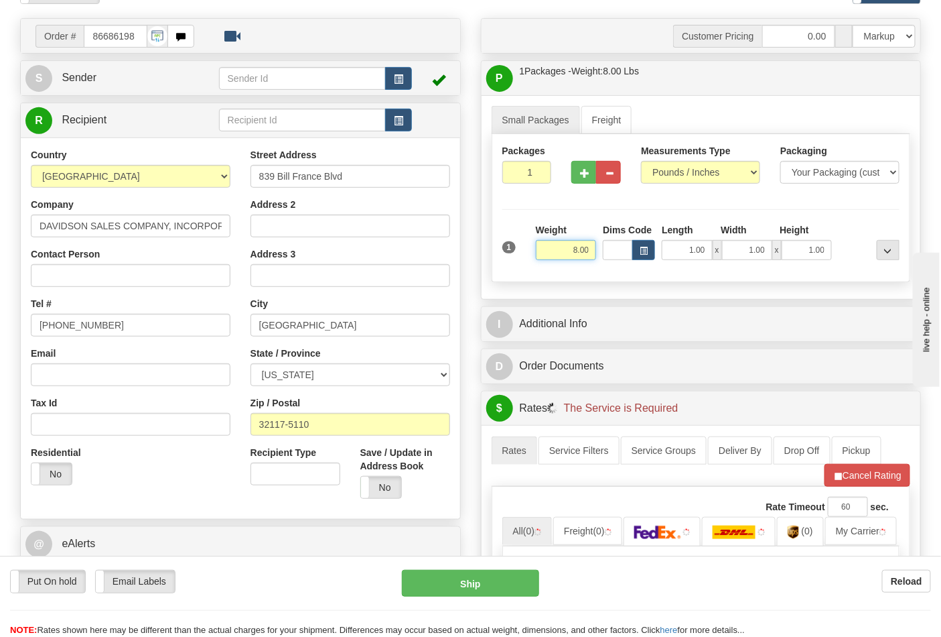
scroll to position [223, 0]
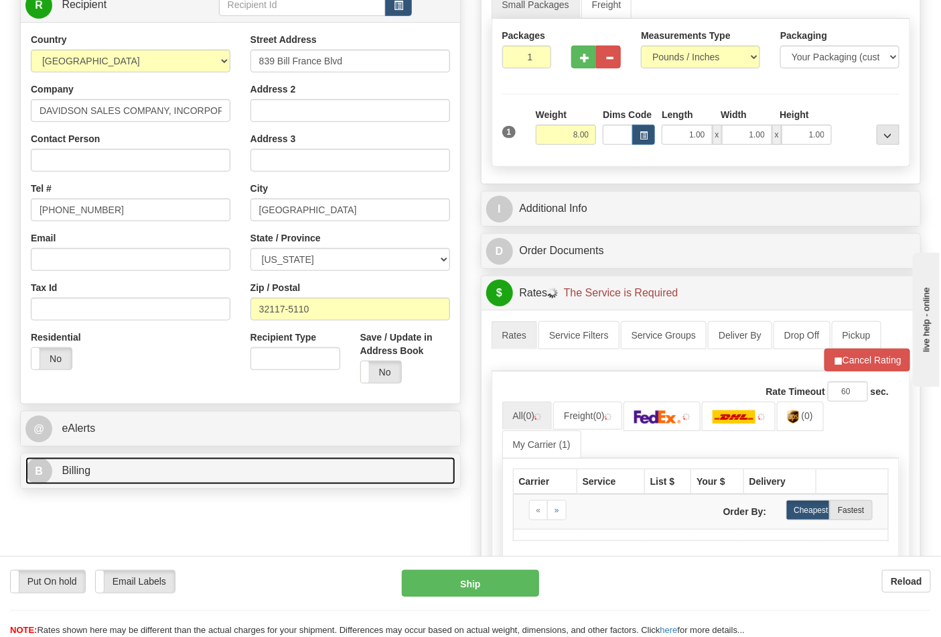
click at [121, 472] on link "B Billing" at bounding box center [240, 470] width 430 height 27
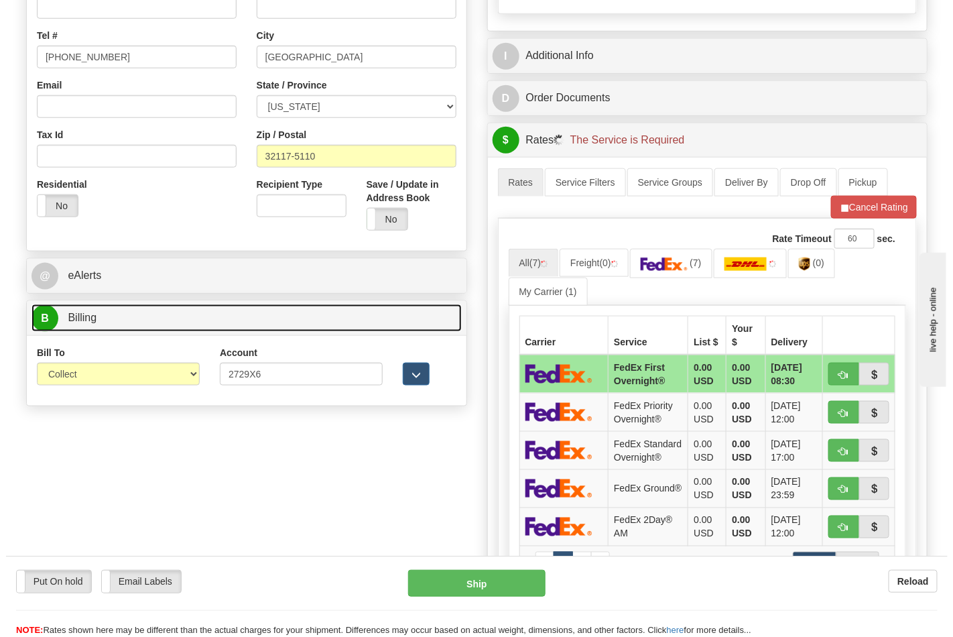
scroll to position [446, 0]
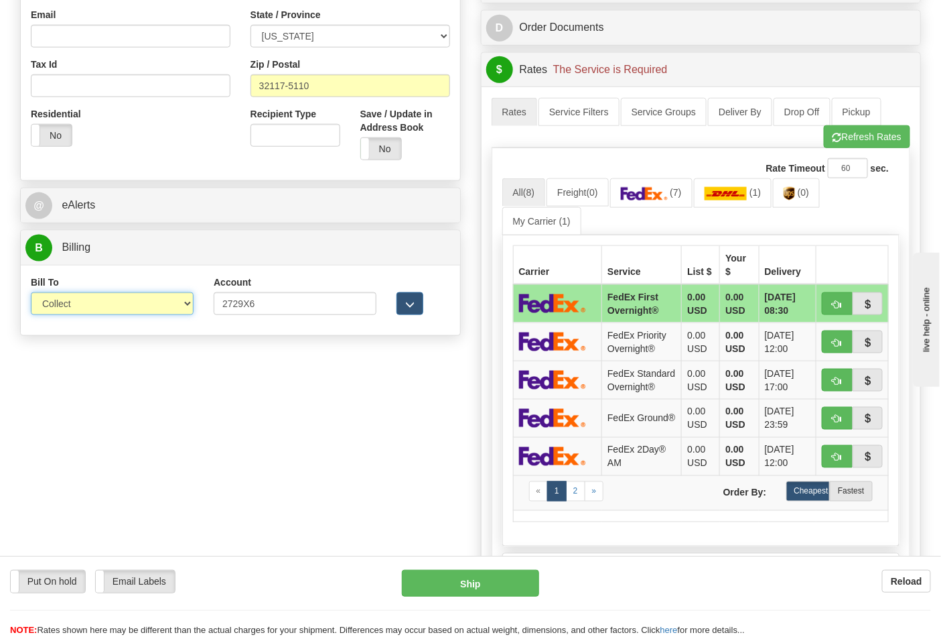
click at [83, 303] on select "Sender Recipient Third Party Collect" at bounding box center [112, 303] width 163 height 23
select select "2"
click at [31, 294] on select "Sender Recipient Third Party Collect" at bounding box center [112, 303] width 163 height 23
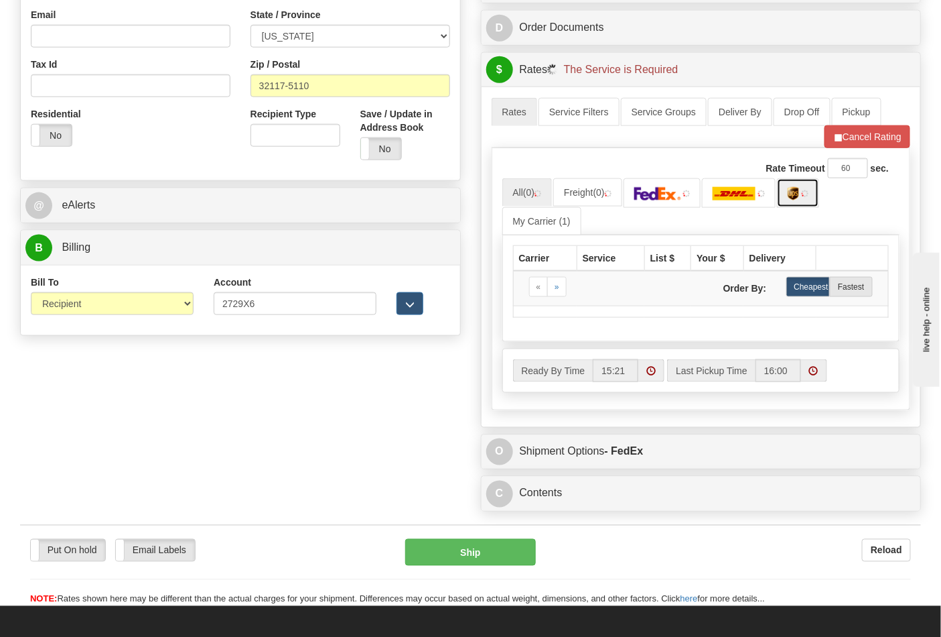
click at [785, 194] on link at bounding box center [798, 192] width 42 height 29
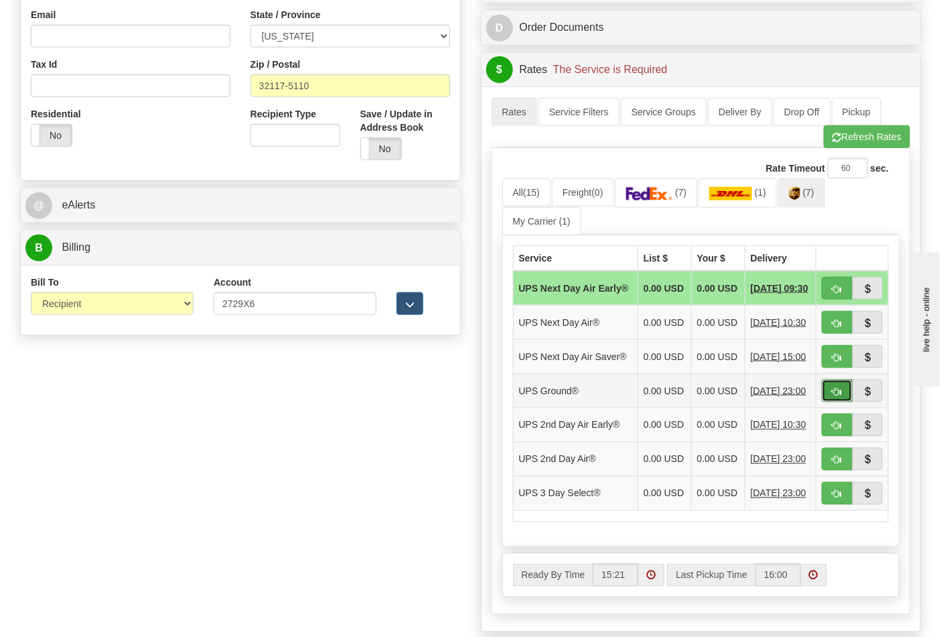
click at [840, 396] on span "button" at bounding box center [837, 391] width 9 height 9
type input "03"
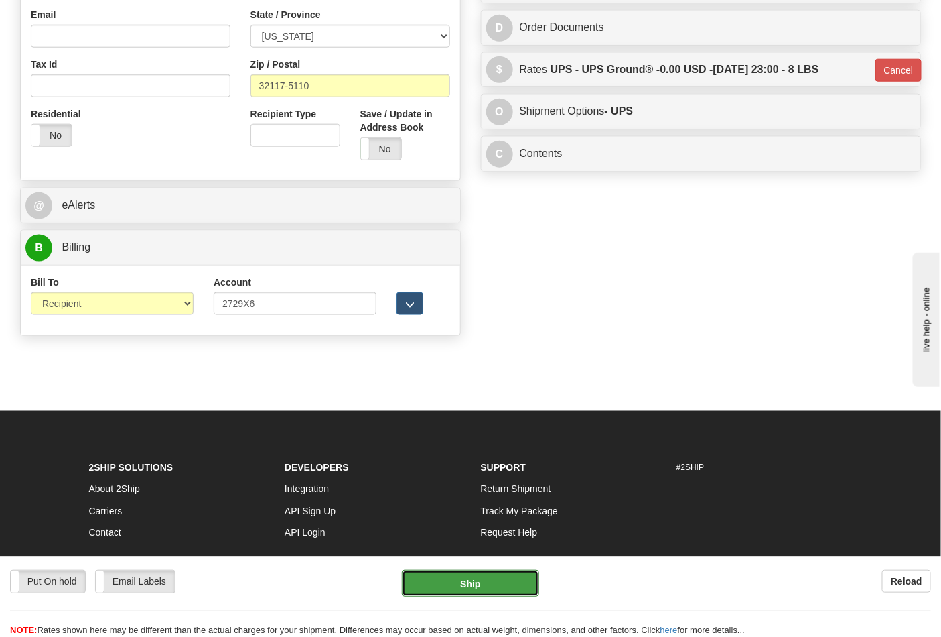
click at [450, 585] on button "Ship" at bounding box center [470, 583] width 137 height 27
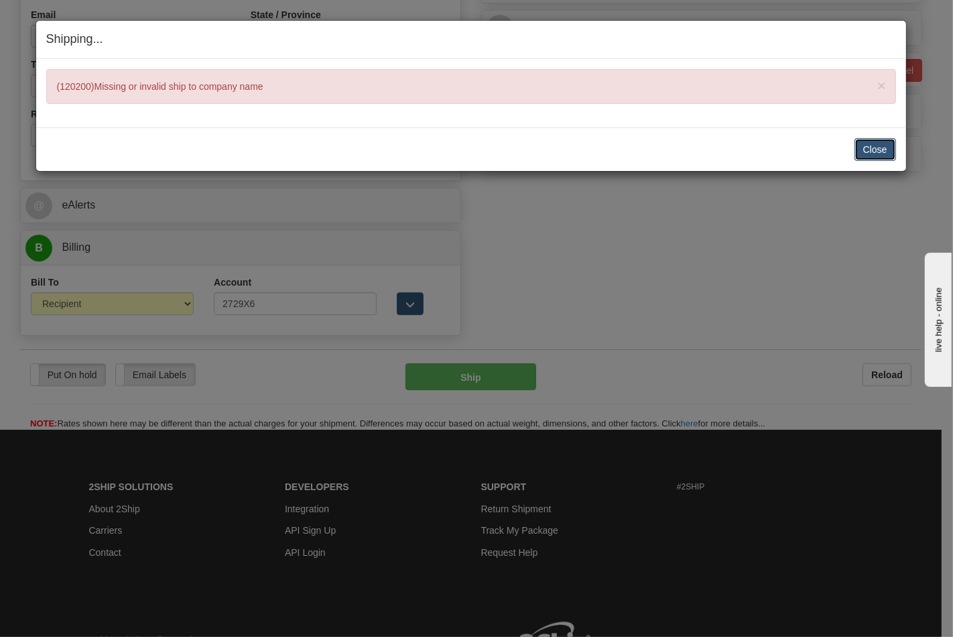
click at [878, 149] on button "Close" at bounding box center [875, 149] width 42 height 23
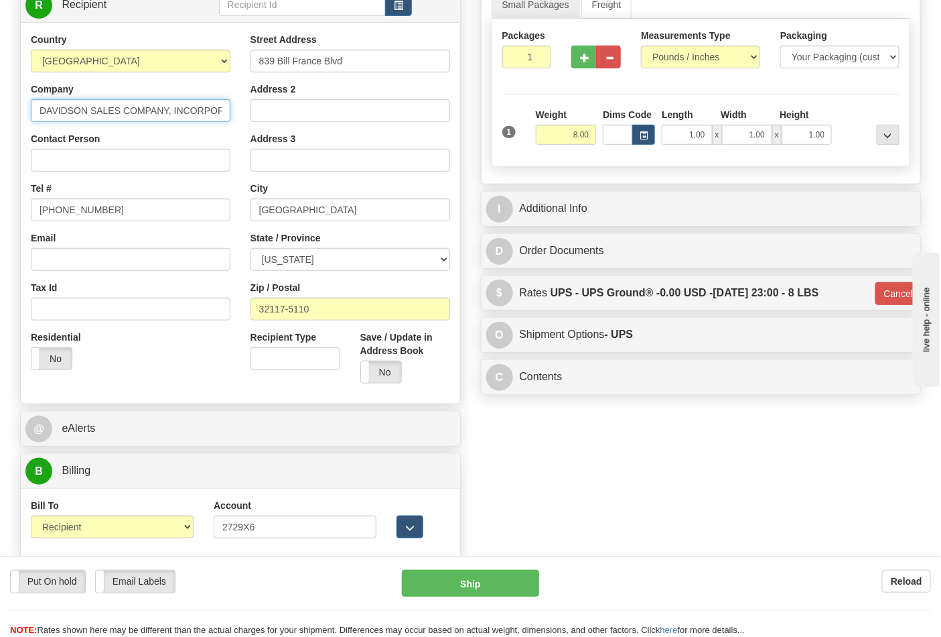
scroll to position [0, 27]
drag, startPoint x: 41, startPoint y: 109, endPoint x: 194, endPoint y: 112, distance: 153.5
click at [233, 112] on div "Country AFGHANISTAN ALAND ISLANDS ALBANIA ALGERIA AMERICAN SAMOA ANDORRA ANGOLA…" at bounding box center [131, 206] width 220 height 347
click at [164, 104] on input "DAVIDSON SALES COMPANY, INCORPORATED" at bounding box center [131, 110] width 200 height 23
drag, startPoint x: 143, startPoint y: 110, endPoint x: 238, endPoint y: 110, distance: 94.5
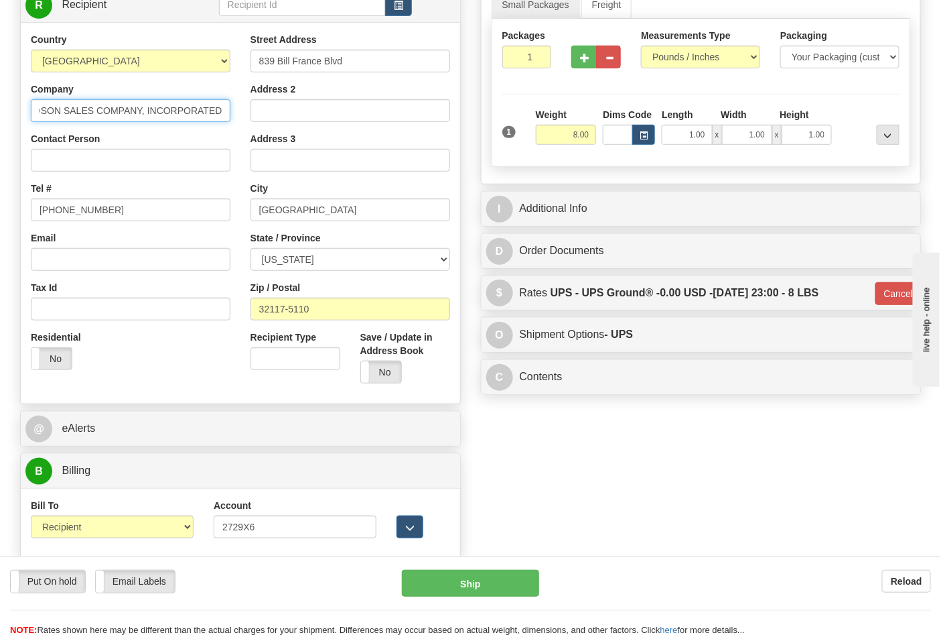
click at [238, 110] on div "Country AFGHANISTAN ALAND ISLANDS ALBANIA ALGERIA AMERICAN SAMOA ANDORRA ANGOLA…" at bounding box center [131, 206] width 220 height 347
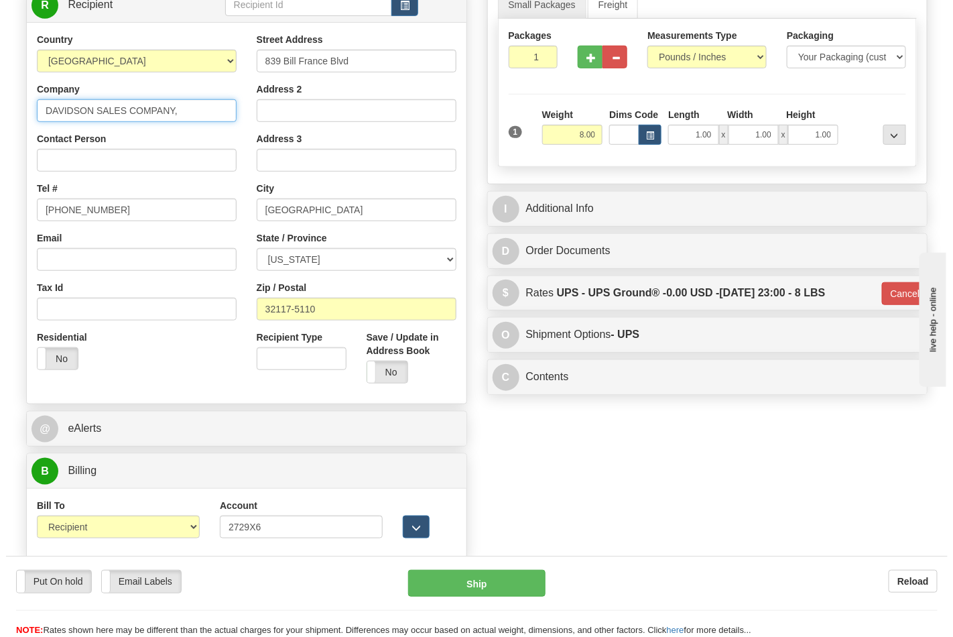
scroll to position [0, 0]
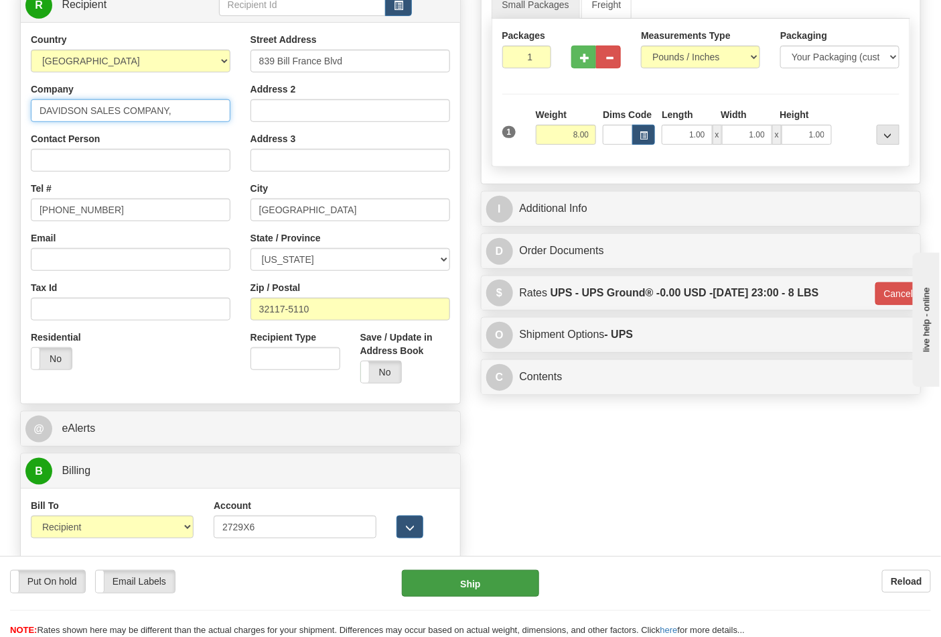
type input "DAVIDSON SALES COMPANY,"
click at [491, 580] on button "Ship" at bounding box center [470, 583] width 137 height 27
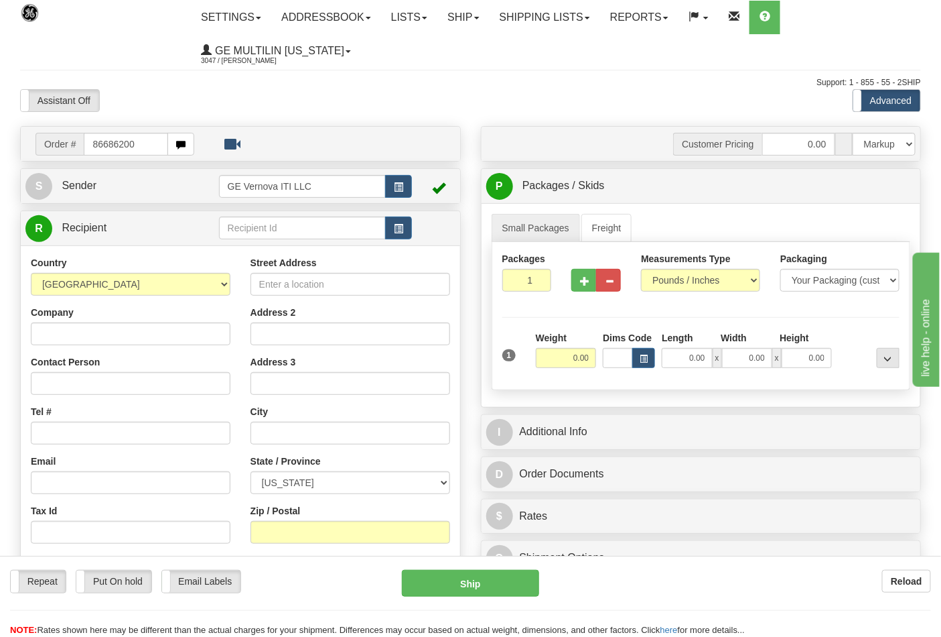
type input "86686200"
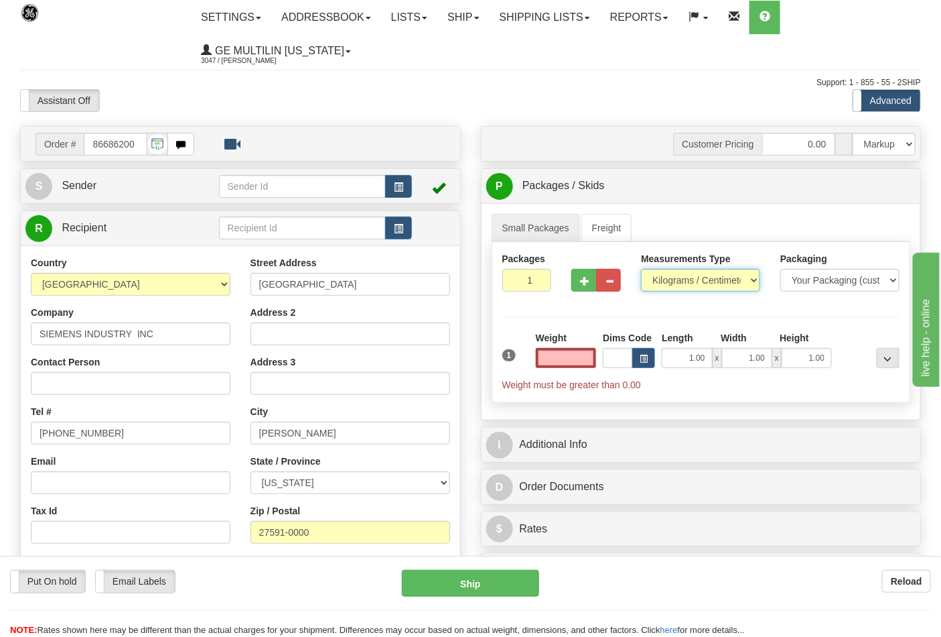
type input "0.00"
click at [659, 279] on select "Pounds / Inches Kilograms / Centimeters" at bounding box center [700, 280] width 119 height 23
select select "0"
click at [641, 269] on select "Pounds / Inches Kilograms / Centimeters" at bounding box center [700, 280] width 119 height 23
click at [587, 365] on input "0.00" at bounding box center [566, 358] width 61 height 20
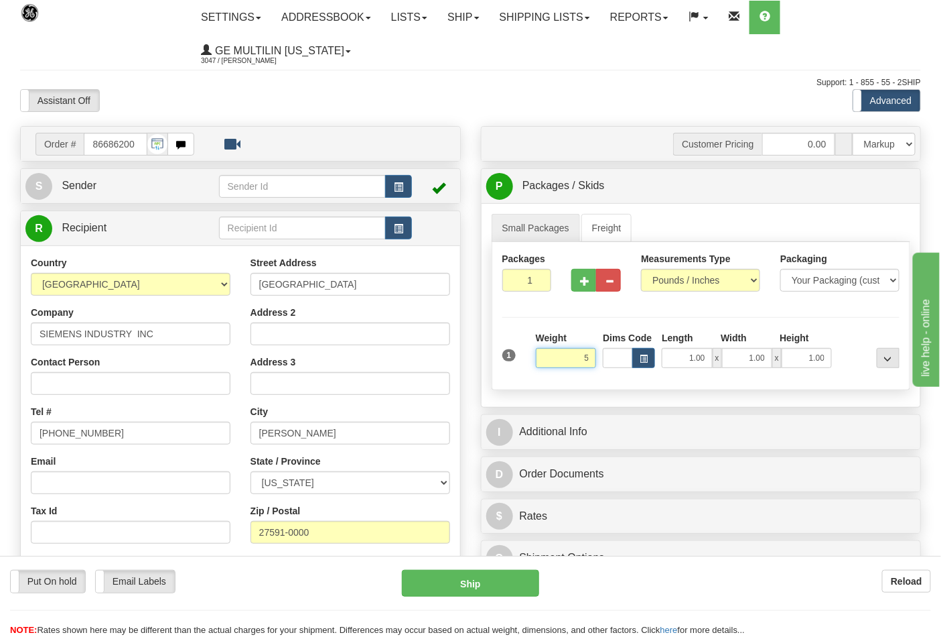
click button "Delete" at bounding box center [0, 0] width 0 height 0
type input "5.00"
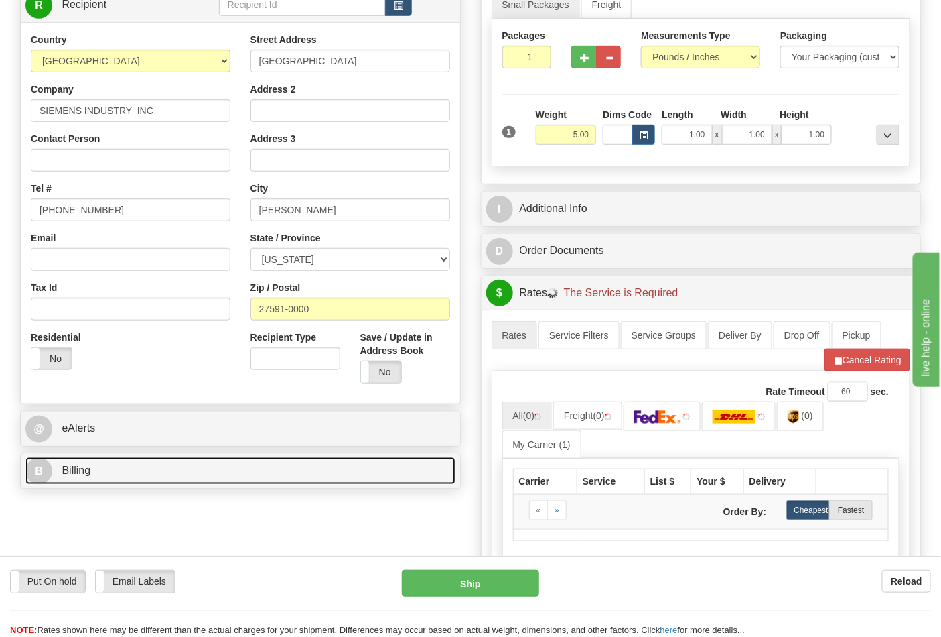
click at [171, 474] on link "B Billing" at bounding box center [240, 470] width 430 height 27
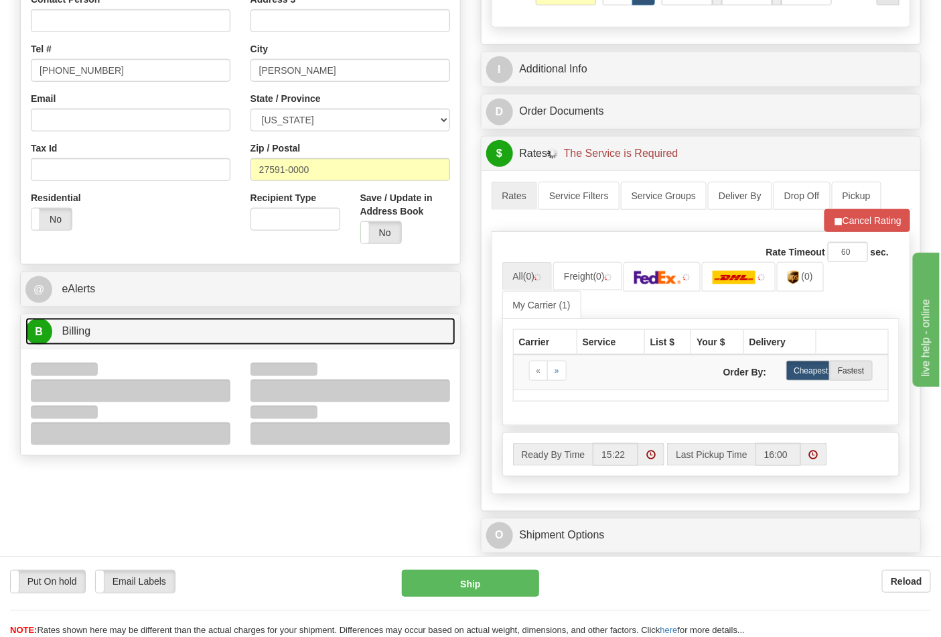
scroll to position [372, 0]
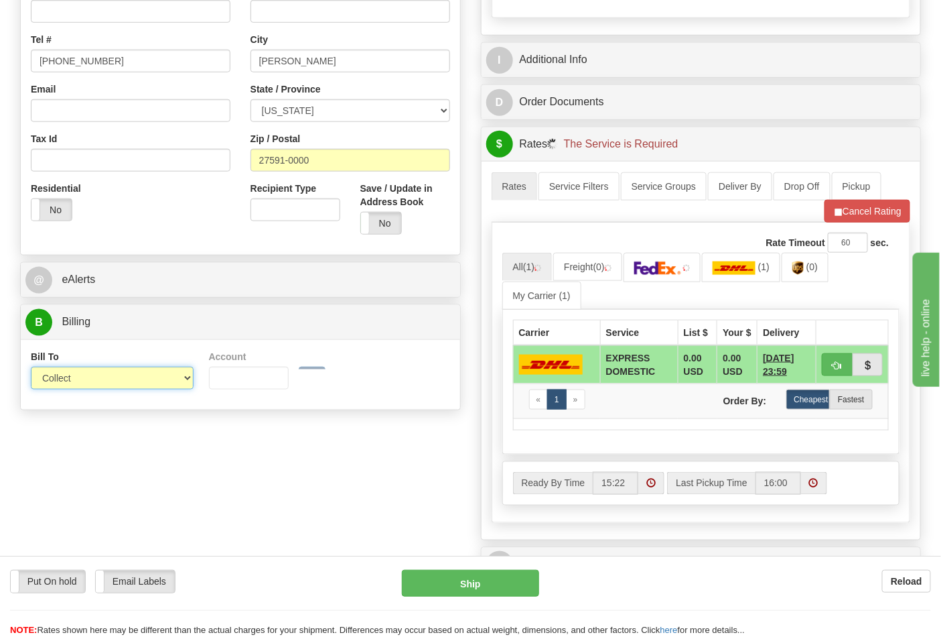
click at [74, 384] on select "Sender Recipient Third Party Collect" at bounding box center [112, 378] width 163 height 23
select select "2"
click at [31, 368] on select "Sender Recipient Third Party Collect" at bounding box center [112, 378] width 163 height 23
click at [229, 384] on input "Account" at bounding box center [295, 378] width 163 height 23
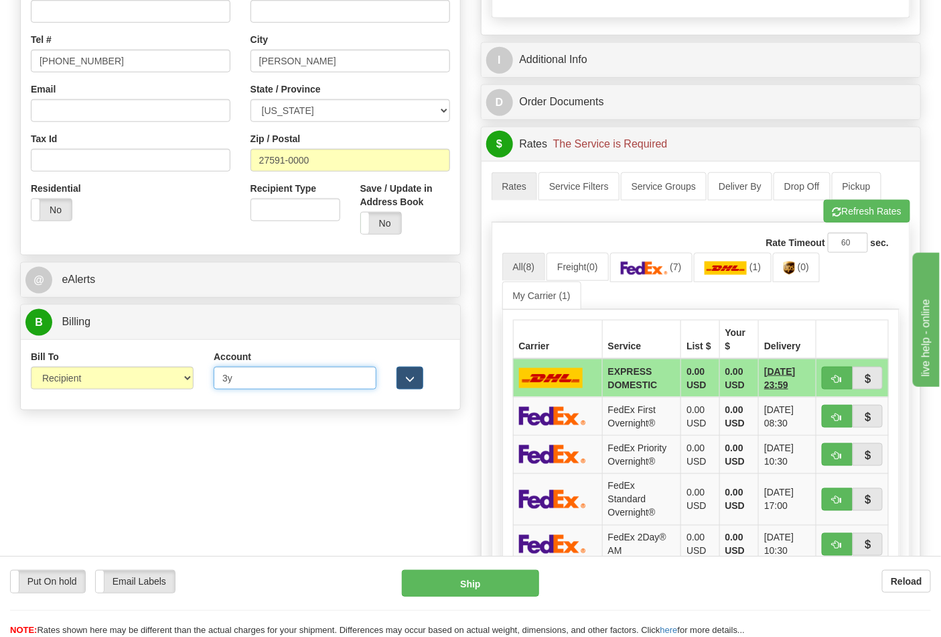
type input "3Y6757"
click at [868, 221] on button "Refresh Rates" at bounding box center [867, 211] width 86 height 23
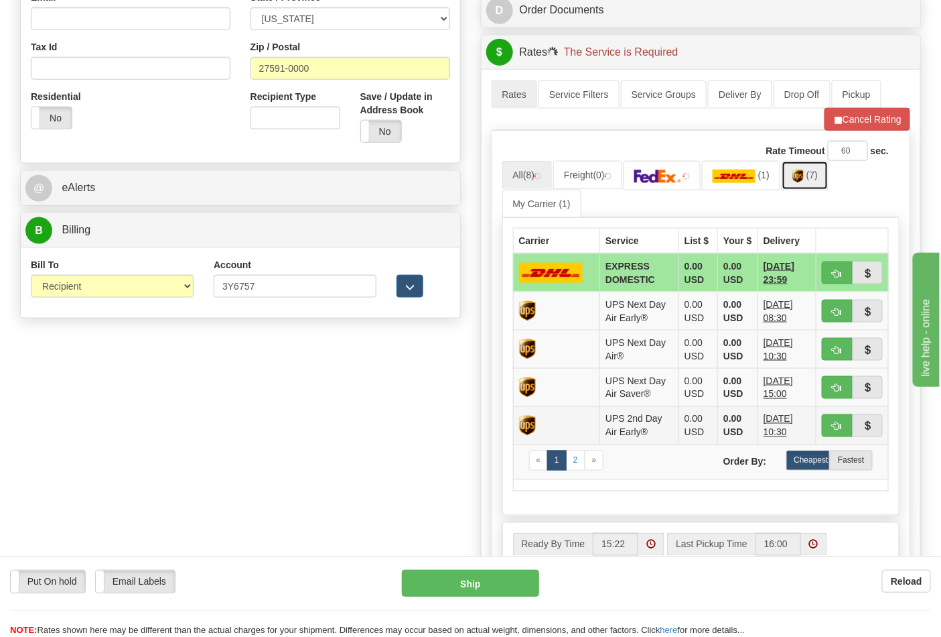
scroll to position [595, 0]
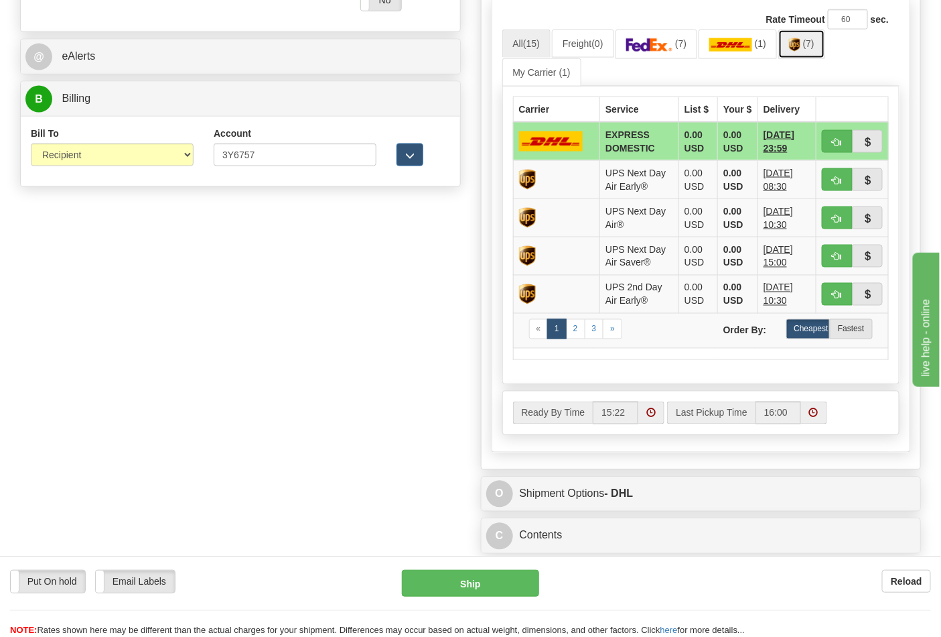
click at [801, 40] on img at bounding box center [794, 44] width 11 height 13
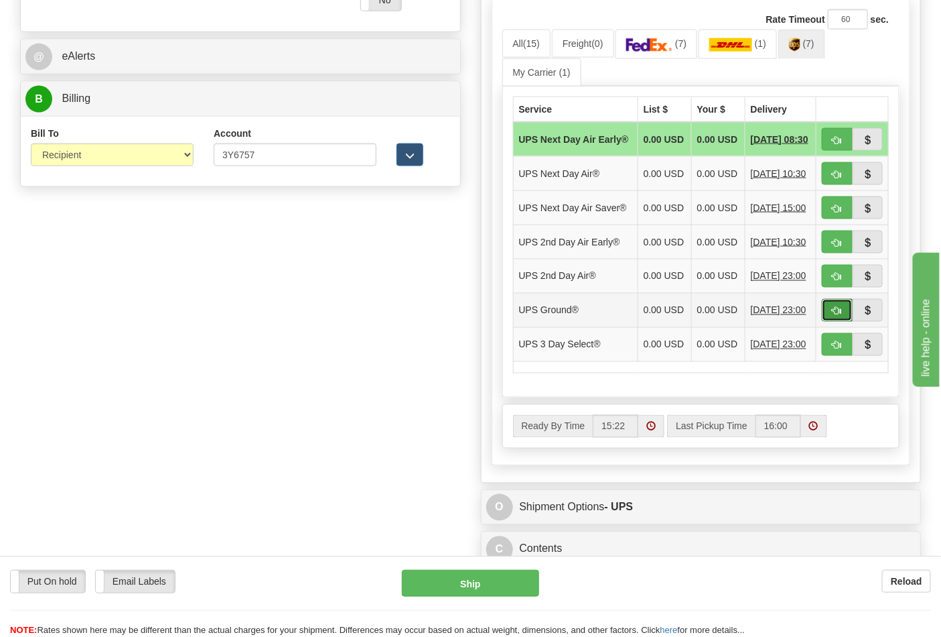
click at [829, 322] on button "button" at bounding box center [837, 310] width 31 height 23
type input "03"
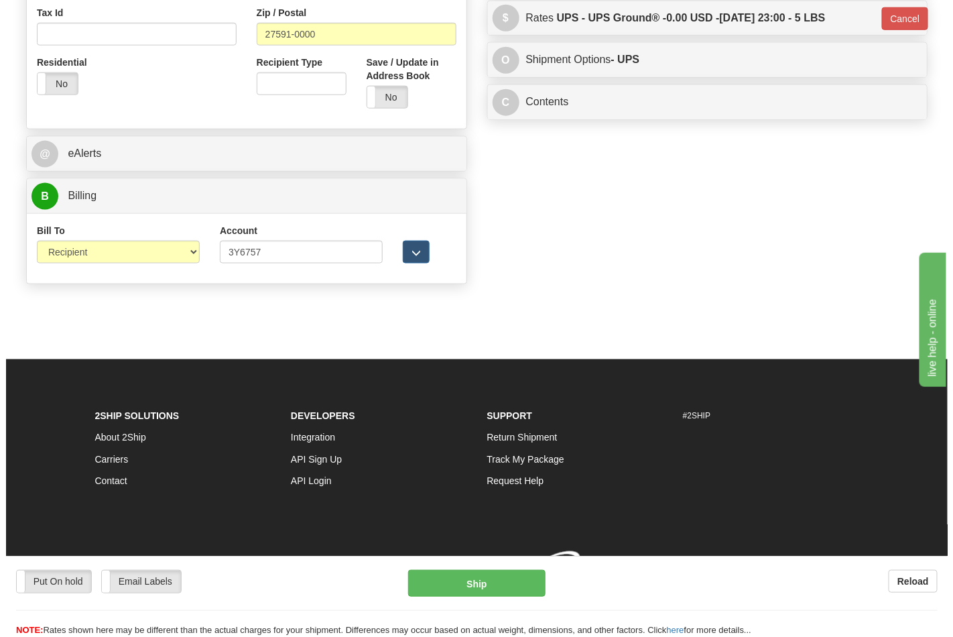
scroll to position [519, 0]
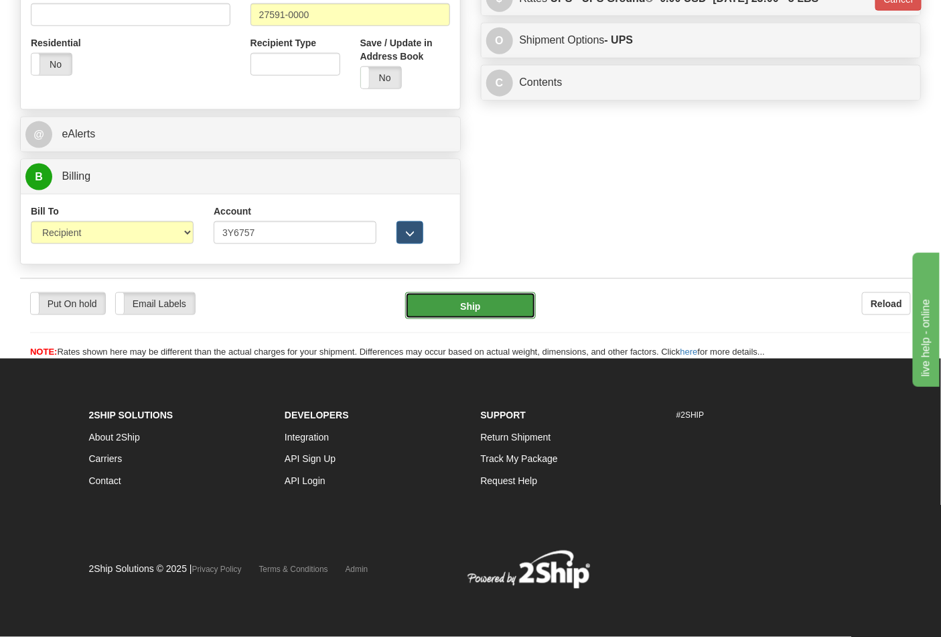
click at [485, 302] on button "Ship" at bounding box center [470, 305] width 130 height 27
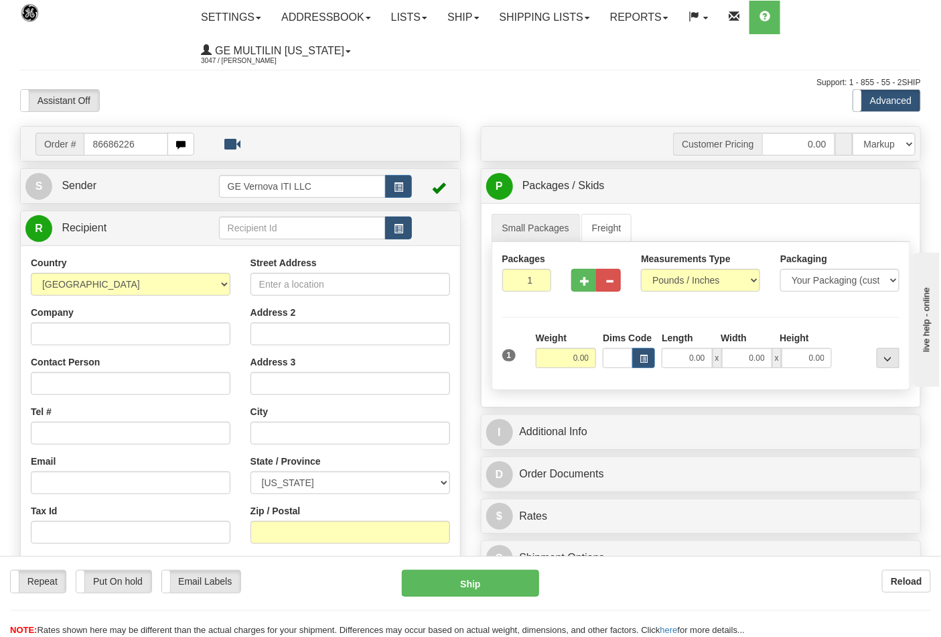
type input "86686226"
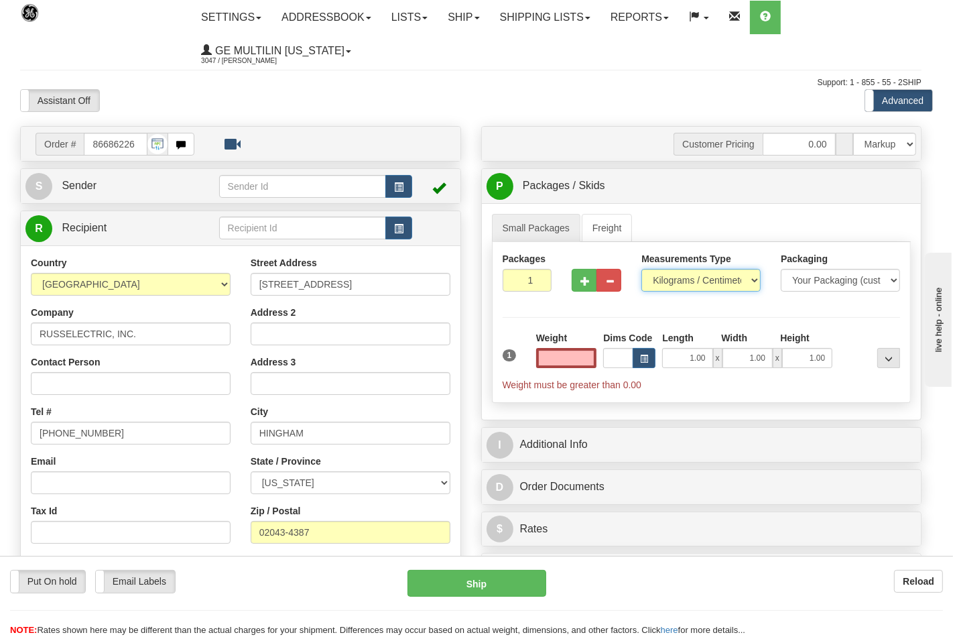
type input "0.00"
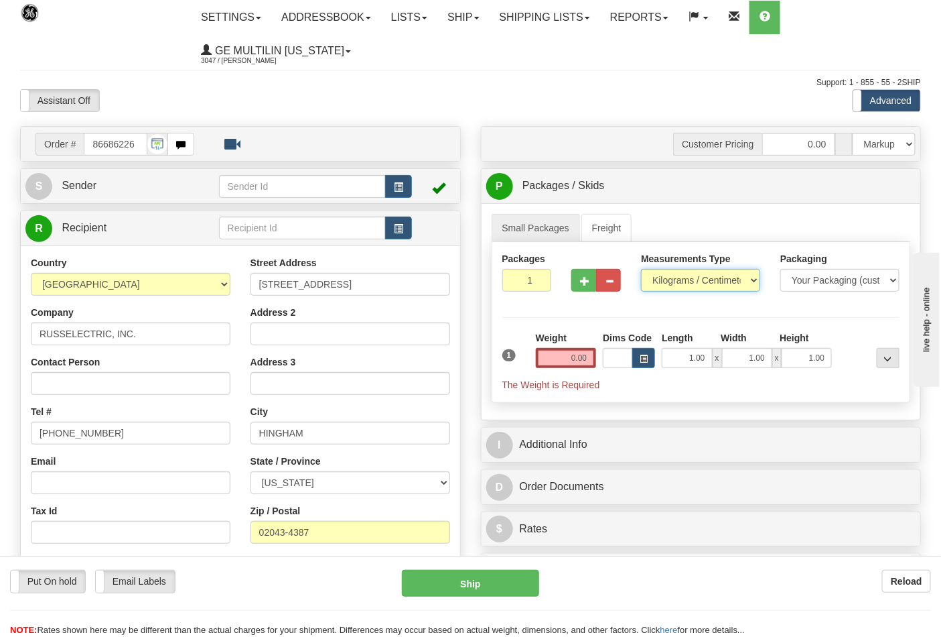
click at [670, 280] on select "Pounds / Inches Kilograms / Centimeters" at bounding box center [700, 280] width 119 height 23
select select "0"
click at [641, 269] on select "Pounds / Inches Kilograms / Centimeters" at bounding box center [700, 280] width 119 height 23
click at [592, 353] on input "0.00" at bounding box center [566, 358] width 61 height 20
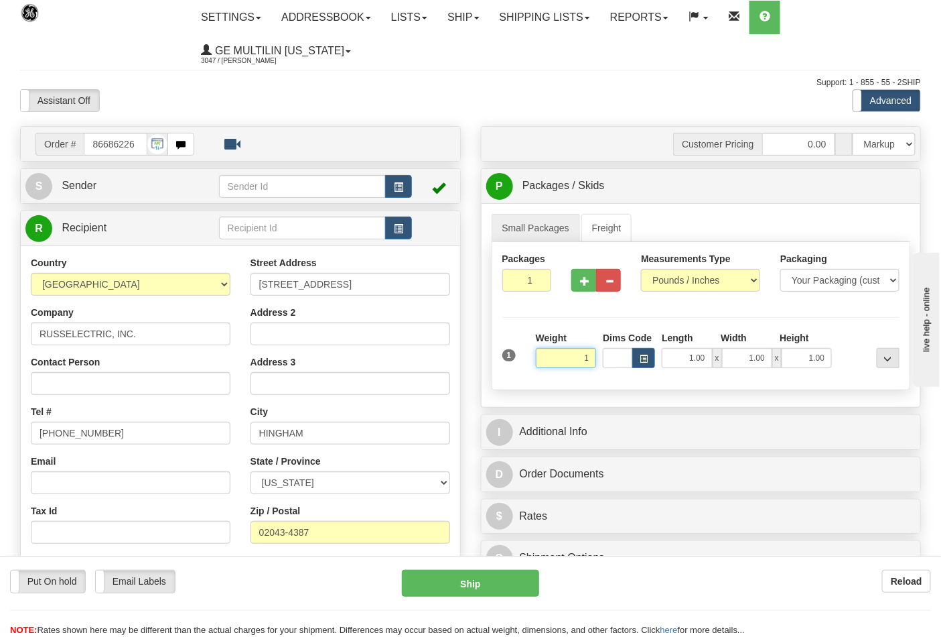
click button "Delete" at bounding box center [0, 0] width 0 height 0
type input "1.00"
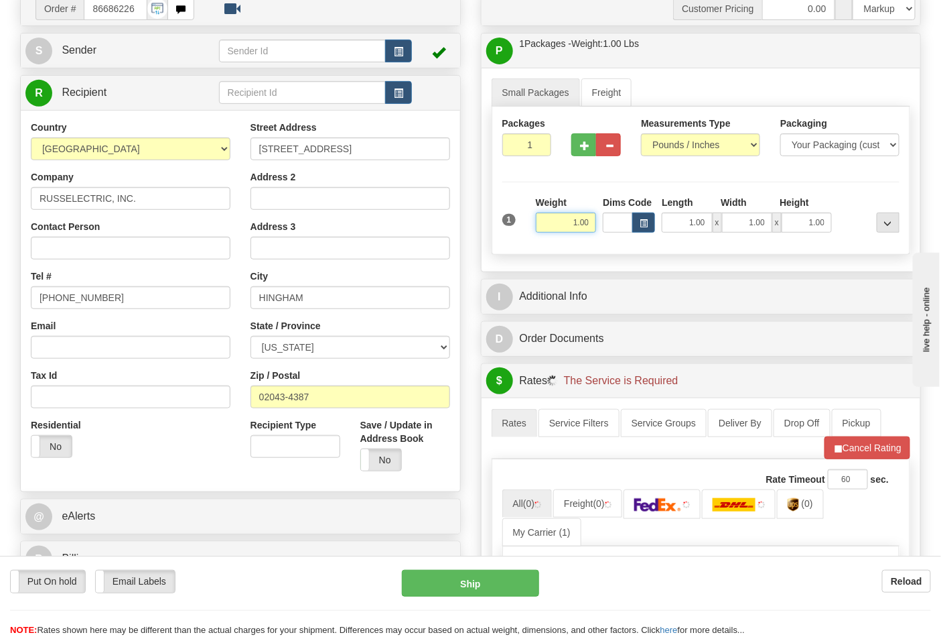
scroll to position [298, 0]
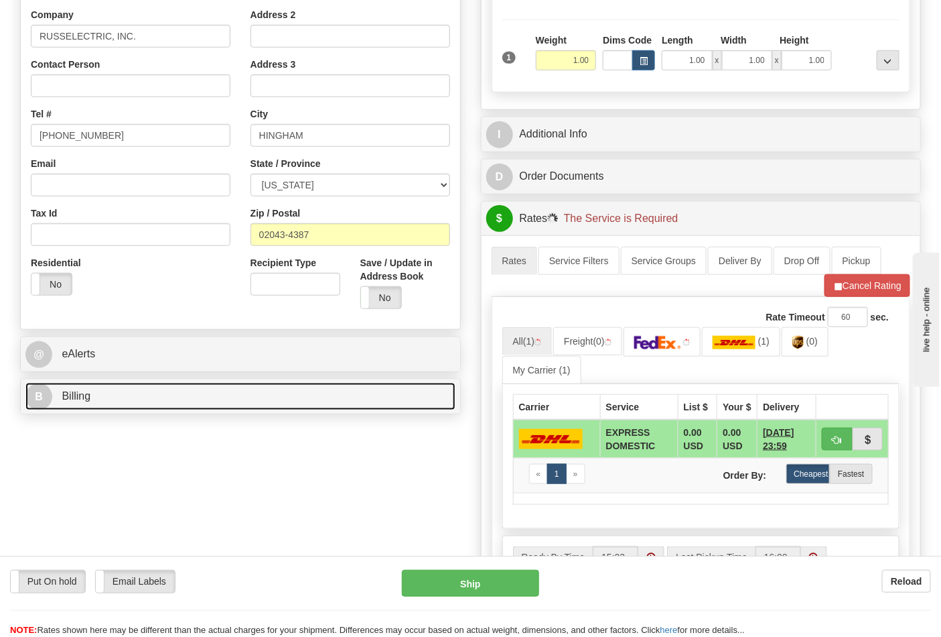
click at [105, 401] on link "B Billing" at bounding box center [240, 396] width 430 height 27
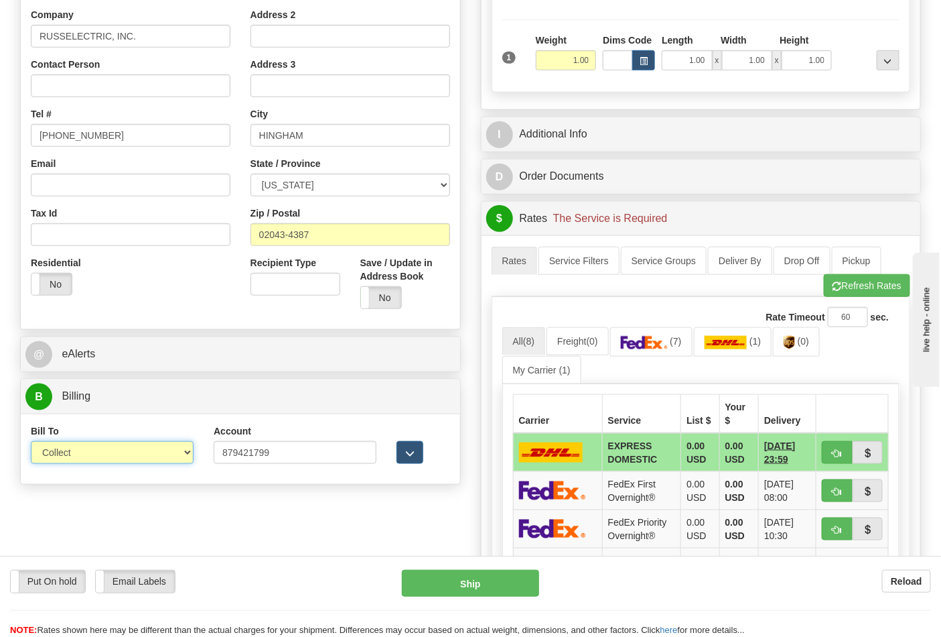
click at [103, 452] on select "Sender Recipient Third Party Collect" at bounding box center [112, 452] width 163 height 23
select select "2"
click at [31, 442] on select "Sender Recipient Third Party Collect" at bounding box center [112, 452] width 163 height 23
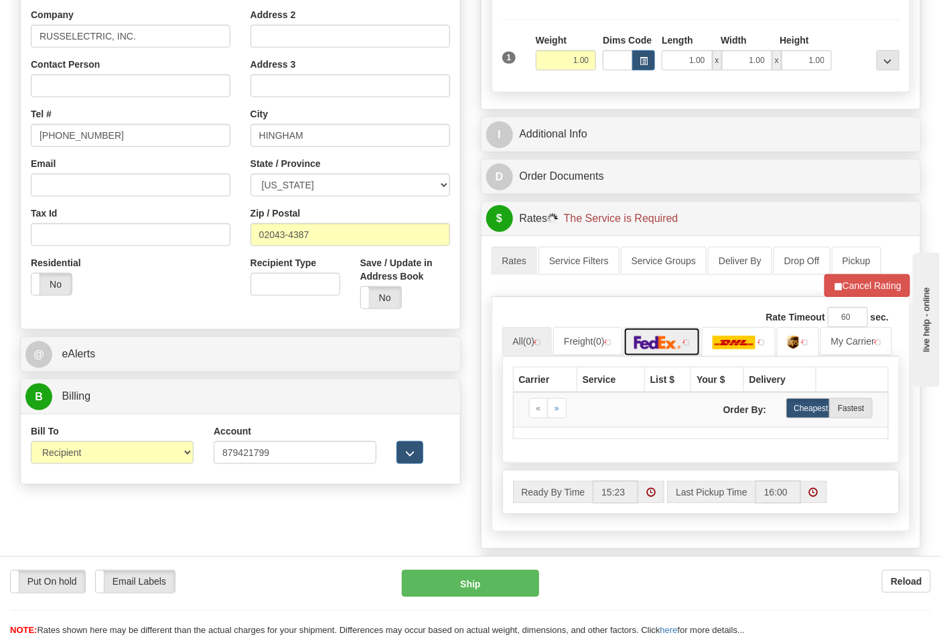
click at [660, 345] on img at bounding box center [658, 342] width 47 height 13
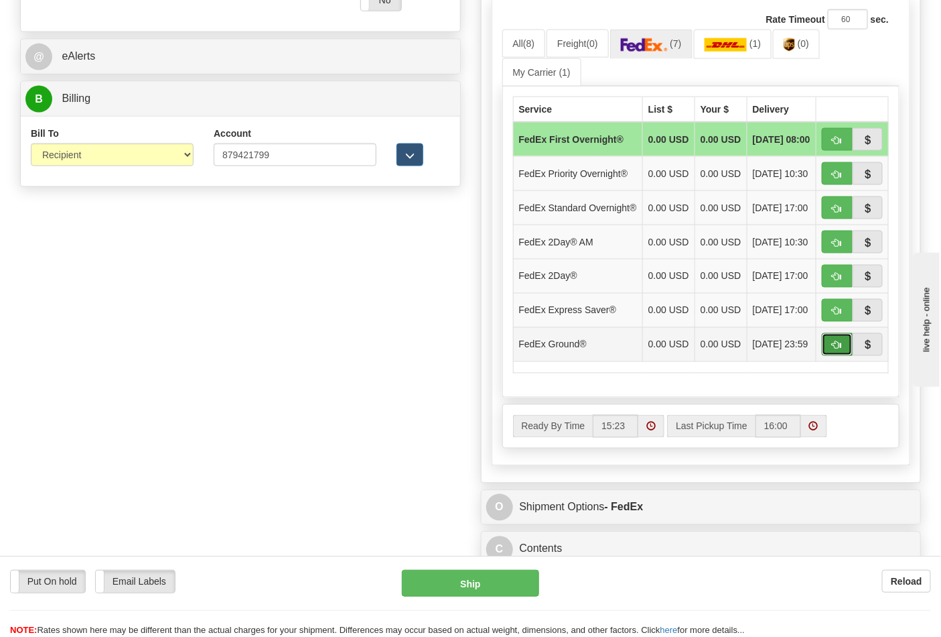
click at [840, 350] on span "button" at bounding box center [837, 345] width 9 height 9
type input "92"
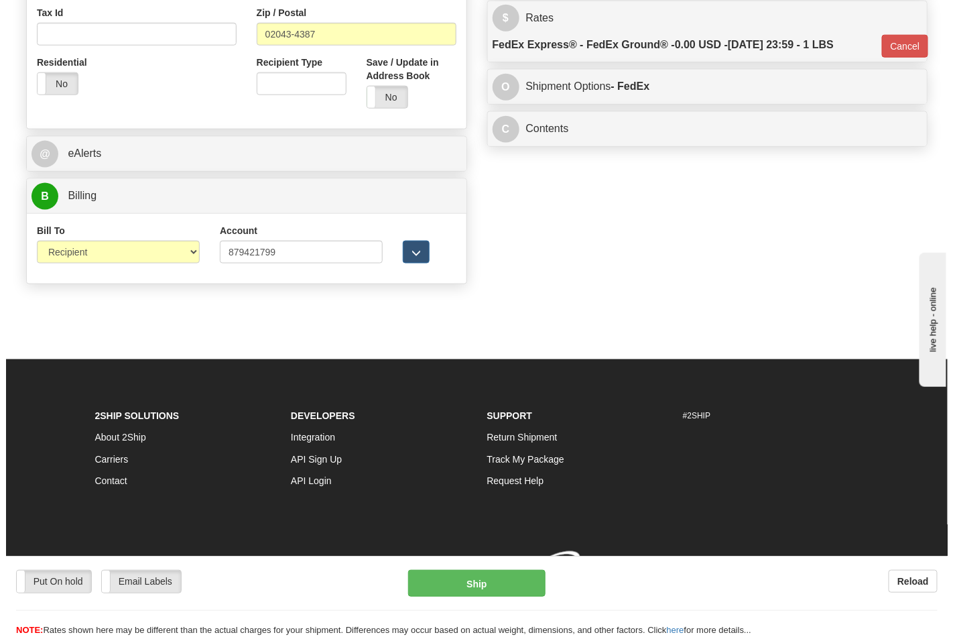
scroll to position [519, 0]
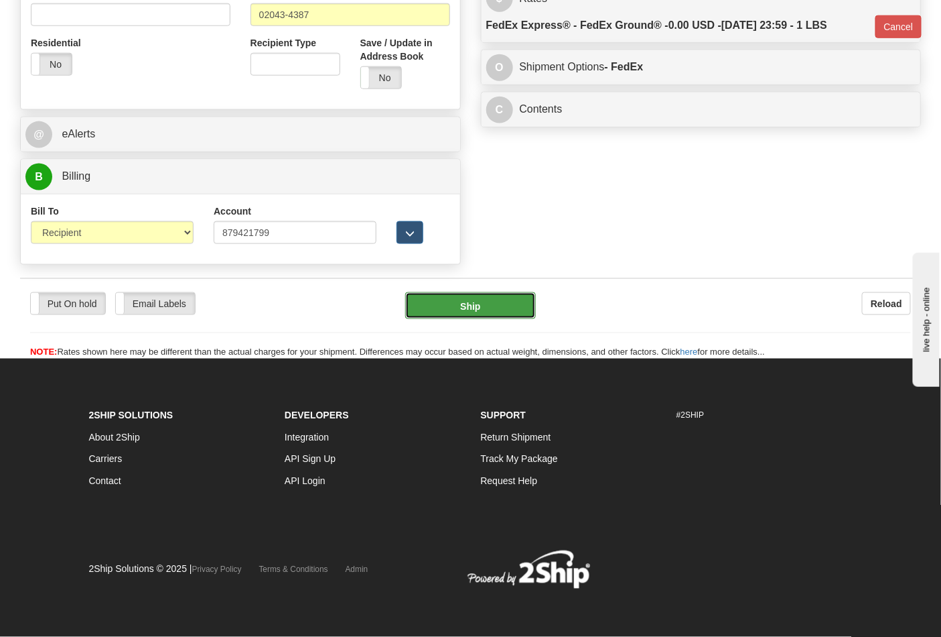
click at [481, 298] on button "Ship" at bounding box center [470, 305] width 130 height 27
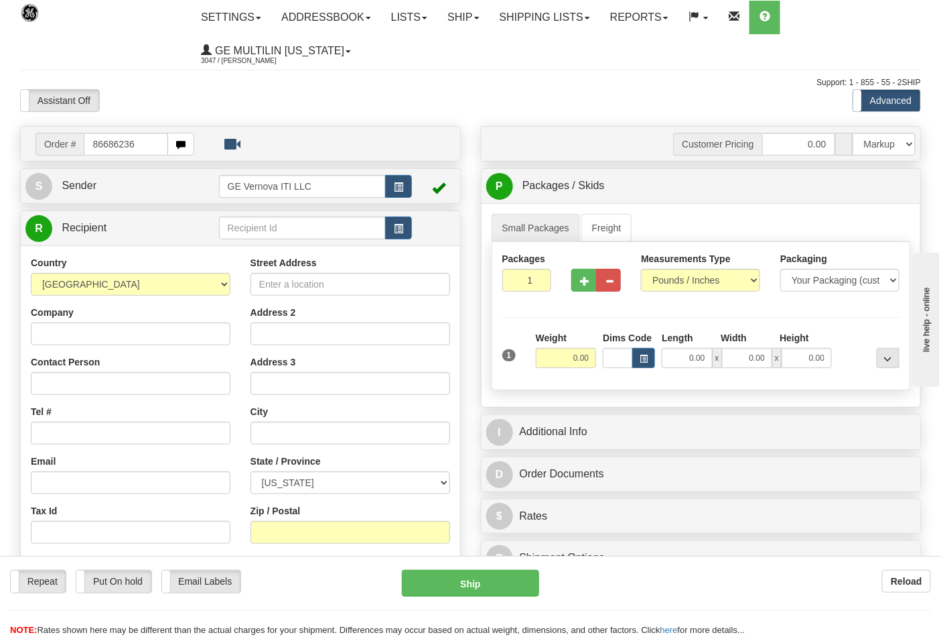
type input "86686236"
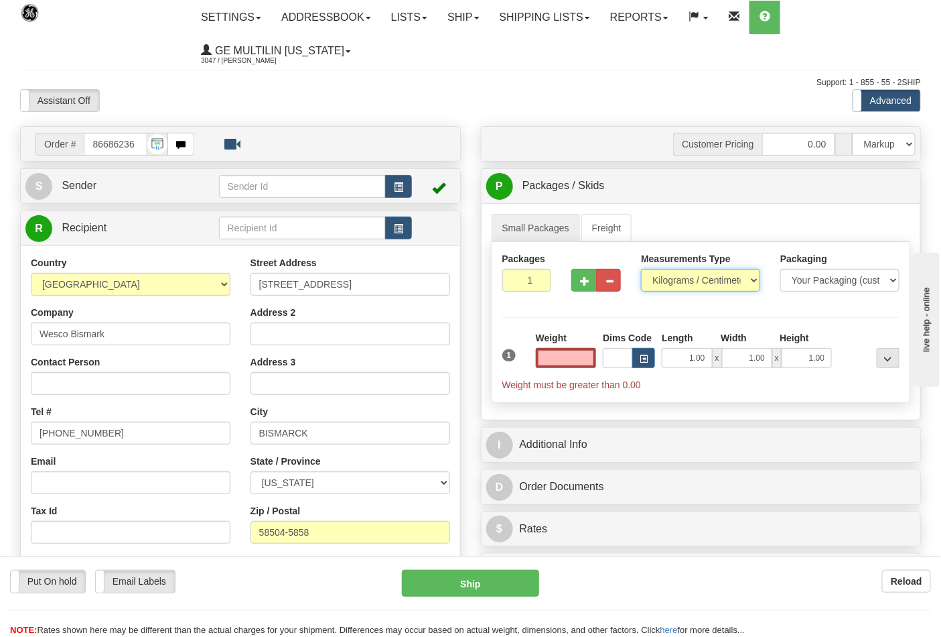
type input "0.00"
click at [678, 283] on select "Pounds / Inches Kilograms / Centimeters" at bounding box center [700, 280] width 119 height 23
select select "0"
click at [641, 269] on select "Pounds / Inches Kilograms / Centimeters" at bounding box center [700, 280] width 119 height 23
drag, startPoint x: 572, startPoint y: 289, endPoint x: 581, endPoint y: 289, distance: 8.7
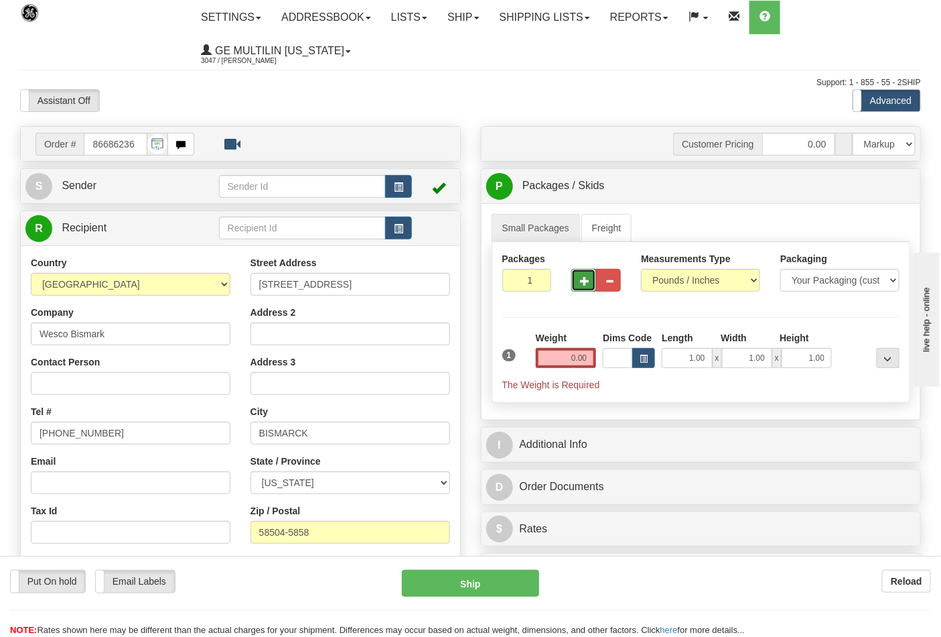
click at [575, 289] on button "button" at bounding box center [584, 280] width 25 height 23
type input "2"
click at [846, 192] on label "Pack / Skid Level Pack.." at bounding box center [878, 186] width 76 height 20
radio input "true"
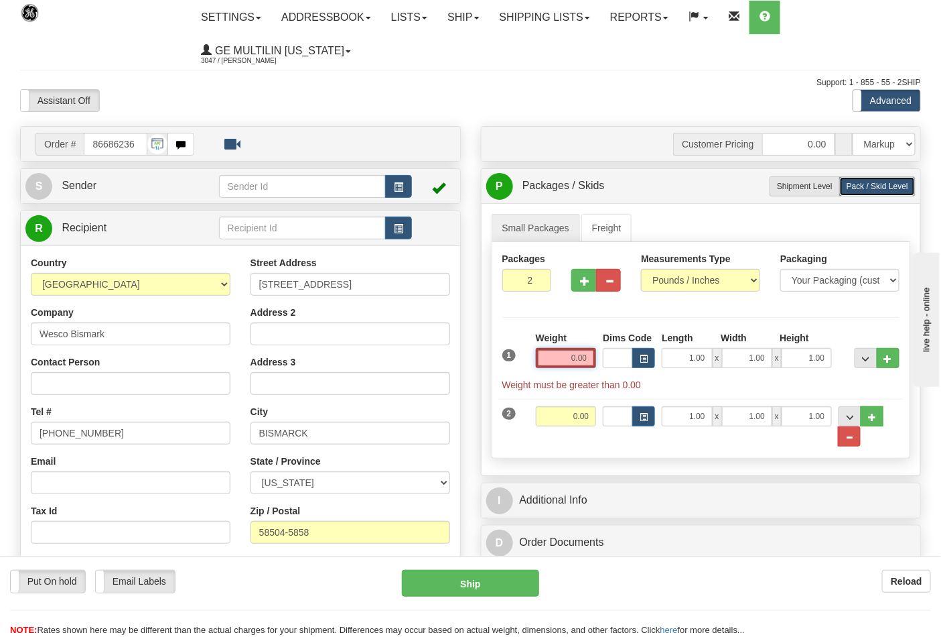
click at [591, 365] on input "0.00" at bounding box center [566, 358] width 61 height 20
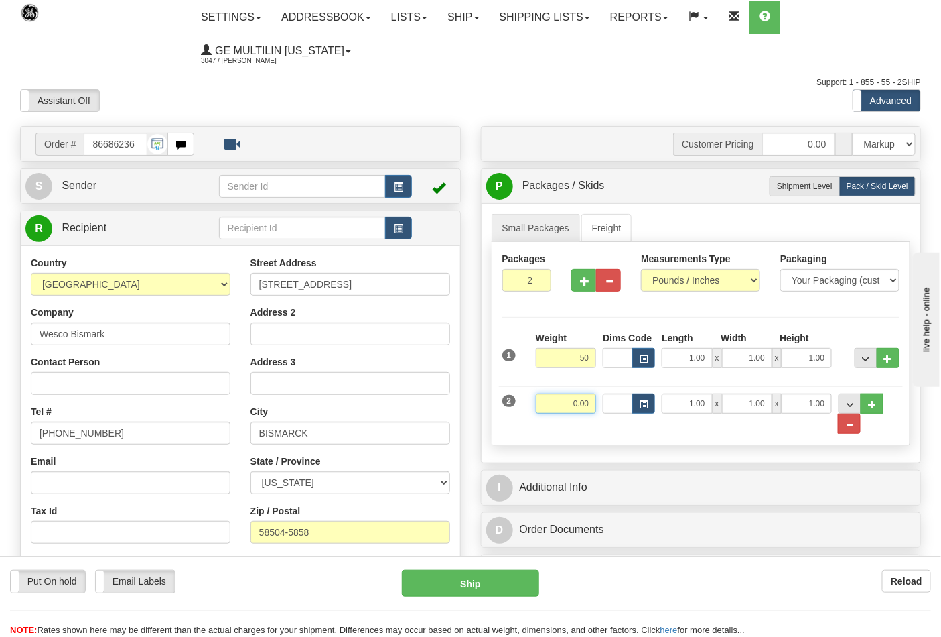
type input "50.00"
click at [592, 399] on input "0.00" at bounding box center [566, 403] width 61 height 20
click button "Delete" at bounding box center [0, 0] width 0 height 0
type input "58.00"
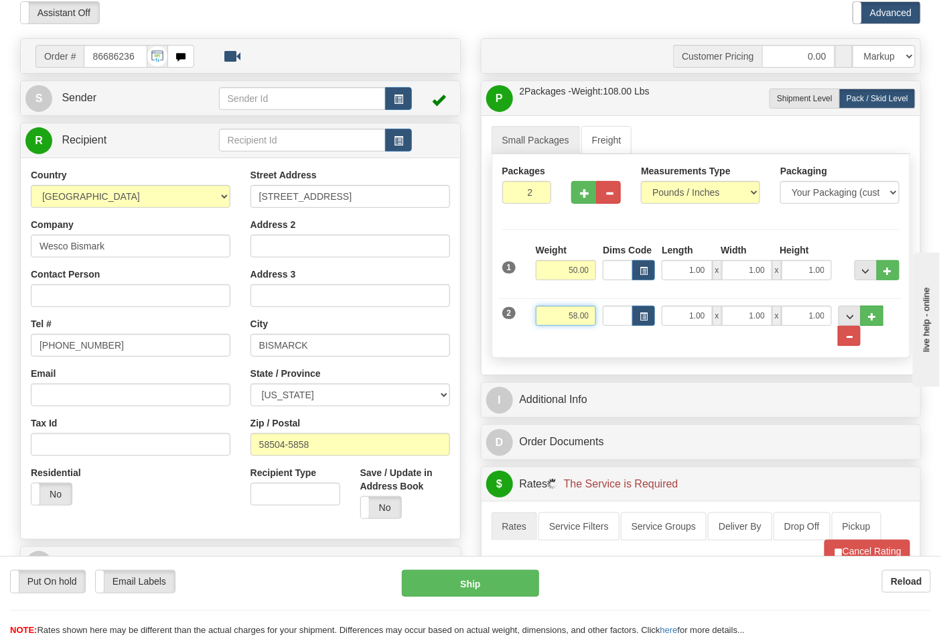
scroll to position [223, 0]
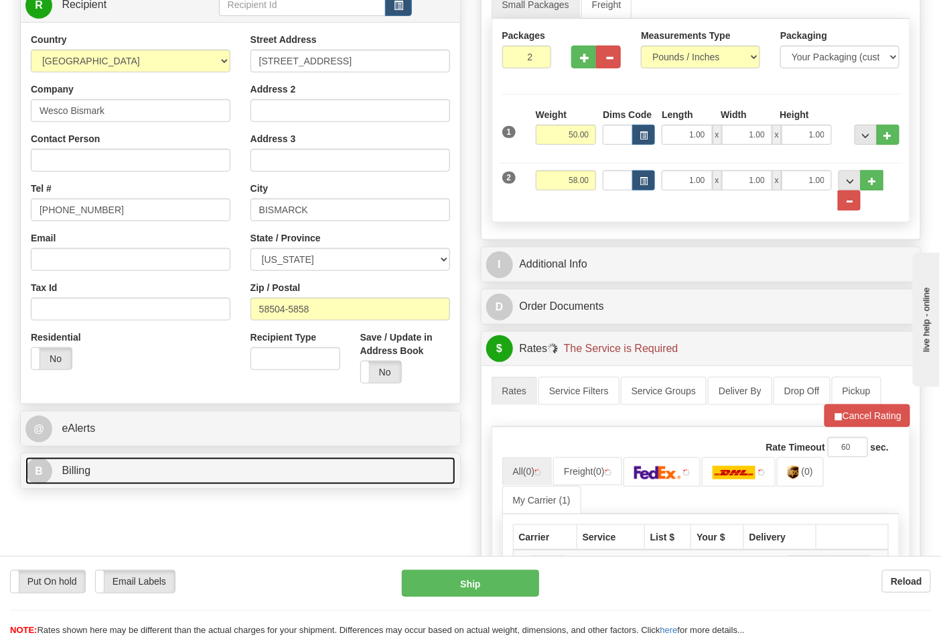
click at [115, 480] on link "B Billing" at bounding box center [240, 470] width 430 height 27
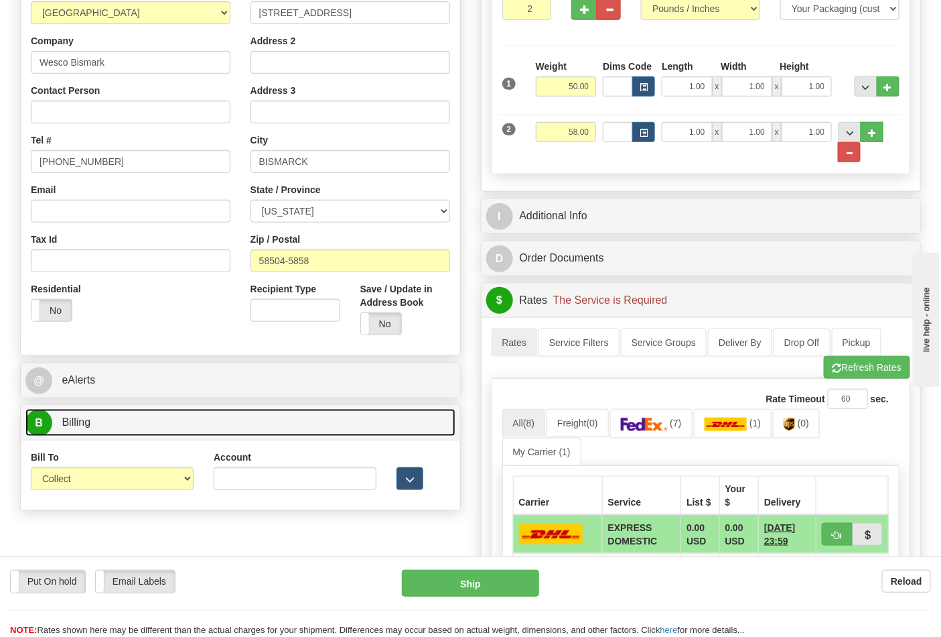
scroll to position [298, 0]
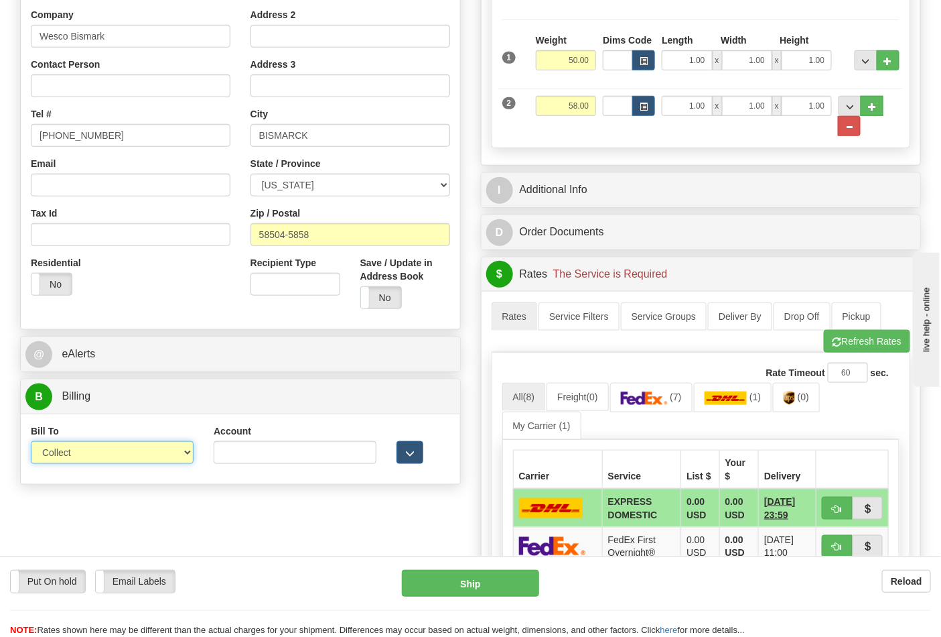
click at [95, 462] on select "Sender Recipient Third Party Collect" at bounding box center [112, 452] width 163 height 23
select select "2"
click at [31, 442] on select "Sender Recipient Third Party Collect" at bounding box center [112, 452] width 163 height 23
drag, startPoint x: 239, startPoint y: 445, endPoint x: 242, endPoint y: 456, distance: 11.1
click at [240, 445] on input "Account" at bounding box center [295, 452] width 163 height 23
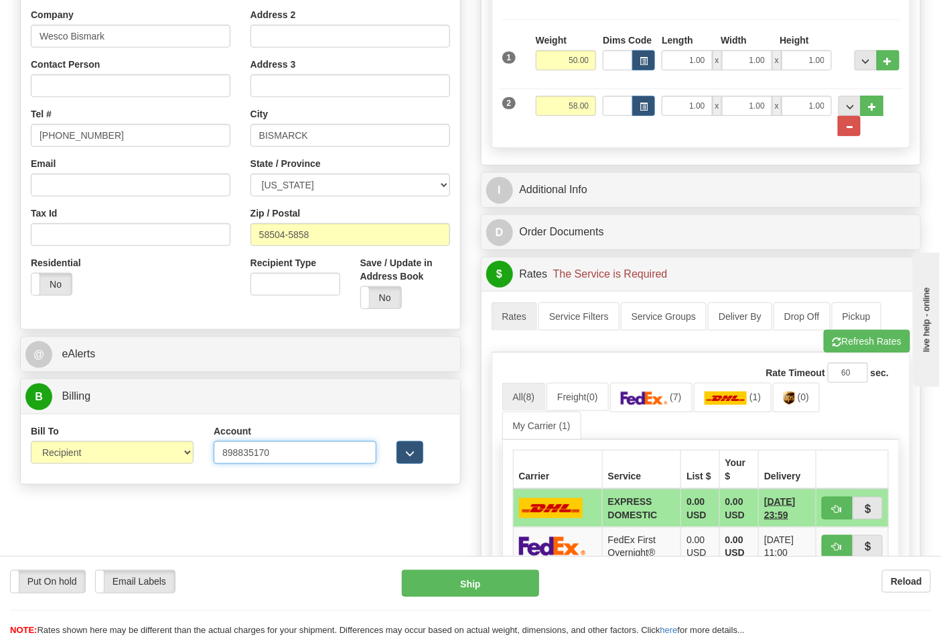
type input "898835170"
click button "Delete" at bounding box center [0, 0] width 0 height 0
click at [646, 405] on img at bounding box center [644, 397] width 47 height 13
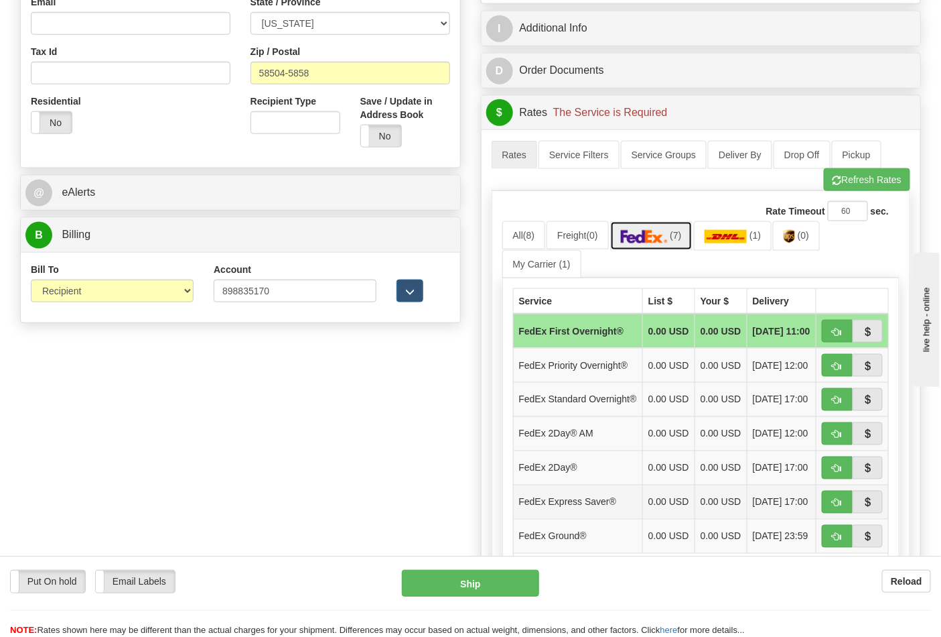
scroll to position [595, 0]
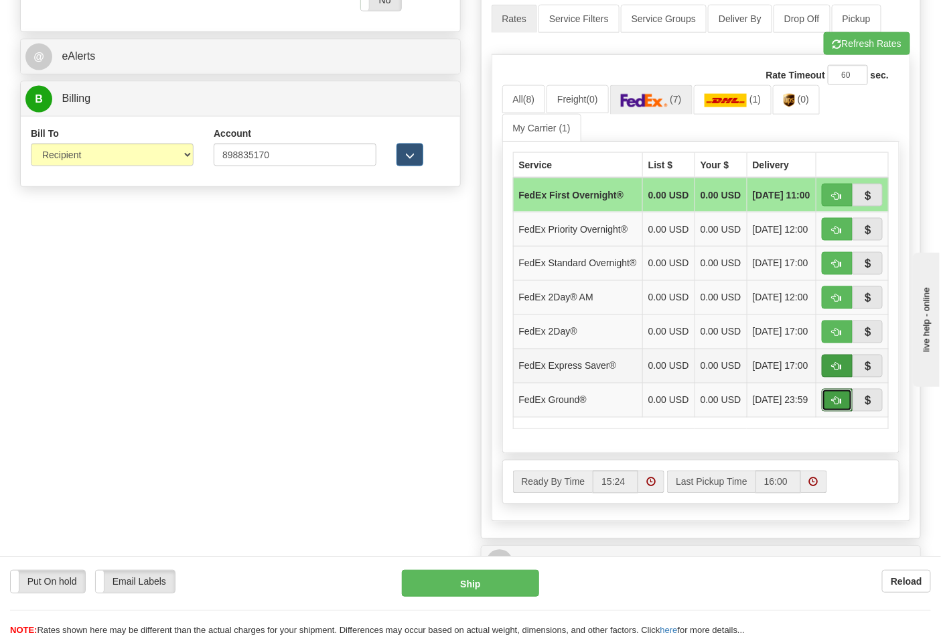
click at [843, 411] on button "button" at bounding box center [837, 400] width 31 height 23
type input "92"
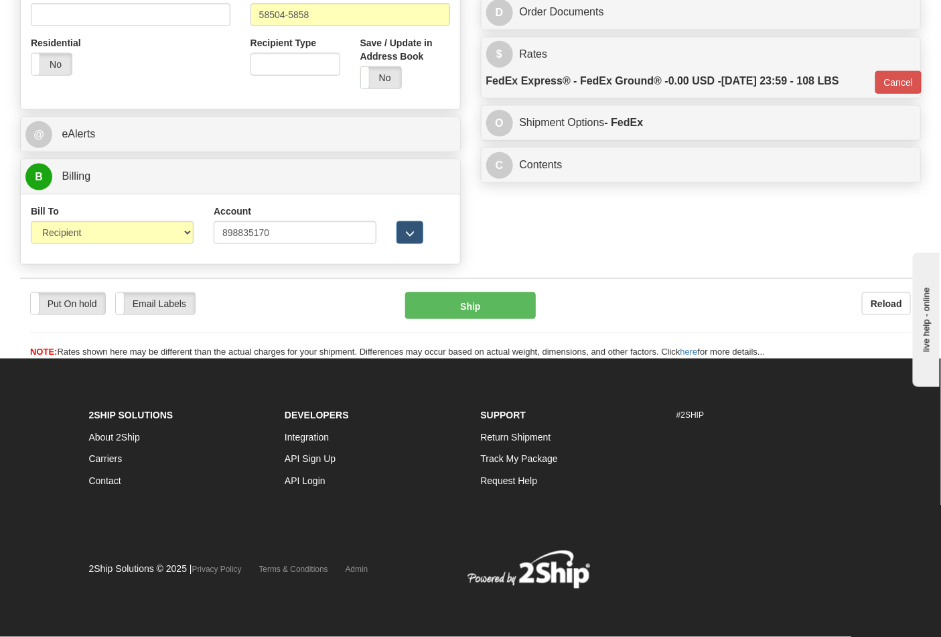
scroll to position [519, 0]
click at [491, 312] on button "Ship" at bounding box center [470, 305] width 130 height 27
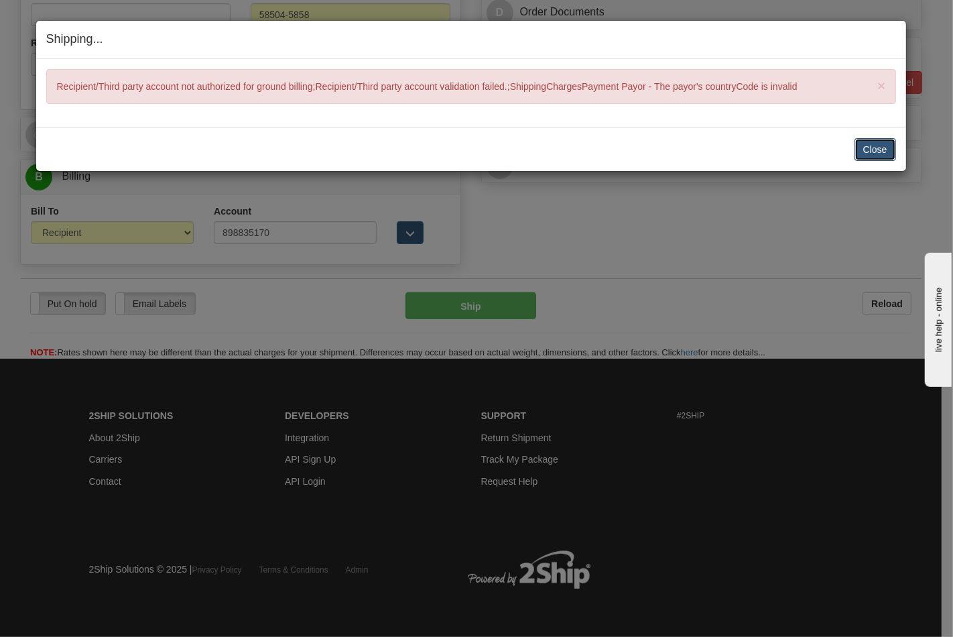
click at [866, 145] on button "Close" at bounding box center [875, 149] width 42 height 23
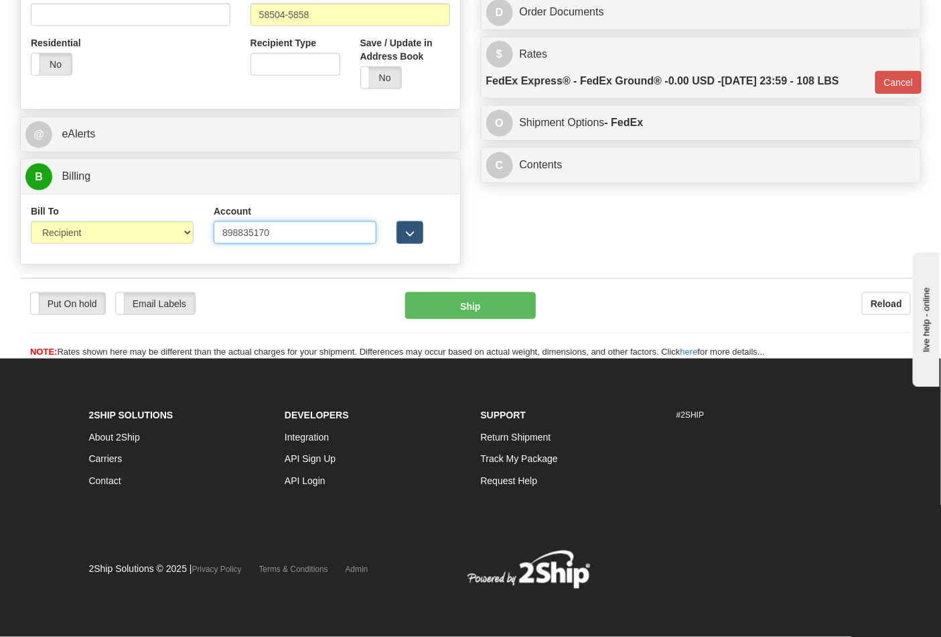
drag, startPoint x: 331, startPoint y: 223, endPoint x: 202, endPoint y: 233, distance: 129.7
click at [202, 233] on div "Bill To Sender Recipient Third Party Collect Account 898835170 3rd Party Accoun…" at bounding box center [241, 229] width 440 height 50
type input "566112"
click button "Delete" at bounding box center [0, 0] width 0 height 0
click at [897, 88] on button "Cancel" at bounding box center [899, 82] width 47 height 23
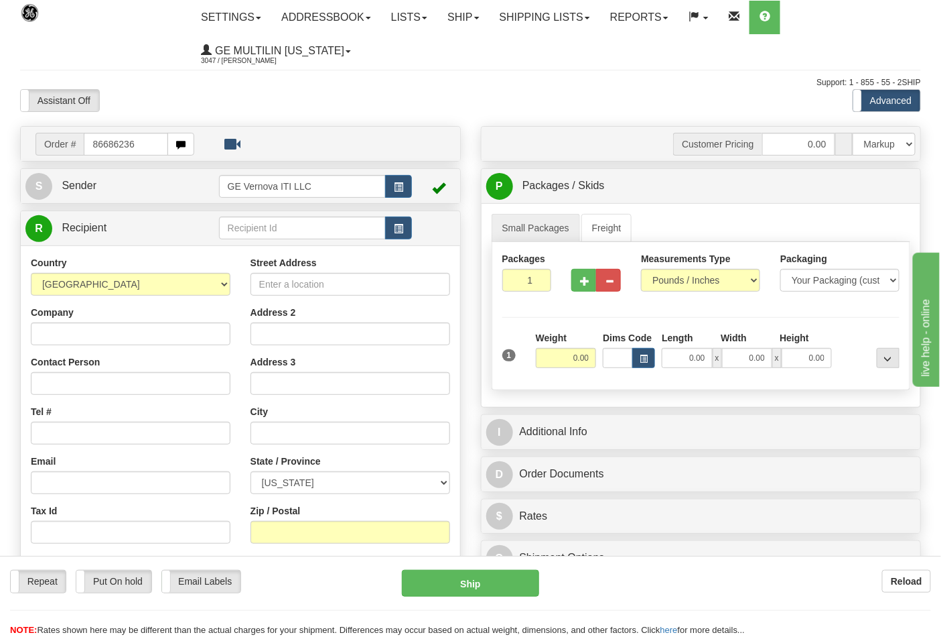
click at [145, 147] on input "86686236" at bounding box center [126, 144] width 84 height 23
type input "86686236"
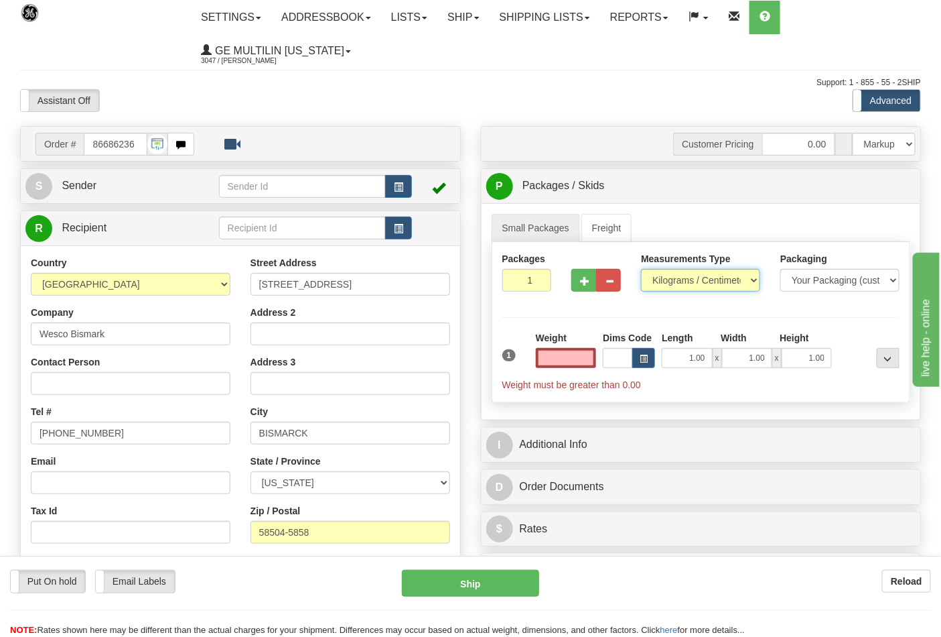
type input "0.00"
click at [655, 279] on select "Pounds / Inches Kilograms / Centimeters" at bounding box center [700, 280] width 119 height 23
select select "0"
click at [641, 269] on select "Pounds / Inches Kilograms / Centimeters" at bounding box center [700, 280] width 119 height 23
click at [585, 291] on button "button" at bounding box center [584, 280] width 25 height 23
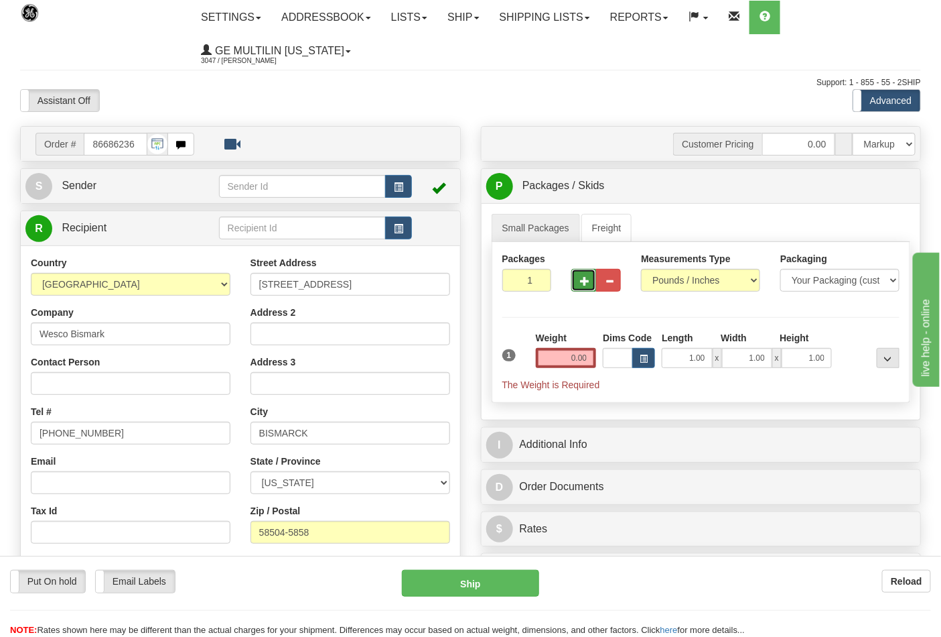
type input "2"
click at [592, 357] on input "0.00" at bounding box center [566, 358] width 61 height 20
type input "0.00"
click at [879, 186] on span "Pack / Skid Level" at bounding box center [878, 186] width 62 height 9
radio input "true"
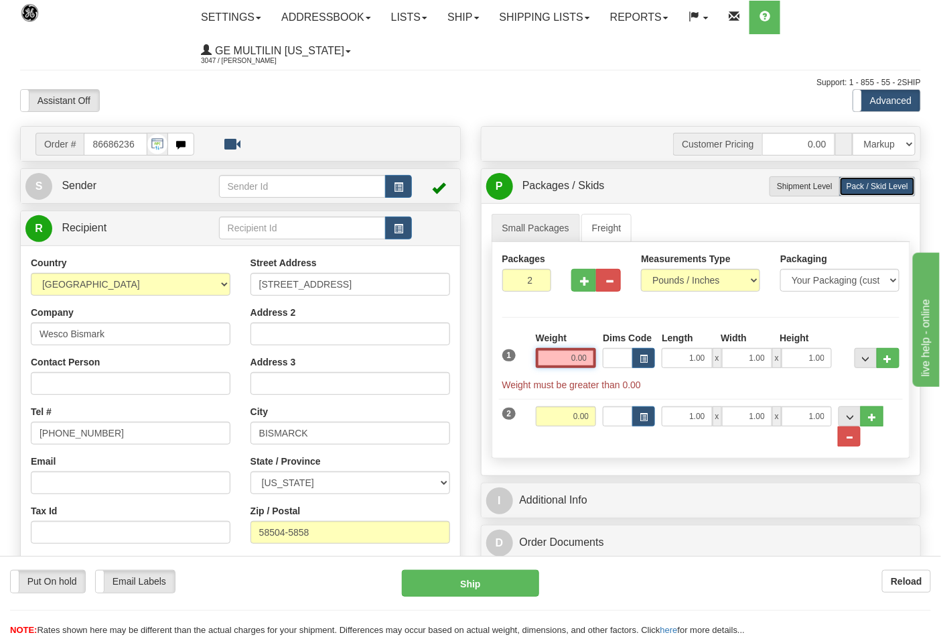
click at [592, 359] on input "0.00" at bounding box center [566, 358] width 61 height 20
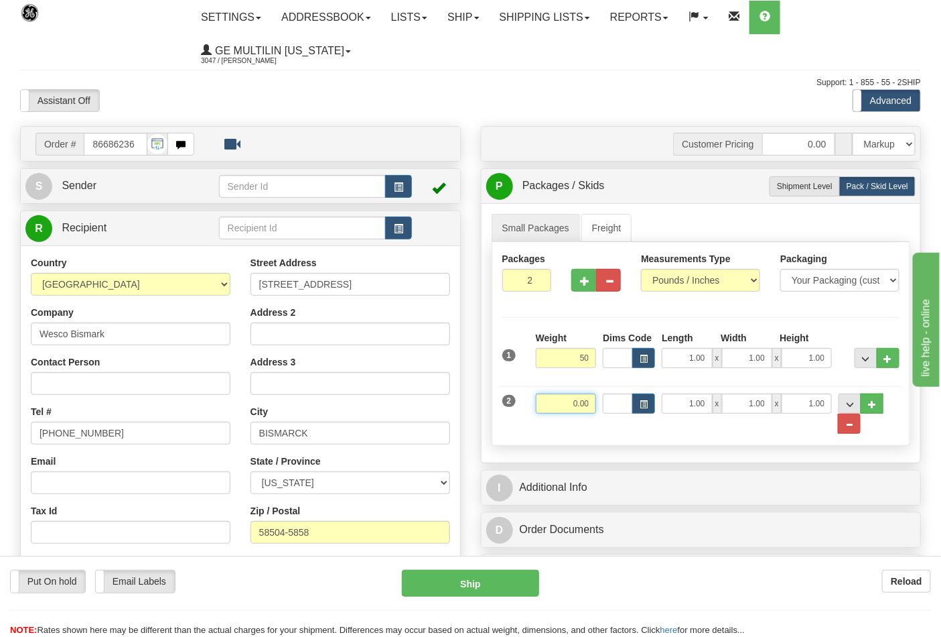
type input "50.00"
click at [594, 399] on input "0.00" at bounding box center [566, 403] width 61 height 20
click button "Delete" at bounding box center [0, 0] width 0 height 0
type input "58.00"
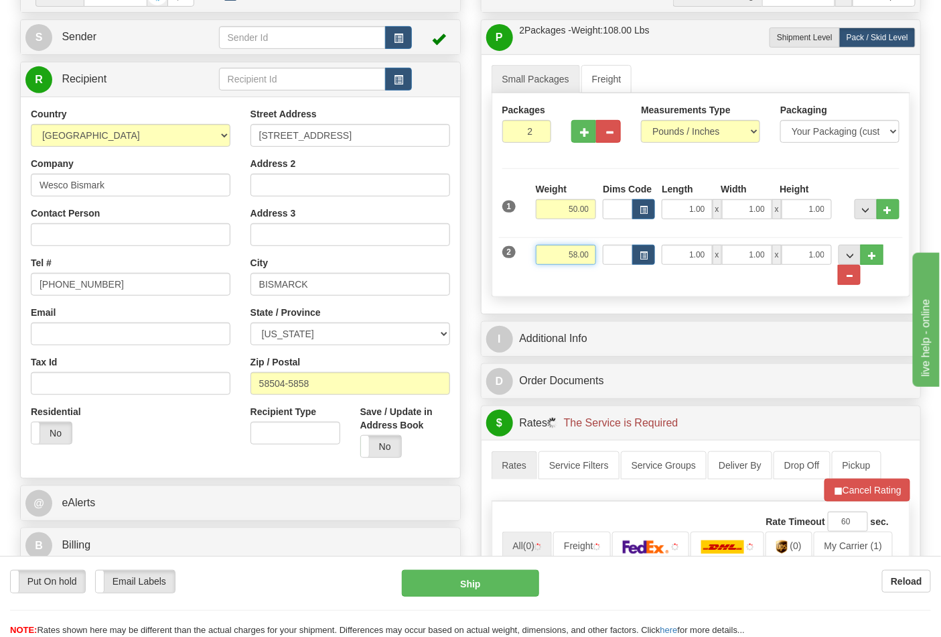
scroll to position [298, 0]
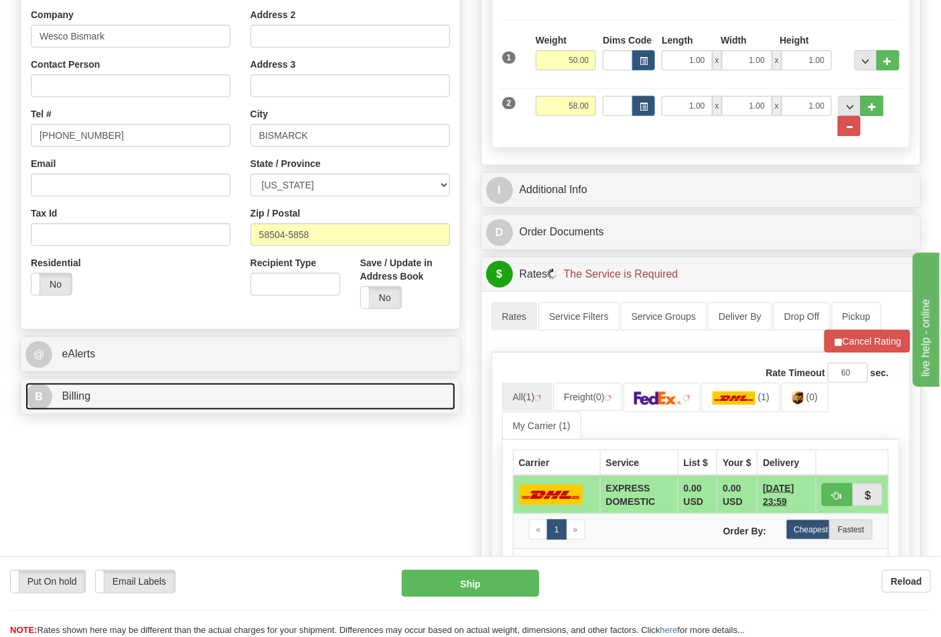
click at [76, 407] on link "B Billing" at bounding box center [240, 396] width 430 height 27
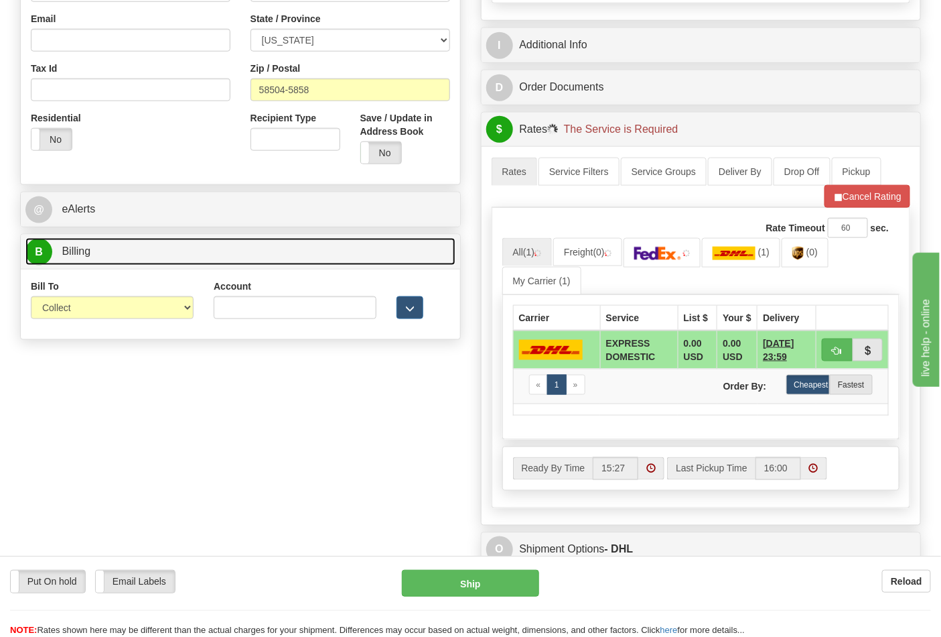
scroll to position [446, 0]
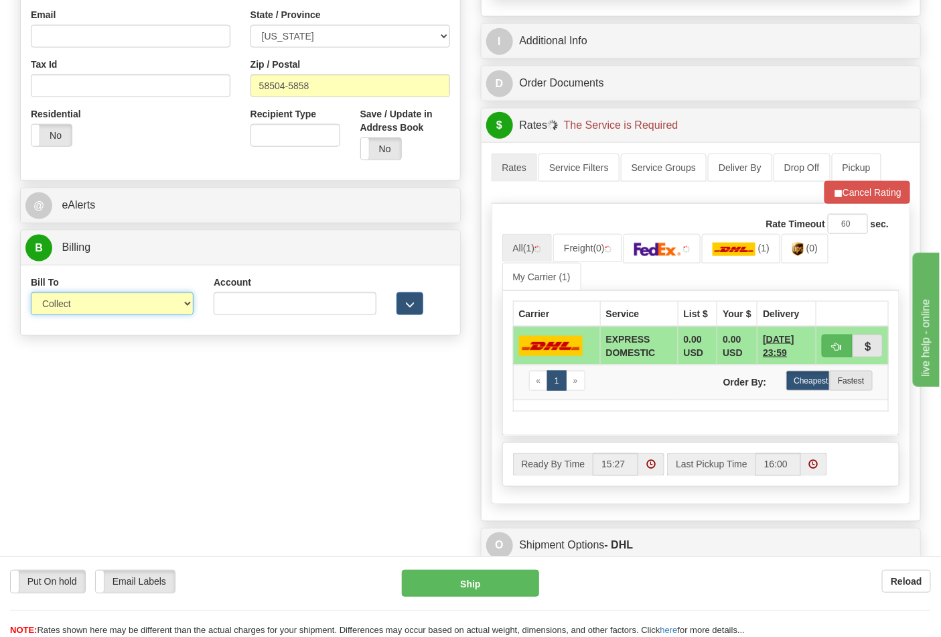
click at [72, 302] on select "Sender Recipient Third Party Collect" at bounding box center [112, 303] width 163 height 23
select select "2"
click at [31, 294] on select "Sender Recipient Third Party Collect" at bounding box center [112, 303] width 163 height 23
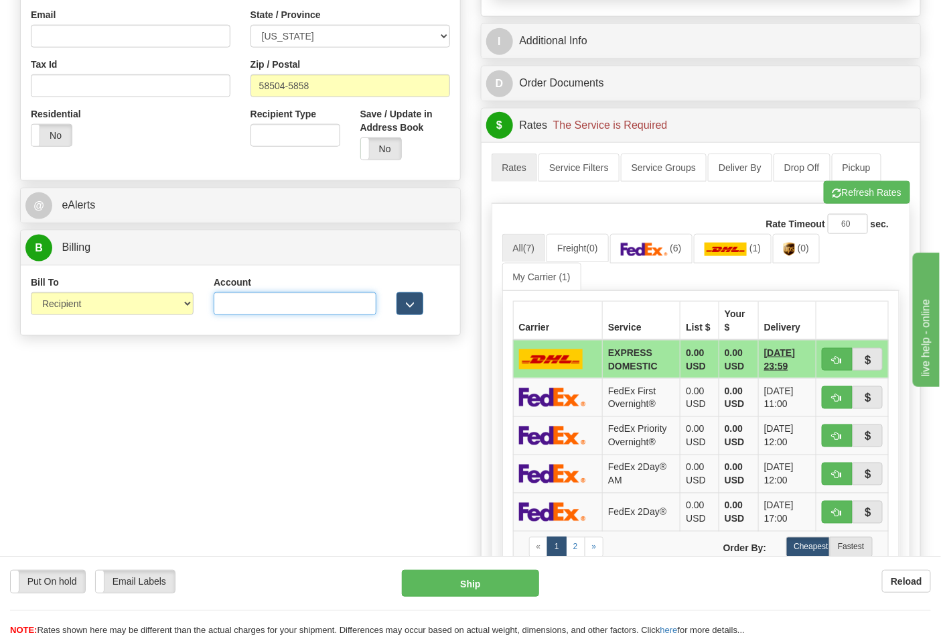
click at [233, 315] on input "Account" at bounding box center [295, 303] width 163 height 23
type input "566112"
click button "Delete" at bounding box center [0, 0] width 0 height 0
click at [842, 192] on button "Refresh Rates" at bounding box center [867, 192] width 86 height 23
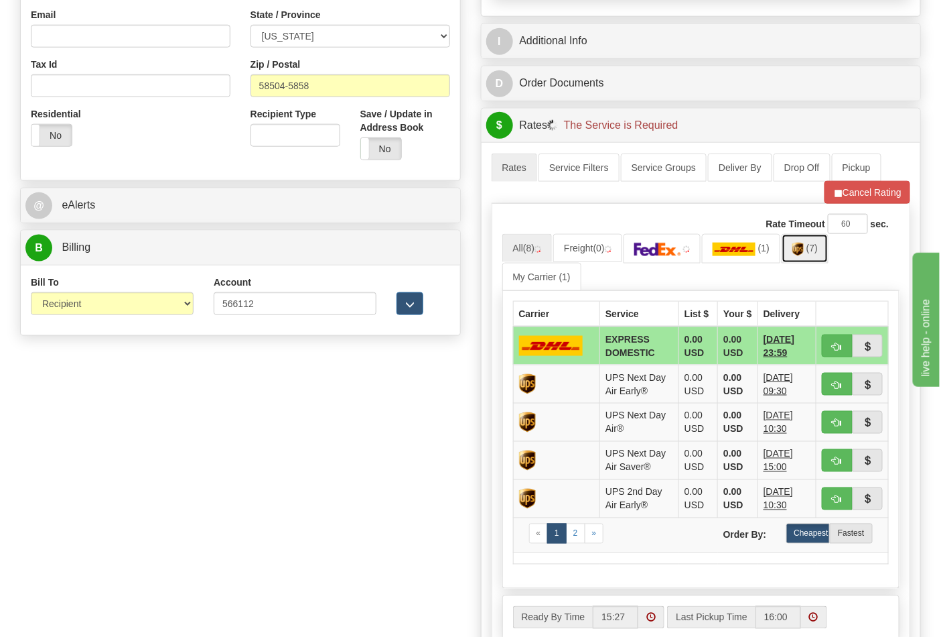
click at [811, 256] on link "(7)" at bounding box center [805, 248] width 47 height 29
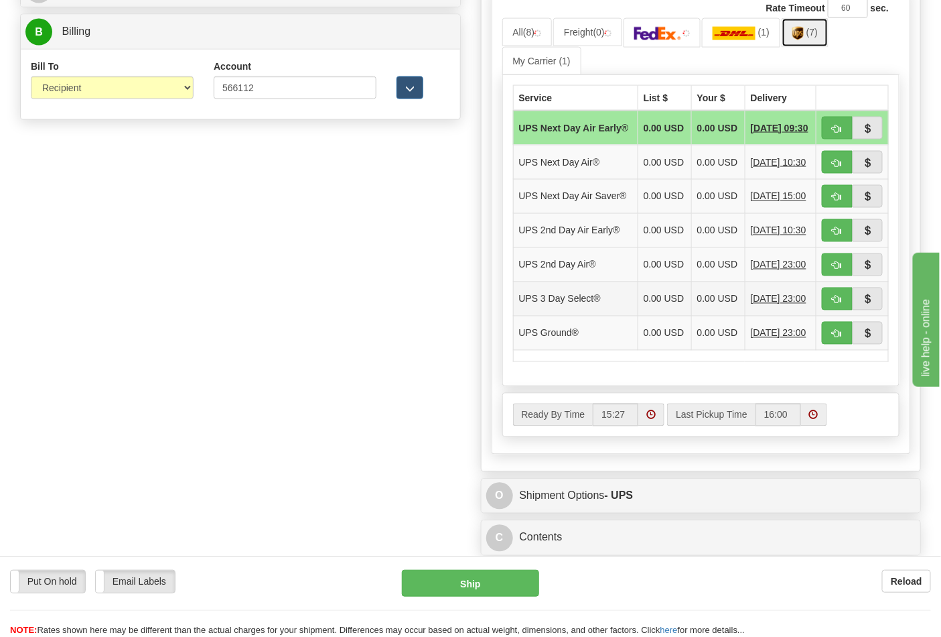
scroll to position [670, 0]
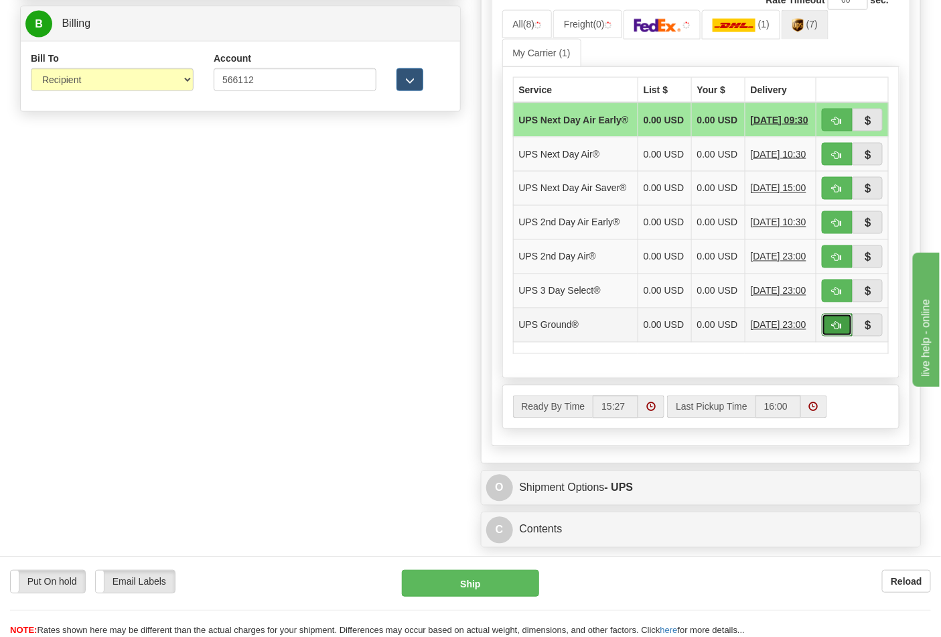
click at [838, 330] on span "button" at bounding box center [837, 326] width 9 height 9
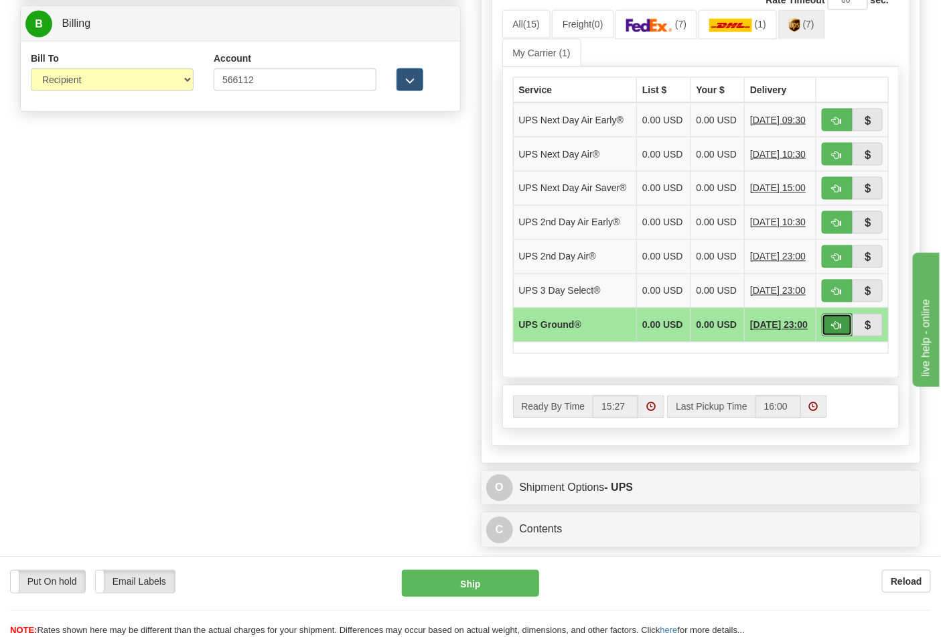
click at [834, 330] on span "button" at bounding box center [837, 326] width 9 height 9
type input "03"
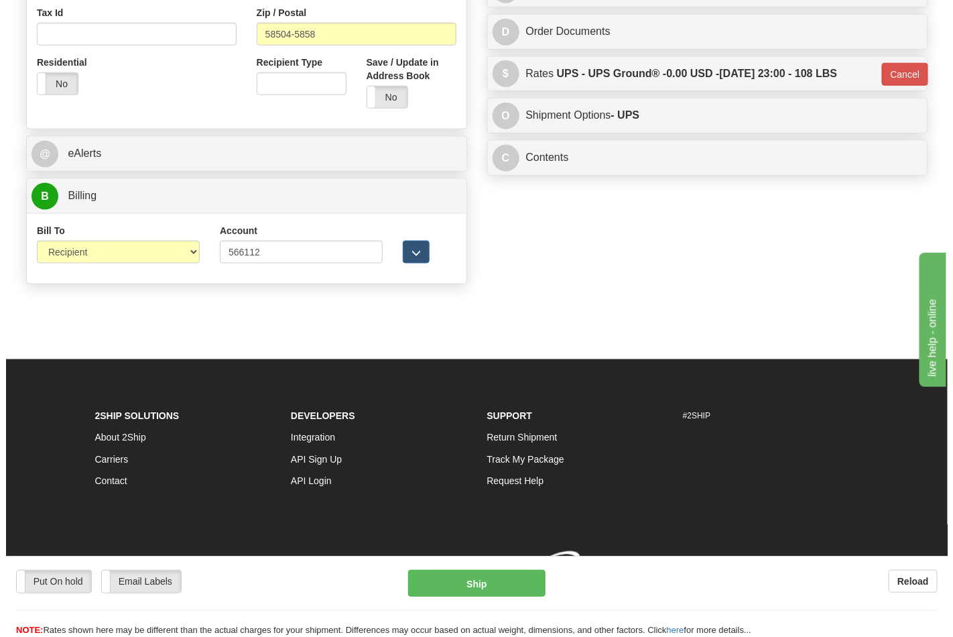
scroll to position [519, 0]
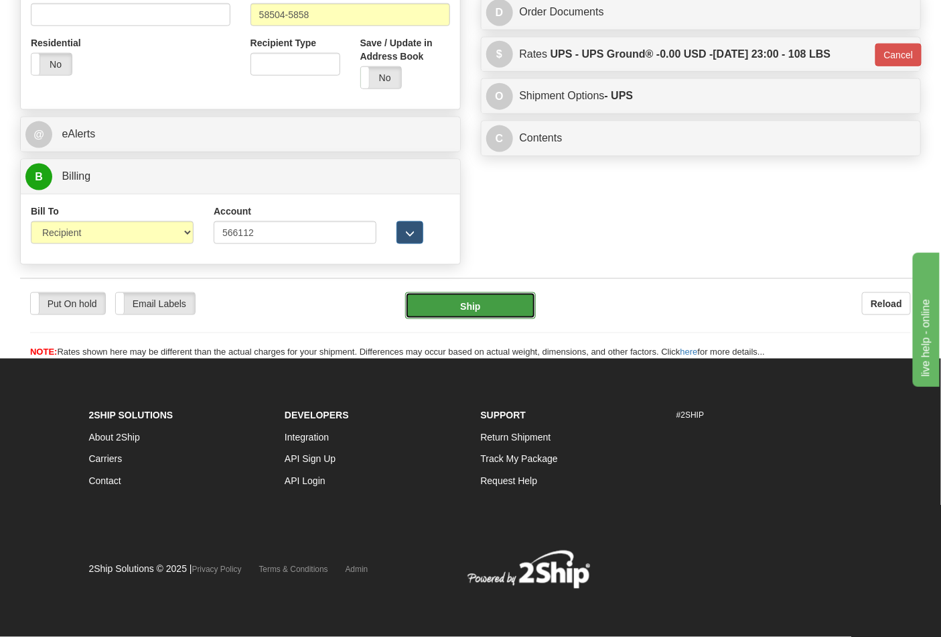
click at [512, 310] on button "Ship" at bounding box center [470, 305] width 130 height 27
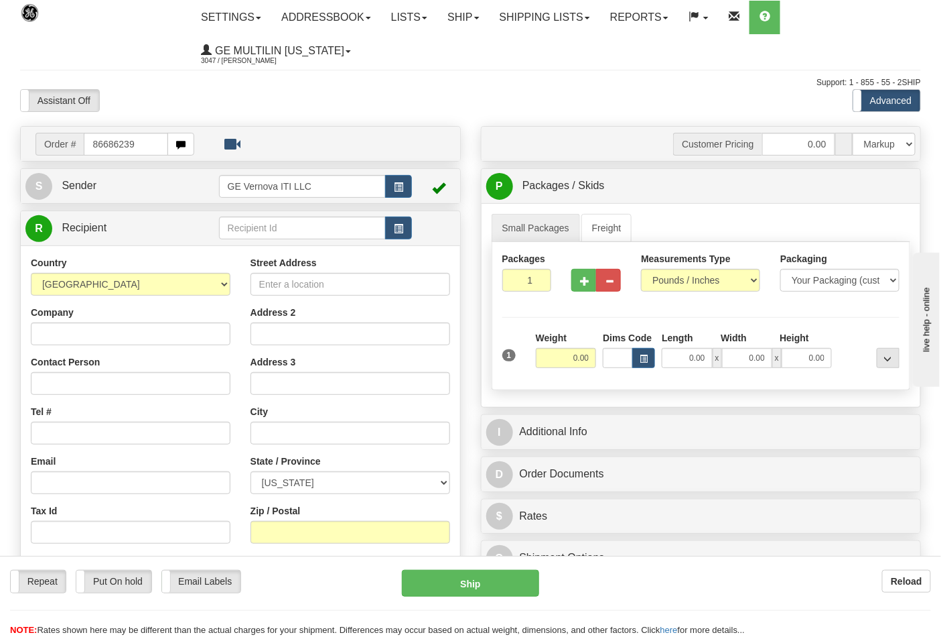
type input "86686239"
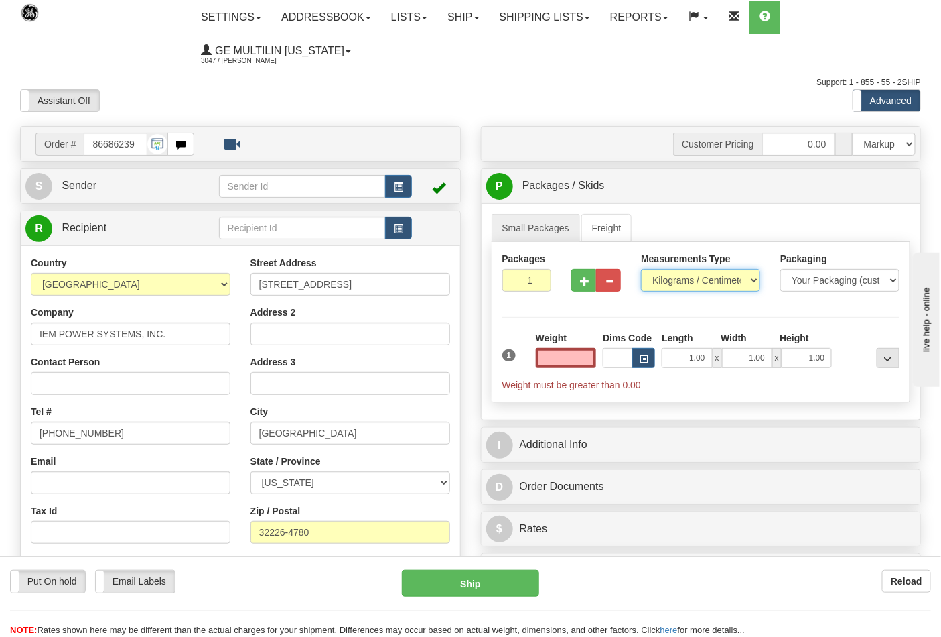
type input "0.00"
click at [666, 284] on select "Pounds / Inches Kilograms / Centimeters" at bounding box center [700, 280] width 119 height 23
select select "0"
click at [641, 269] on select "Pounds / Inches Kilograms / Centimeters" at bounding box center [700, 280] width 119 height 23
click at [583, 284] on span "button" at bounding box center [584, 281] width 9 height 9
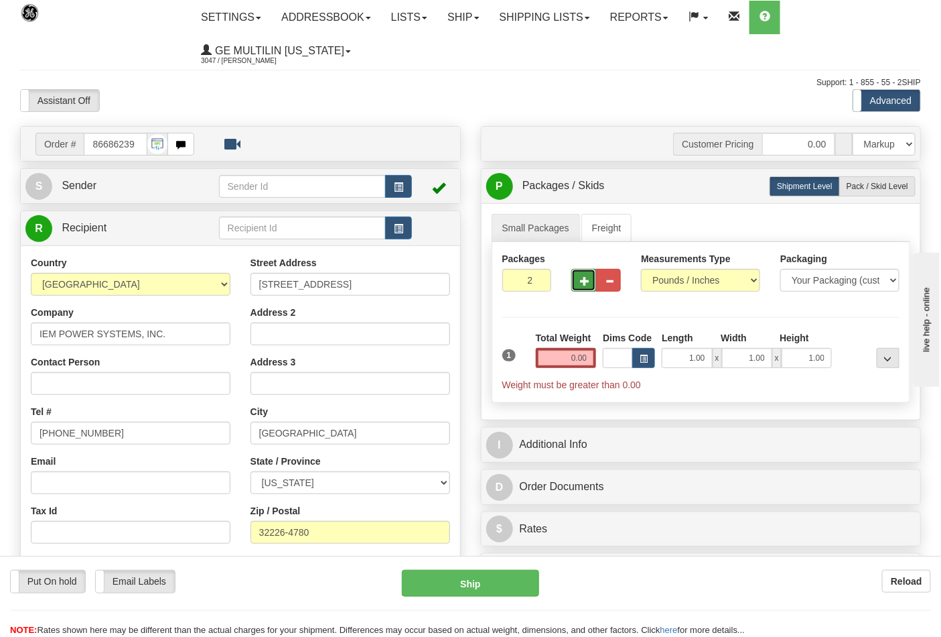
click at [587, 284] on span "button" at bounding box center [584, 281] width 9 height 9
type input "3"
click at [872, 186] on span "Pack / Skid Level" at bounding box center [878, 186] width 62 height 9
radio input "true"
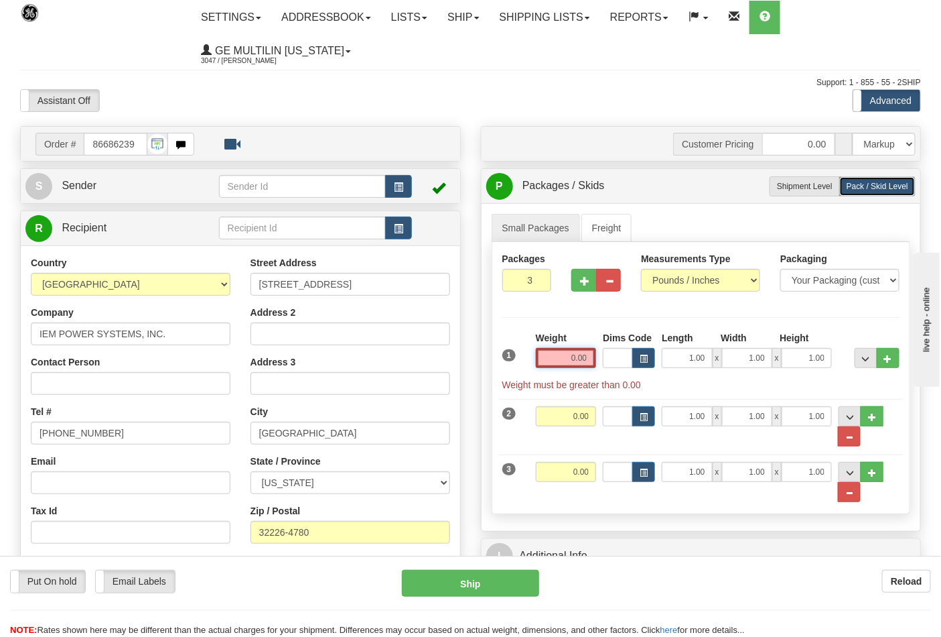
click at [585, 363] on input "0.00" at bounding box center [566, 358] width 61 height 20
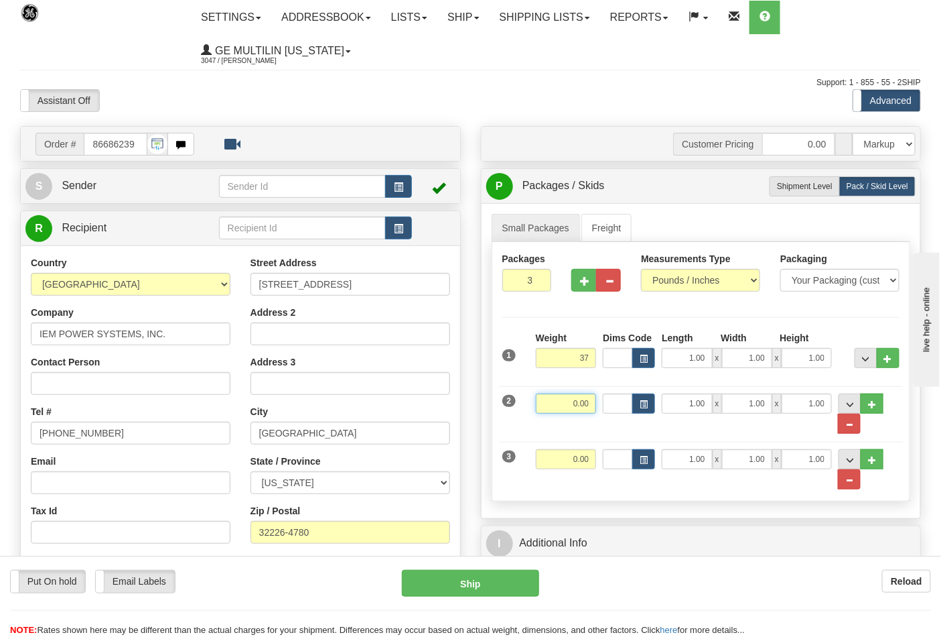
type input "37.00"
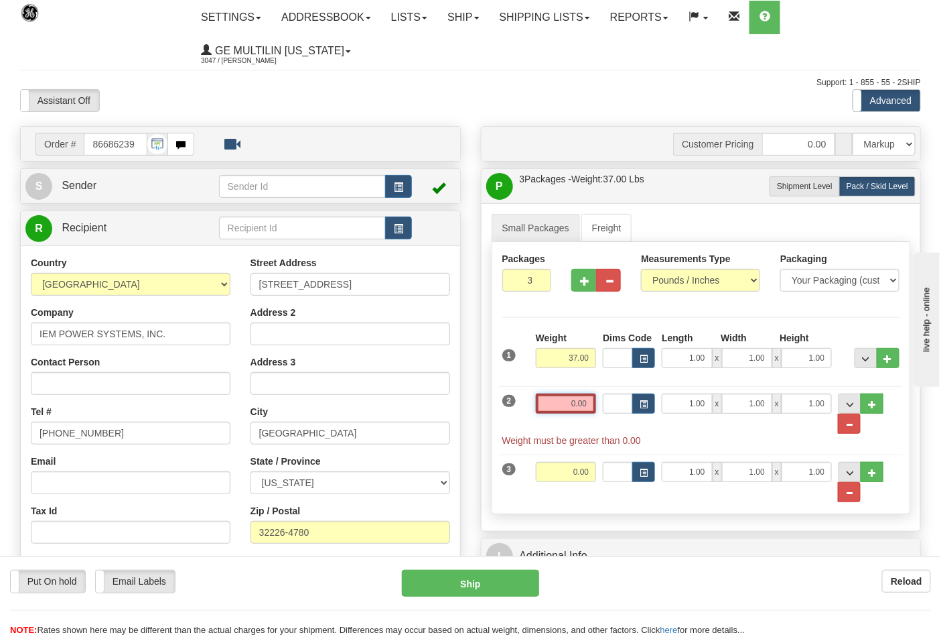
click at [593, 405] on input "0.00" at bounding box center [566, 403] width 61 height 20
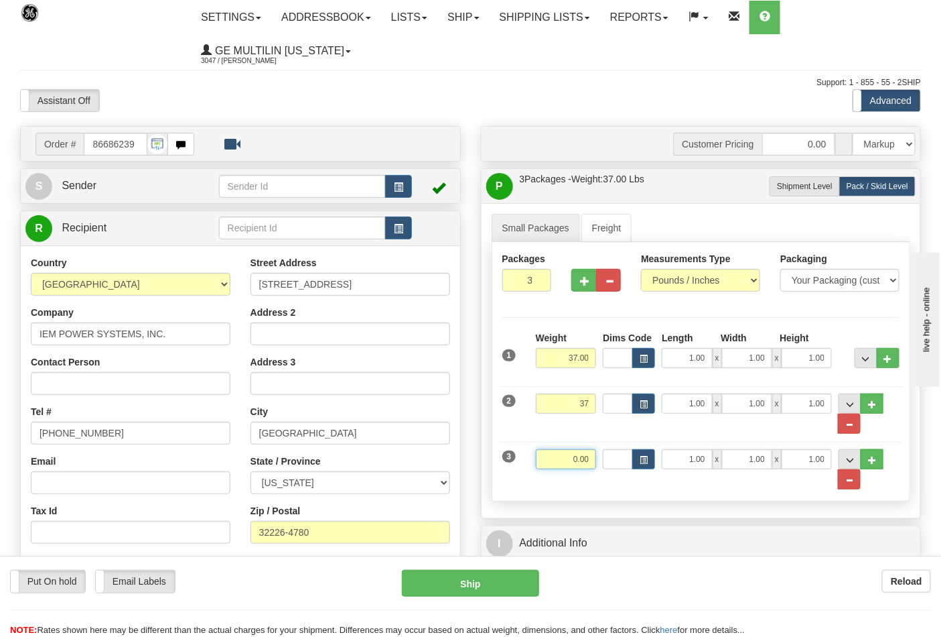
type input "37.00"
click at [592, 456] on input "0.00" at bounding box center [566, 459] width 61 height 20
click button "Delete" at bounding box center [0, 0] width 0 height 0
type input "21.00"
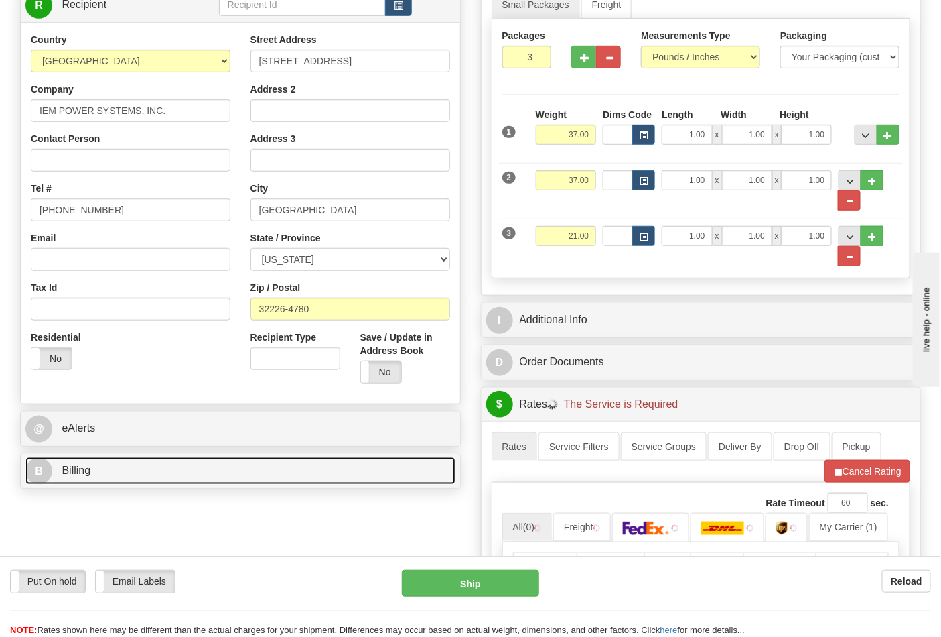
click at [143, 478] on link "B Billing" at bounding box center [240, 470] width 430 height 27
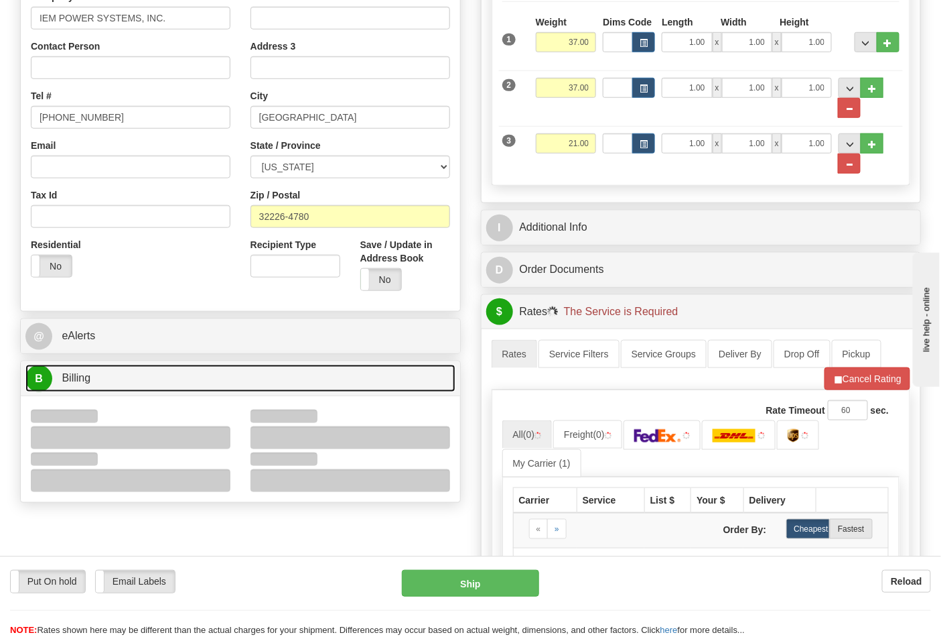
scroll to position [446, 0]
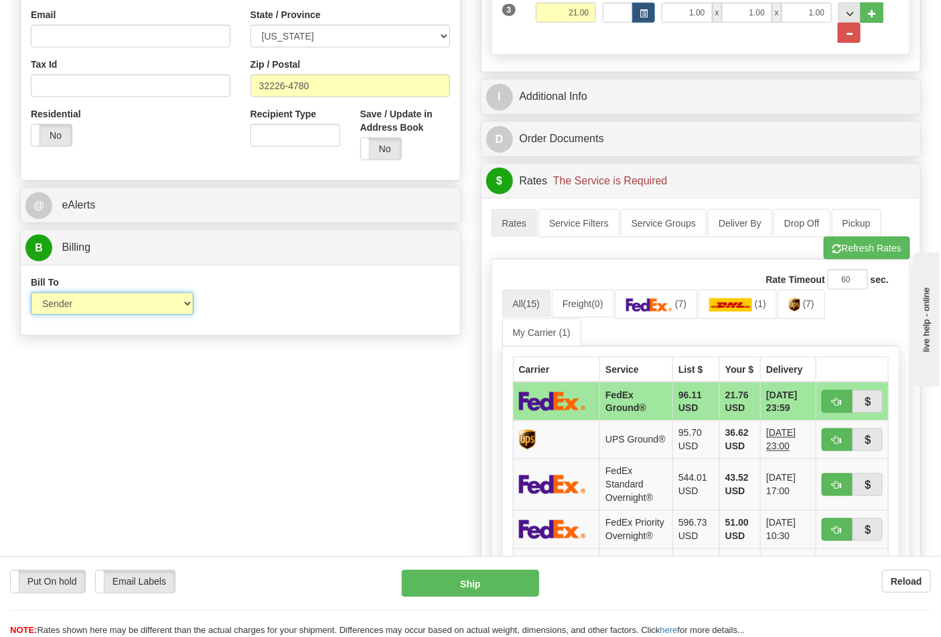
click at [84, 308] on select "Sender Recipient Third Party Collect" at bounding box center [112, 303] width 163 height 23
select select "2"
click at [31, 294] on select "Sender Recipient Third Party Collect" at bounding box center [112, 303] width 163 height 23
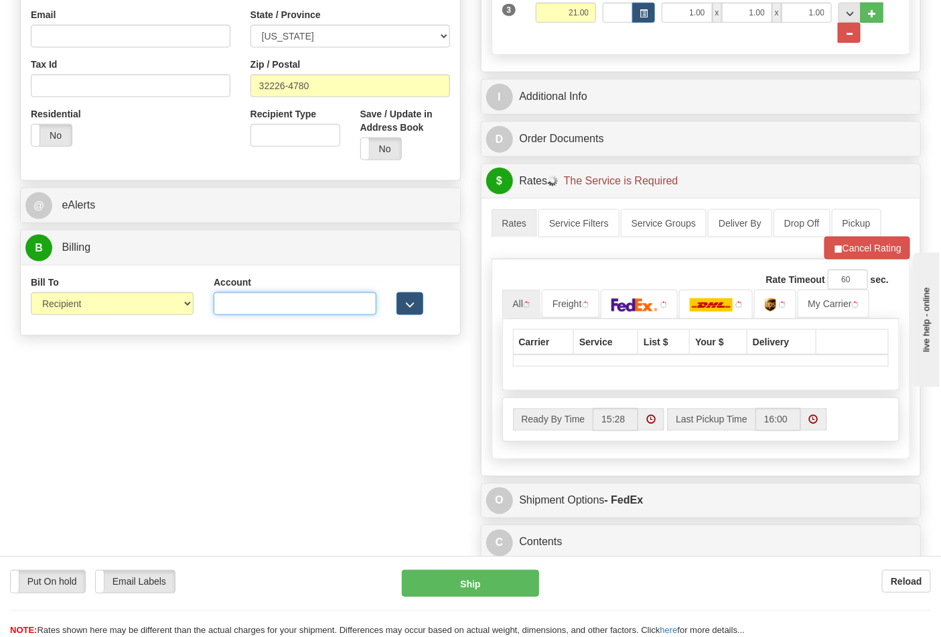
click at [235, 303] on input "Account" at bounding box center [295, 303] width 163 height 23
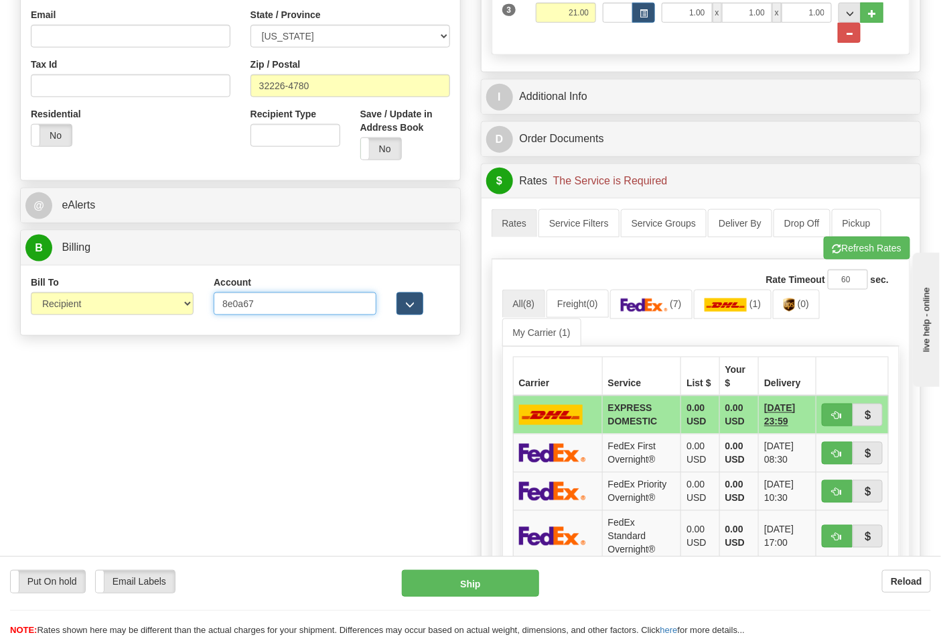
type input "8e0a67"
click button "Delete" at bounding box center [0, 0] width 0 height 0
click at [848, 249] on button "Refresh Rates" at bounding box center [867, 248] width 86 height 23
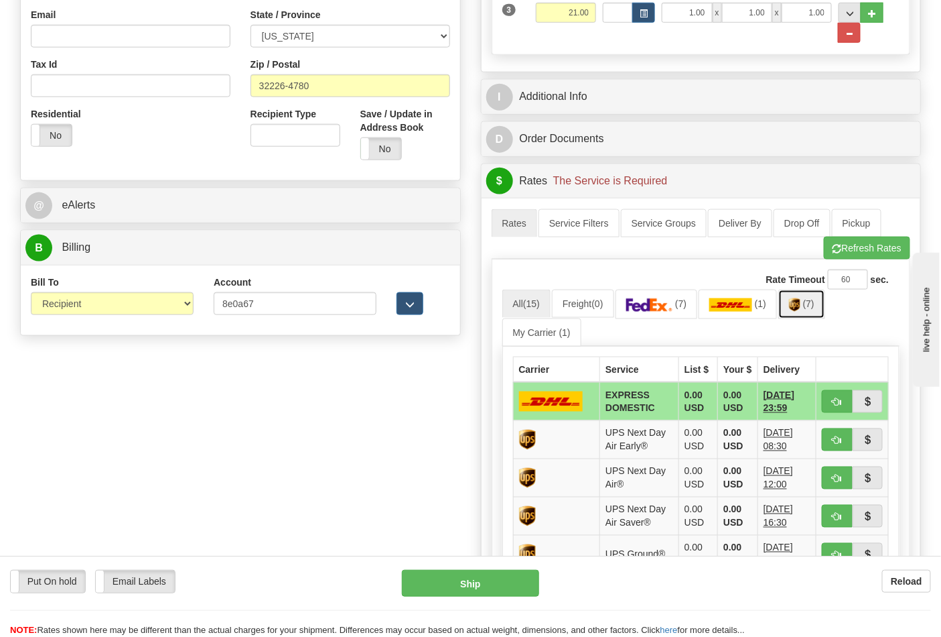
click at [807, 310] on link "(7)" at bounding box center [802, 303] width 47 height 29
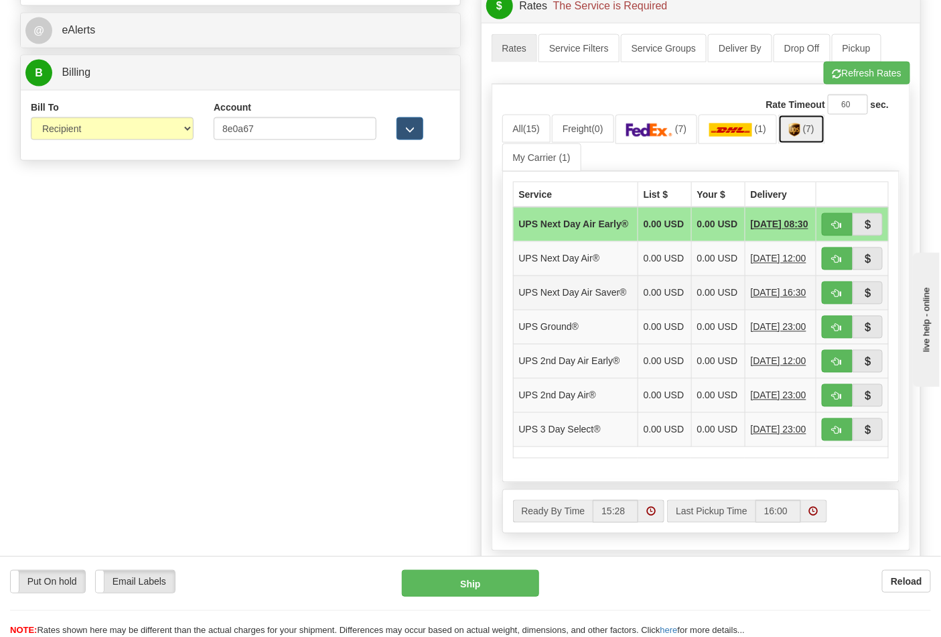
scroll to position [744, 0]
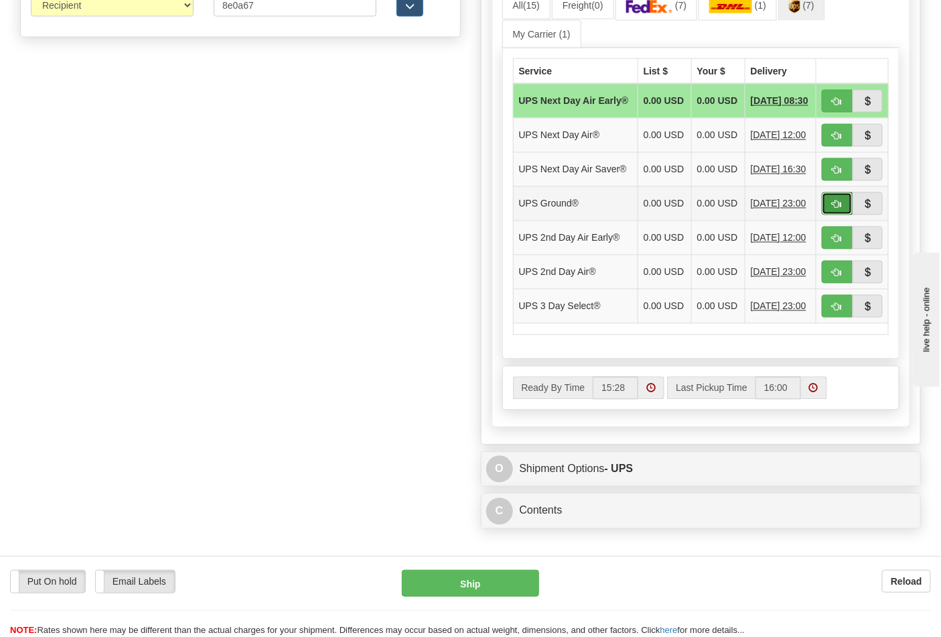
click at [834, 209] on span "button" at bounding box center [837, 204] width 9 height 9
type input "03"
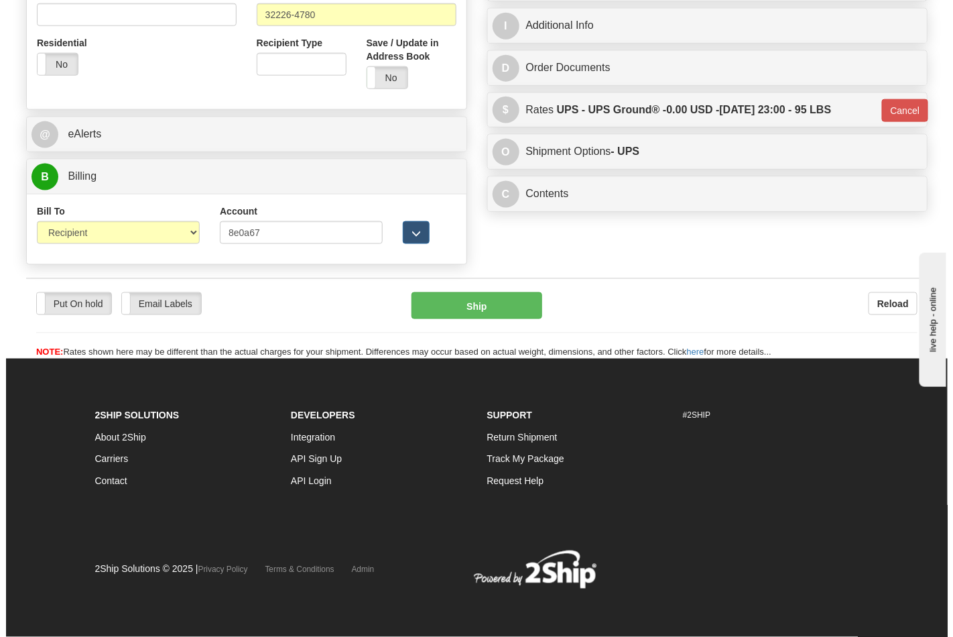
scroll to position [519, 0]
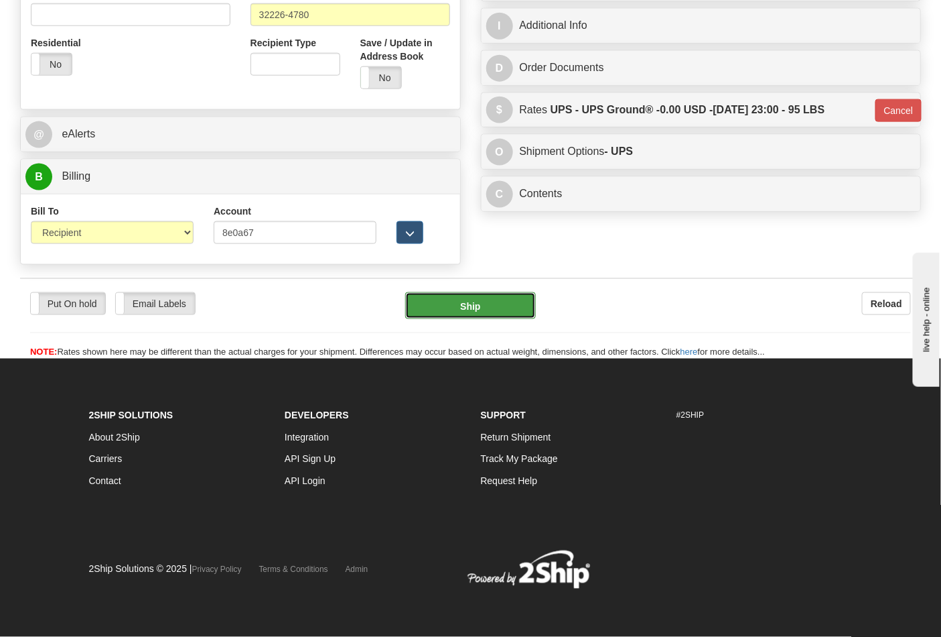
click at [476, 304] on button "Ship" at bounding box center [470, 305] width 130 height 27
